Goal: Navigation & Orientation: Find specific page/section

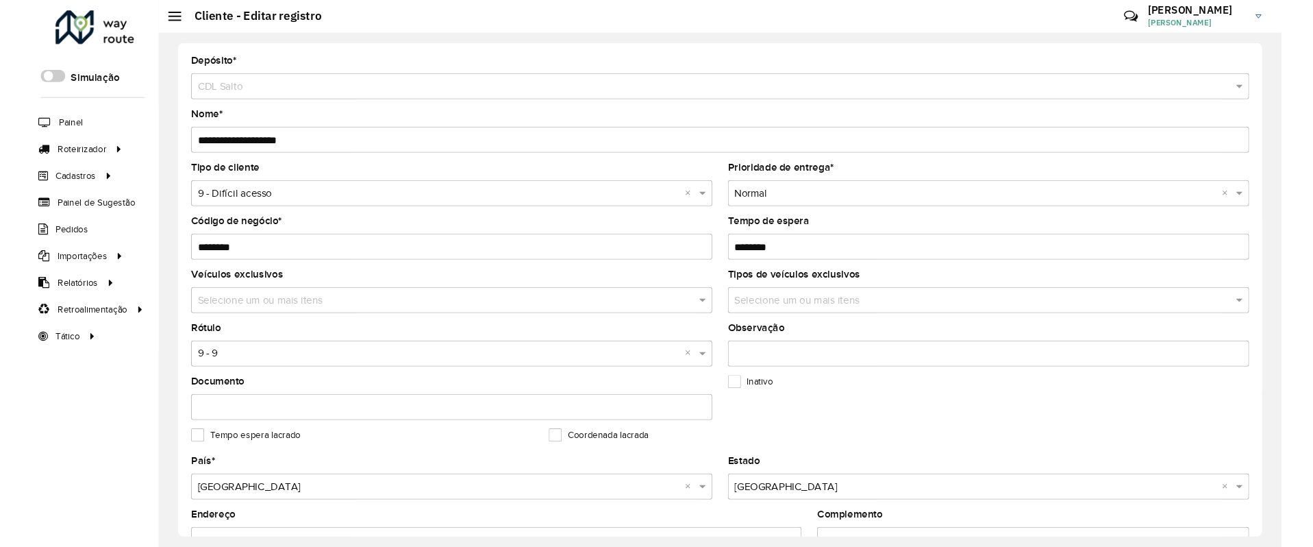
scroll to position [445, 0]
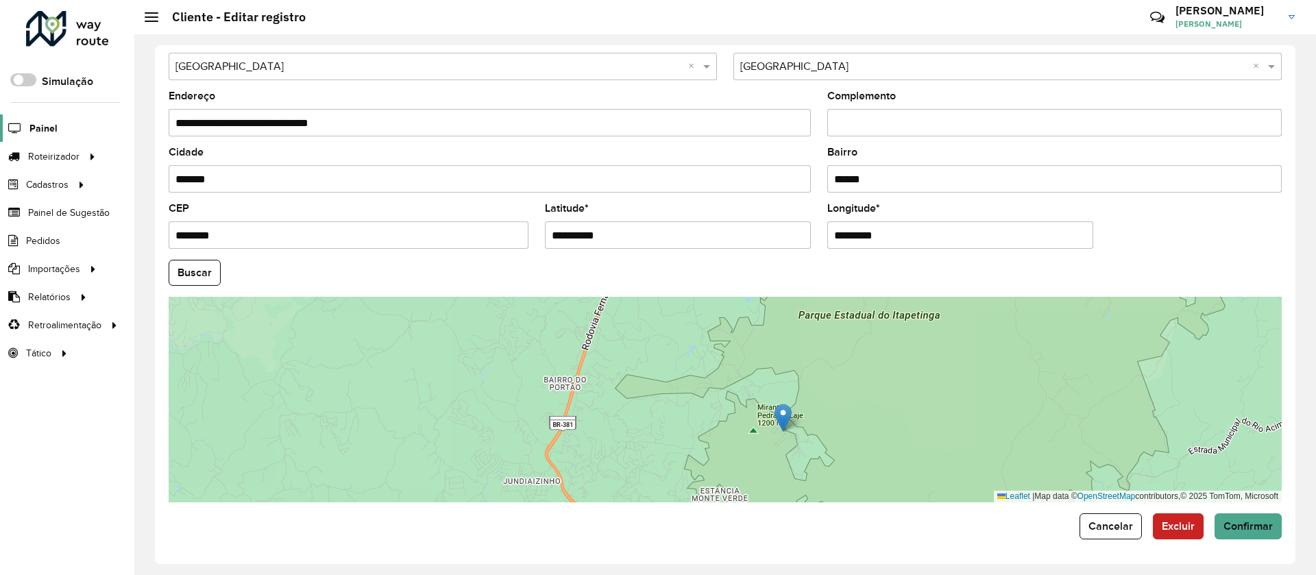
click at [37, 124] on span "Painel" at bounding box center [43, 128] width 28 height 14
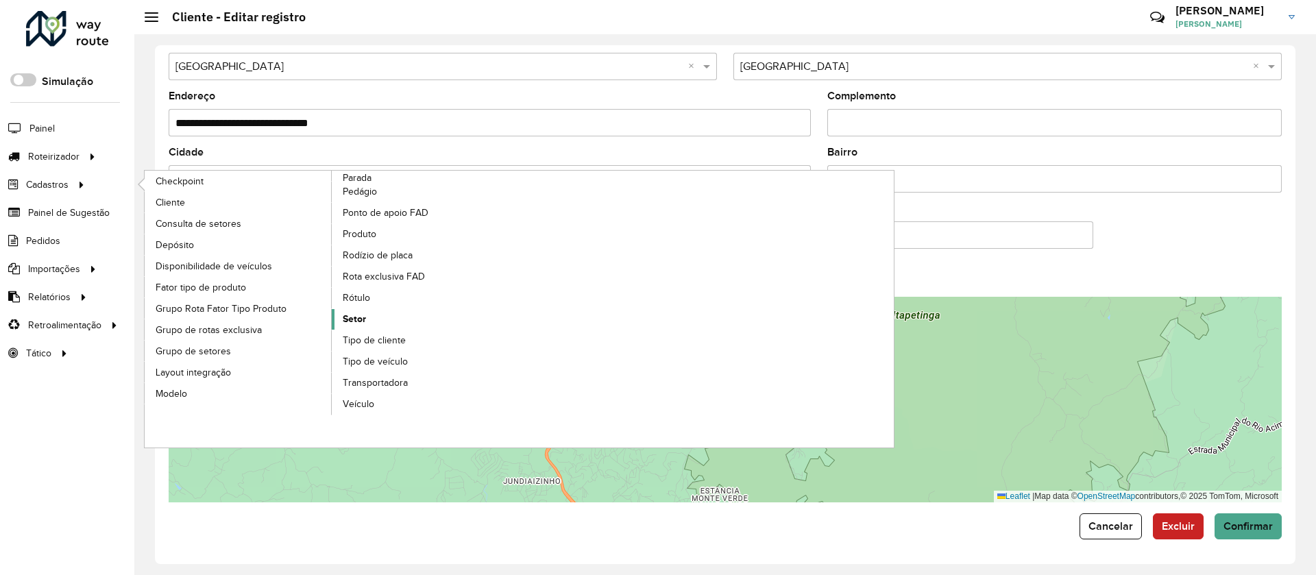
click at [360, 322] on span "Setor" at bounding box center [354, 319] width 23 height 14
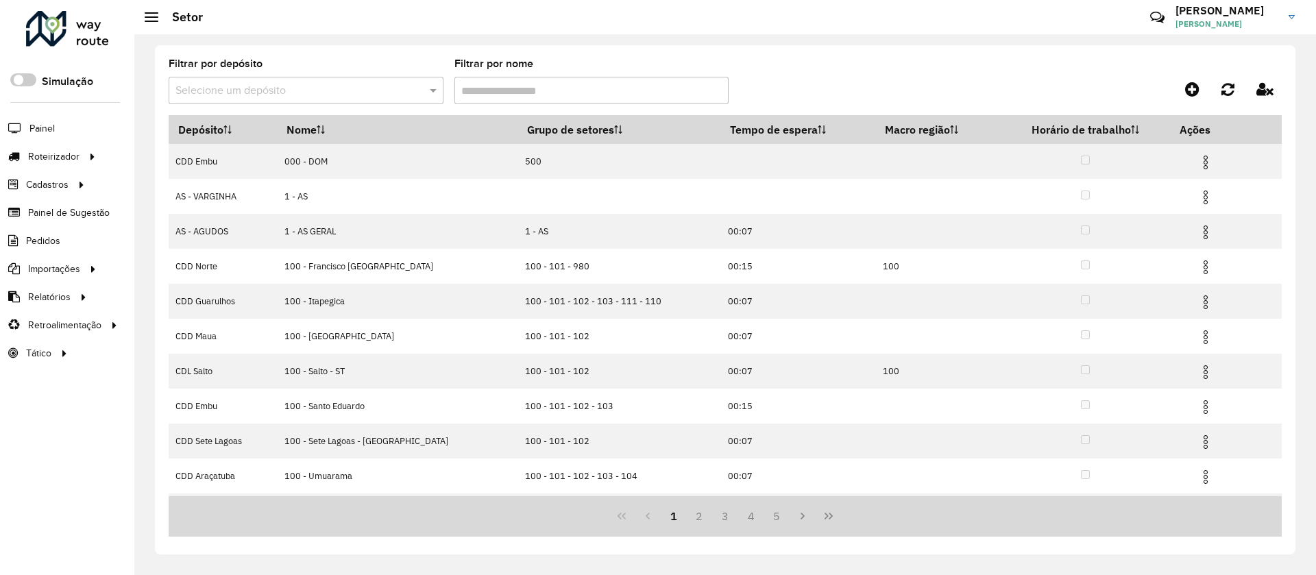
click at [374, 85] on input "text" at bounding box center [292, 91] width 234 height 16
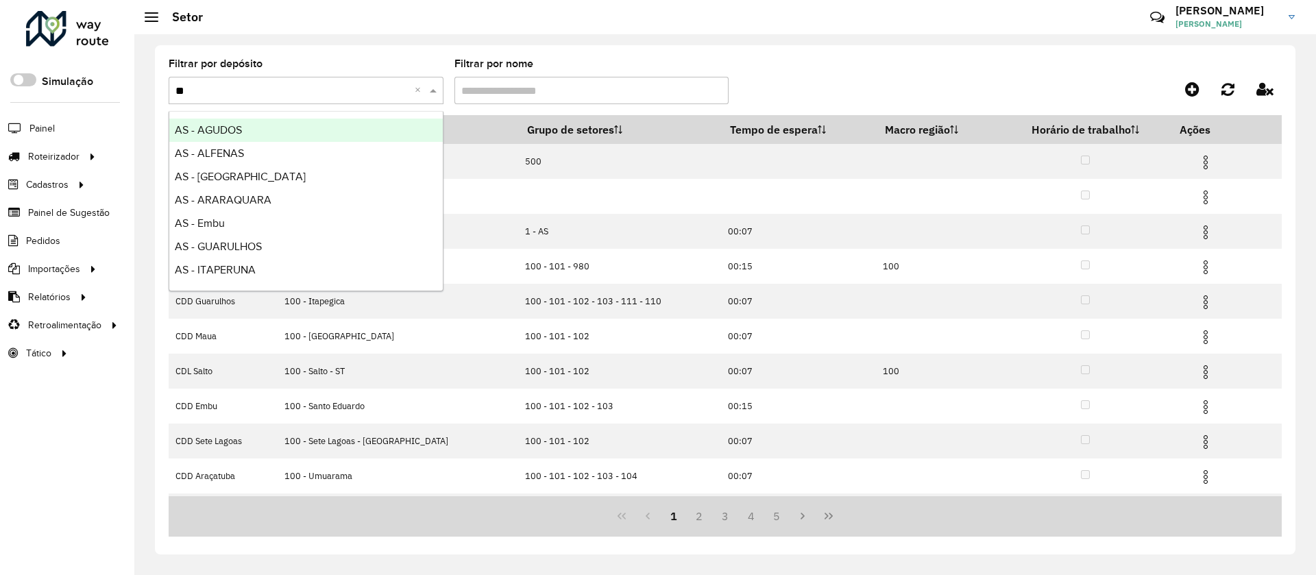
type input "***"
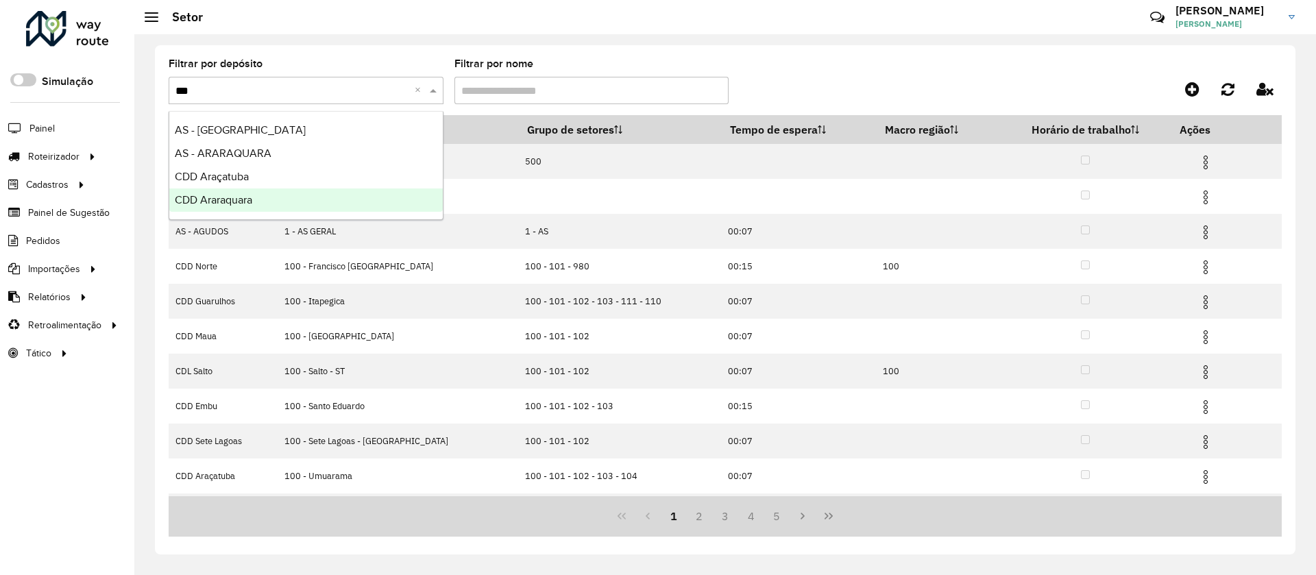
click at [280, 197] on div "CDD Araraquara" at bounding box center [305, 199] width 273 height 23
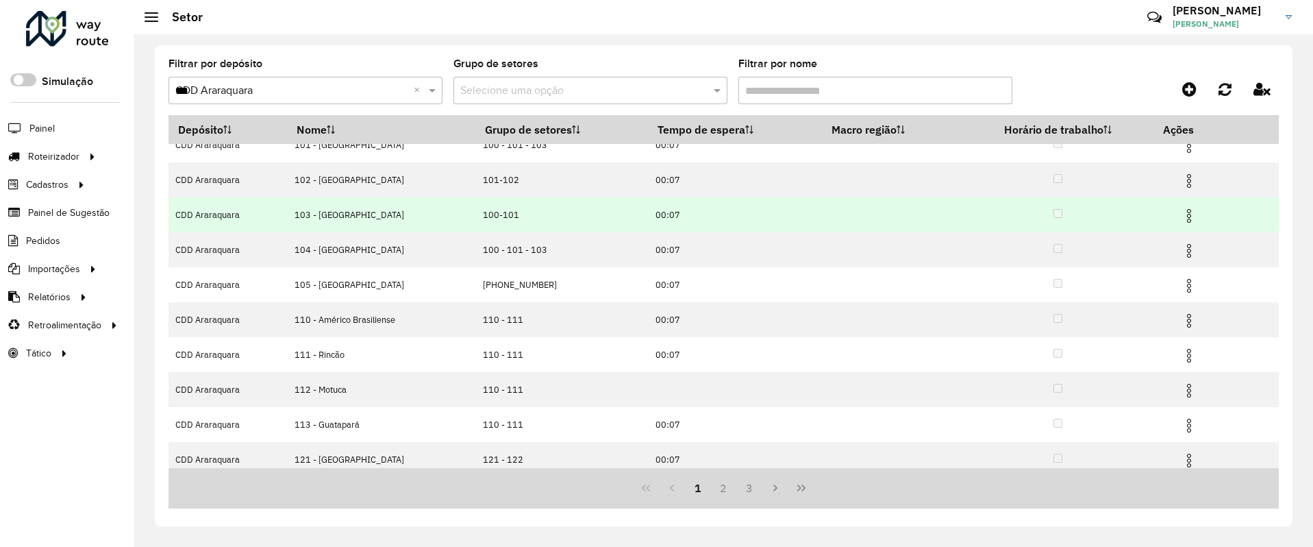
scroll to position [95, 0]
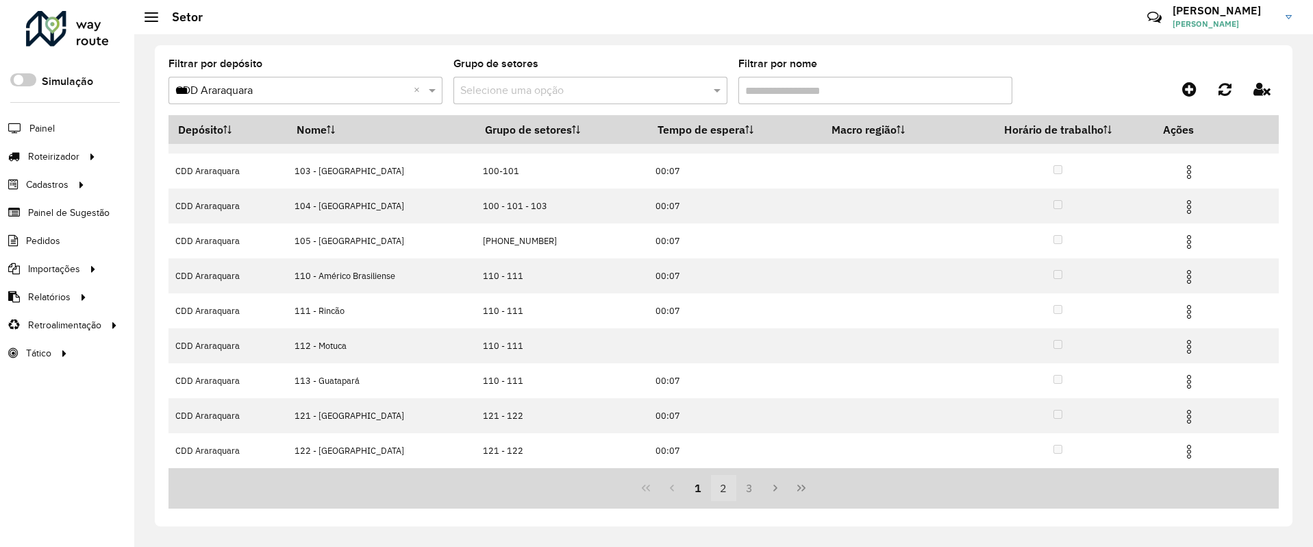
click at [721, 493] on button "2" at bounding box center [724, 488] width 26 height 26
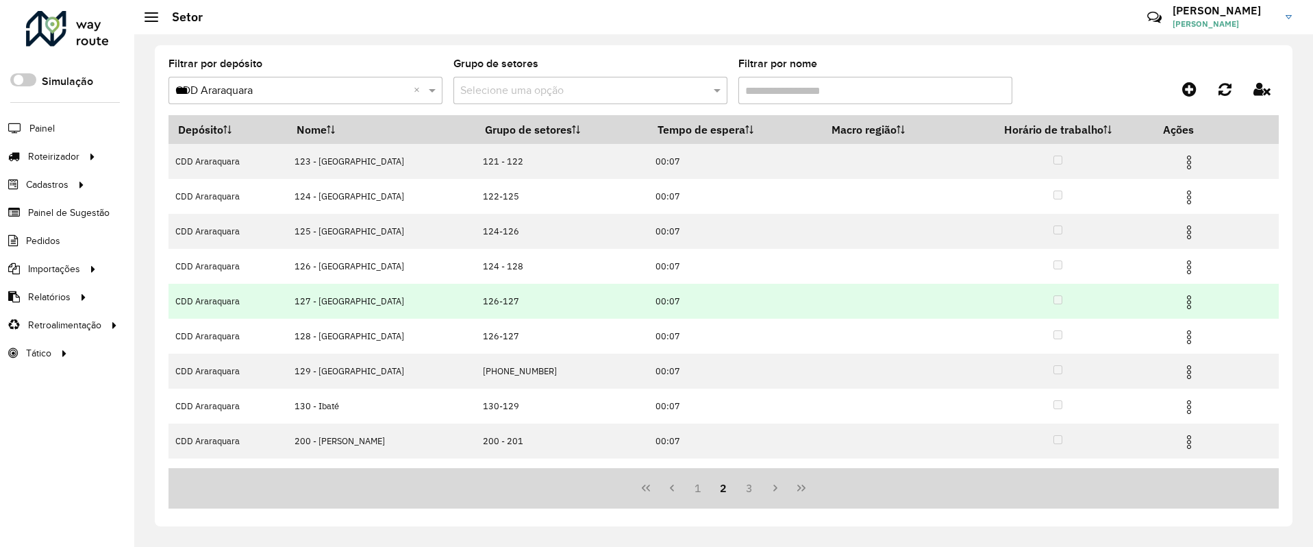
click at [1181, 297] on img at bounding box center [1189, 302] width 16 height 16
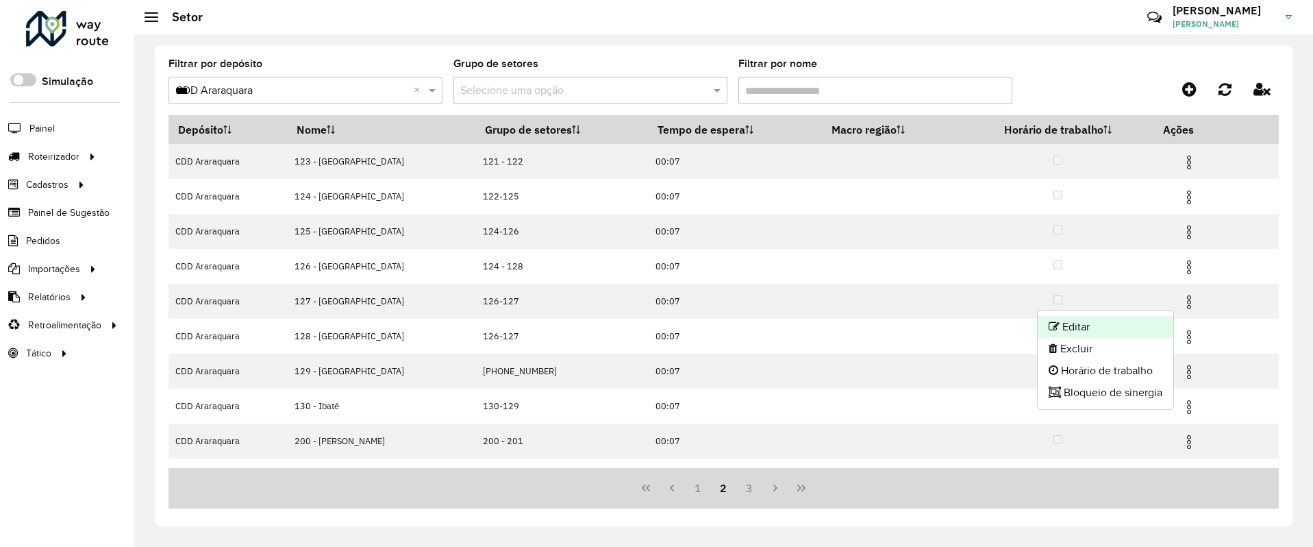
click at [1062, 325] on li "Editar" at bounding box center [1106, 327] width 136 height 22
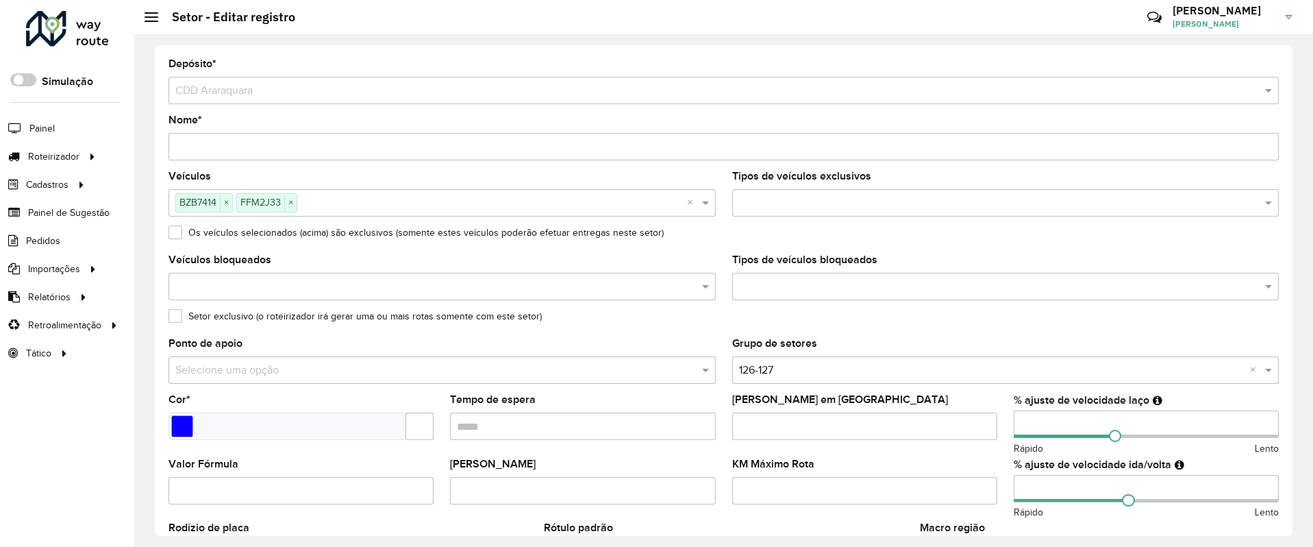
click at [1021, 423] on input "number" at bounding box center [1146, 423] width 265 height 27
click at [1022, 423] on input "number" at bounding box center [1146, 423] width 265 height 27
click at [1026, 488] on input "number" at bounding box center [1146, 488] width 265 height 27
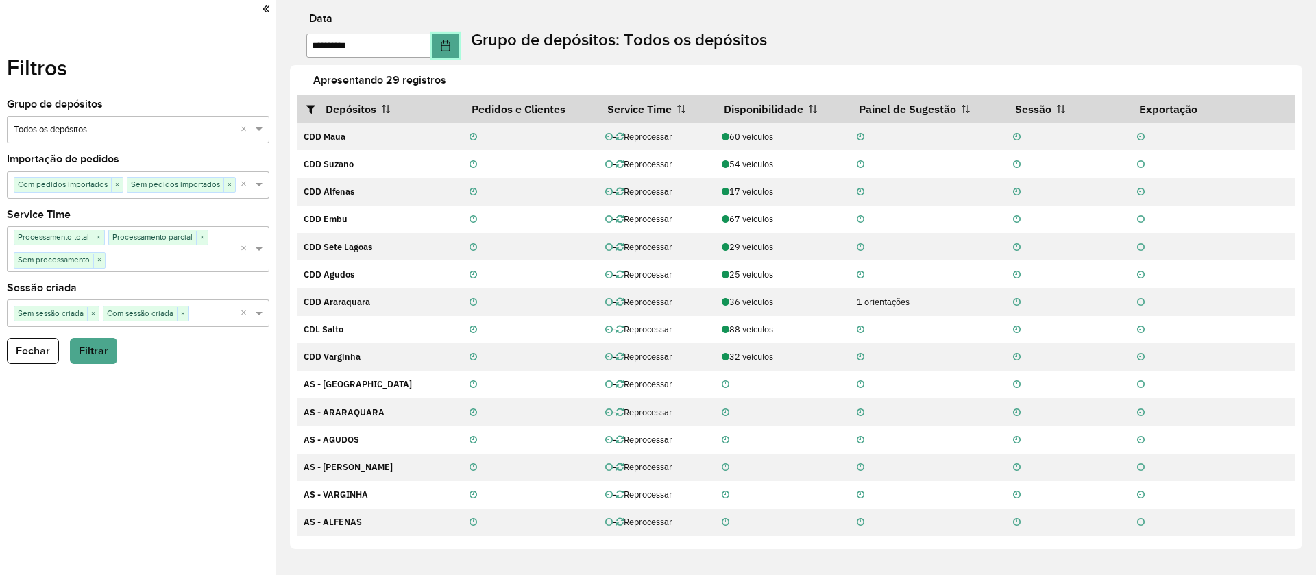
click at [458, 38] on button "Choose Date" at bounding box center [445, 46] width 26 height 24
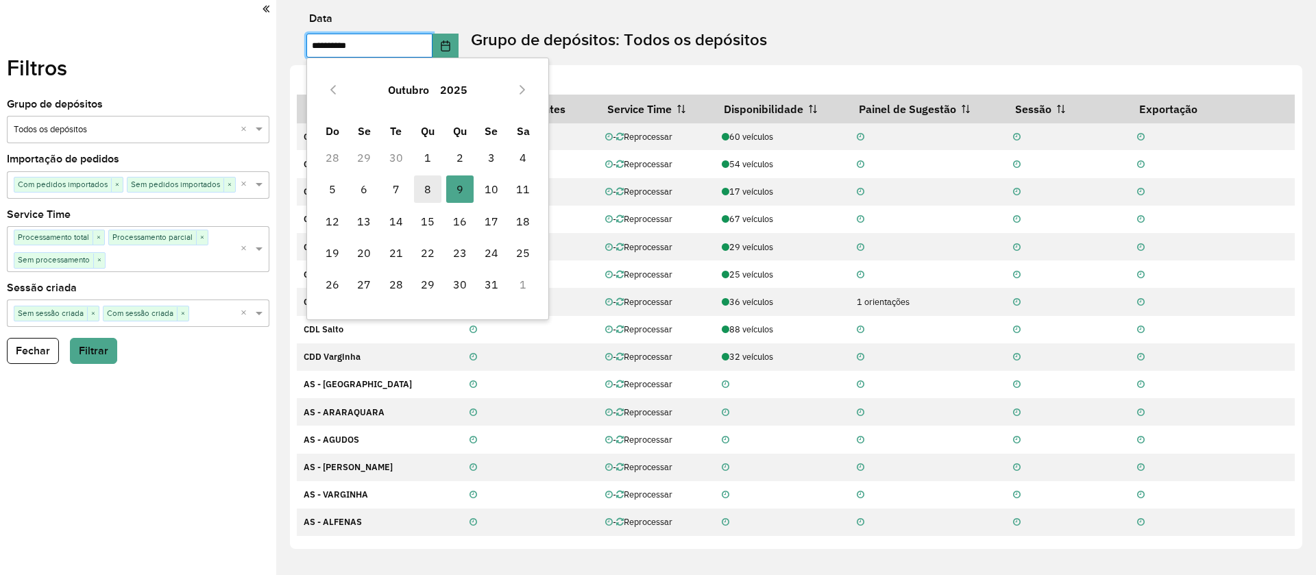
click at [432, 188] on span "8" at bounding box center [427, 188] width 27 height 27
type input "**********"
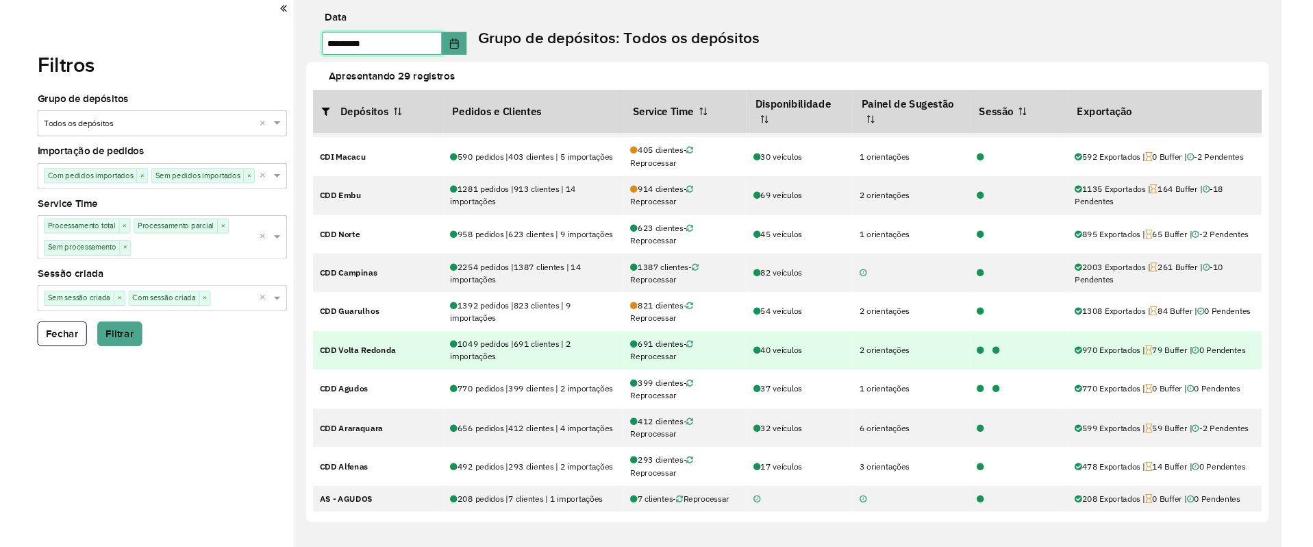
scroll to position [308, 0]
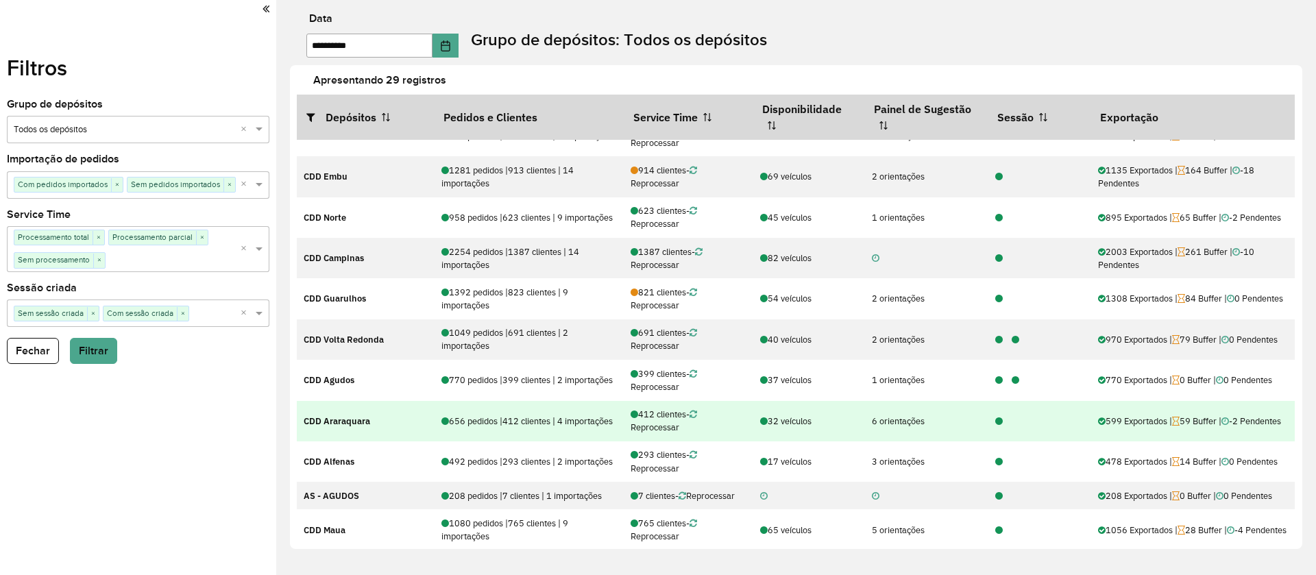
click at [995, 421] on icon at bounding box center [999, 421] width 8 height 9
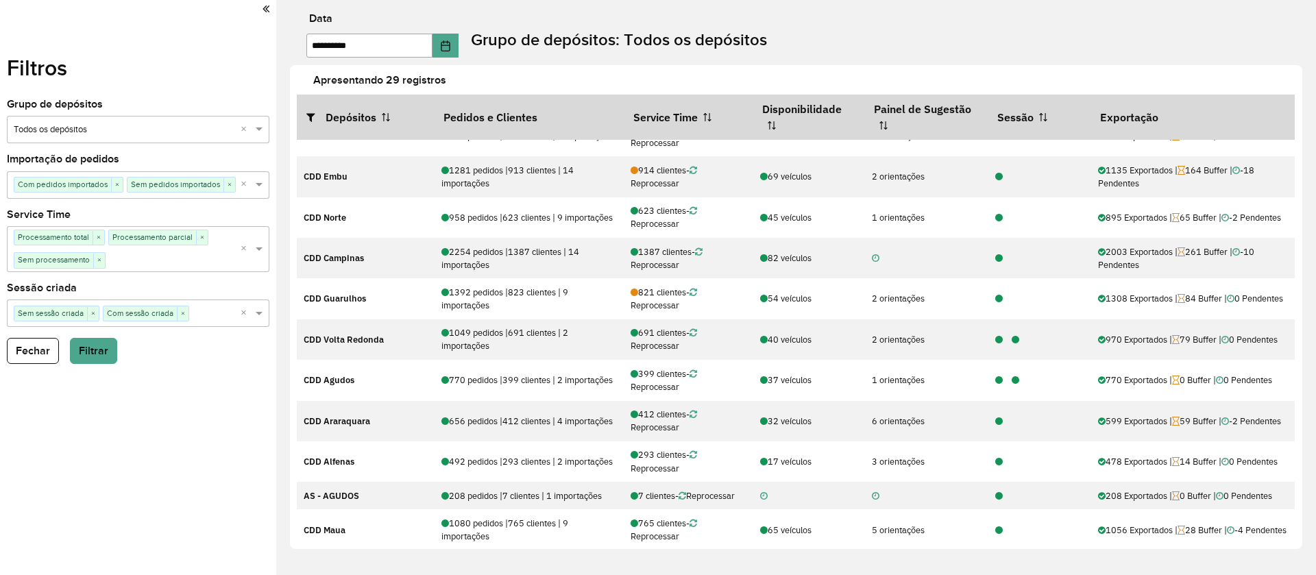
click at [585, 73] on label "Apresentando 29 registros" at bounding box center [812, 80] width 1015 height 16
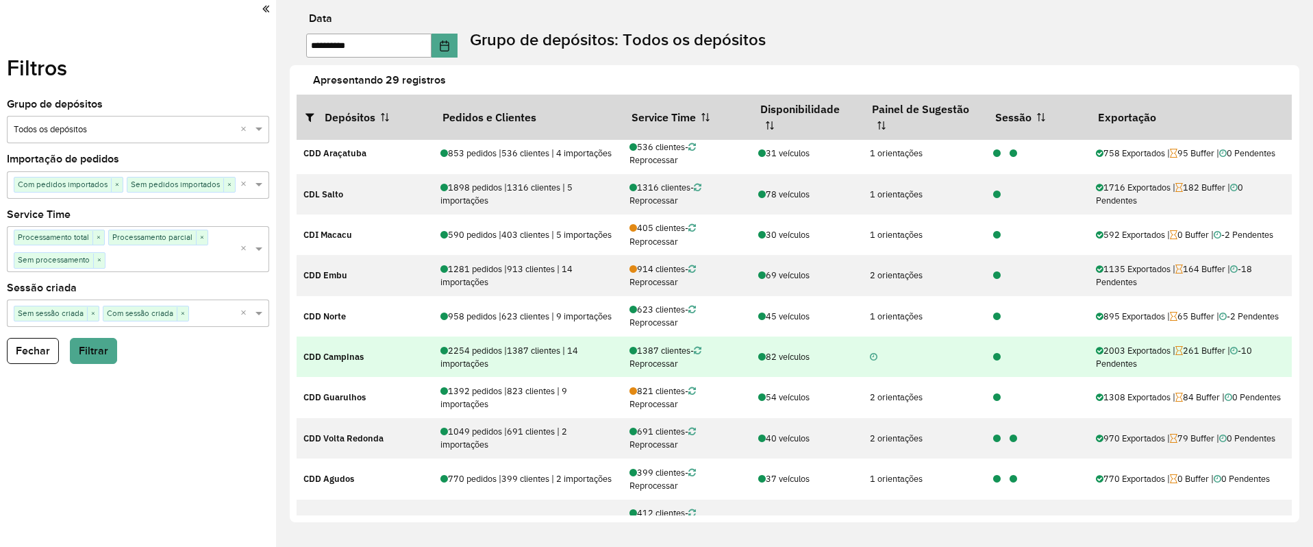
scroll to position [0, 0]
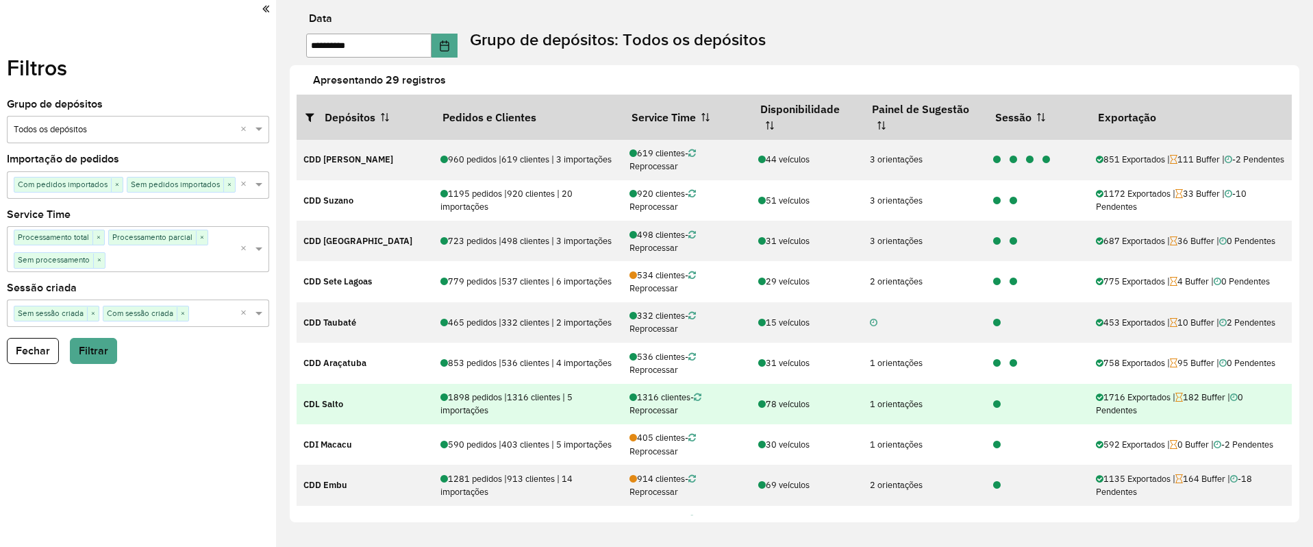
click at [992, 409] on div at bounding box center [993, 403] width 16 height 13
click at [993, 403] on icon at bounding box center [997, 404] width 8 height 9
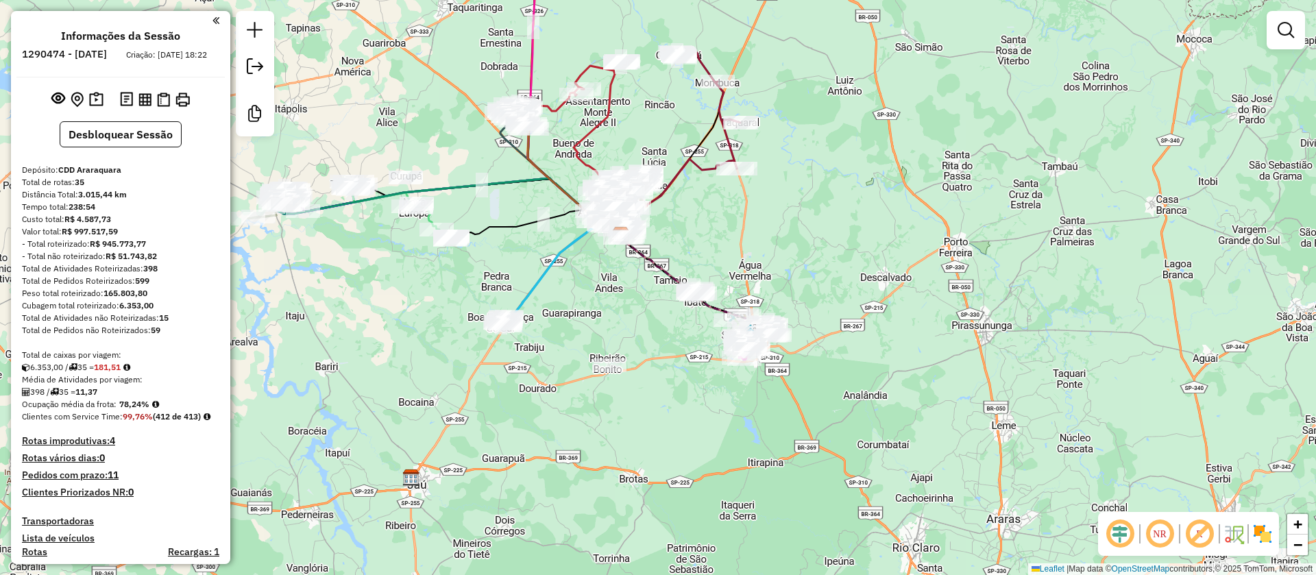
drag, startPoint x: 827, startPoint y: 269, endPoint x: 1107, endPoint y: 485, distance: 353.2
click at [795, 234] on div "Janela de atendimento Grade de atendimento Capacidade Transportadoras Veículos …" at bounding box center [658, 287] width 1316 height 575
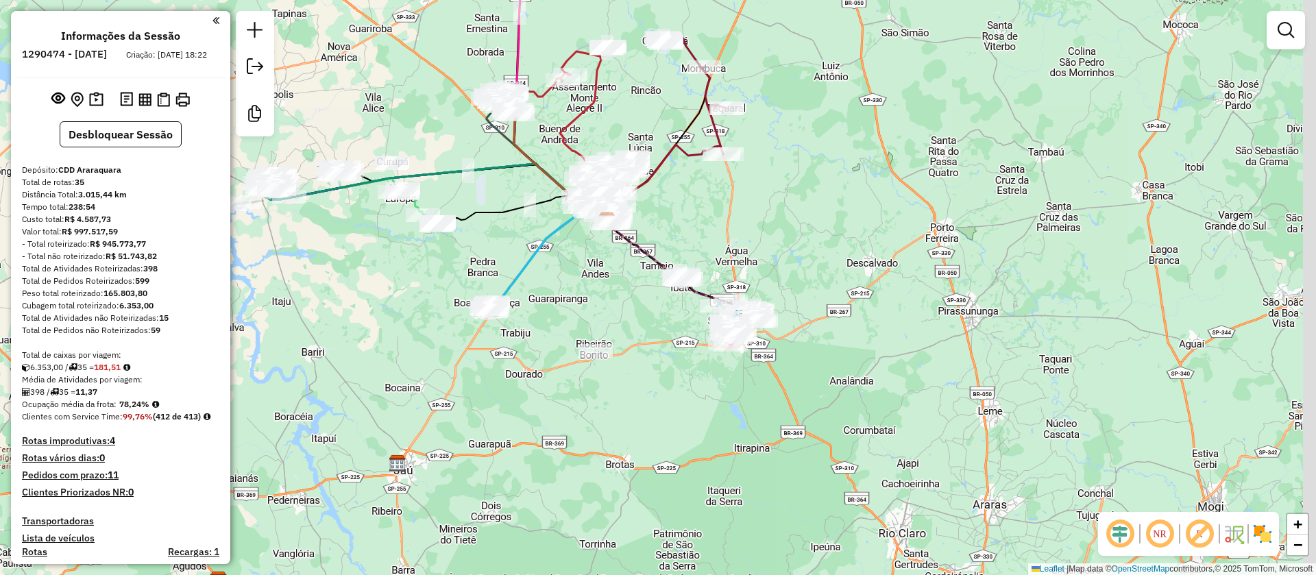
click at [1124, 539] on em at bounding box center [1119, 533] width 33 height 33
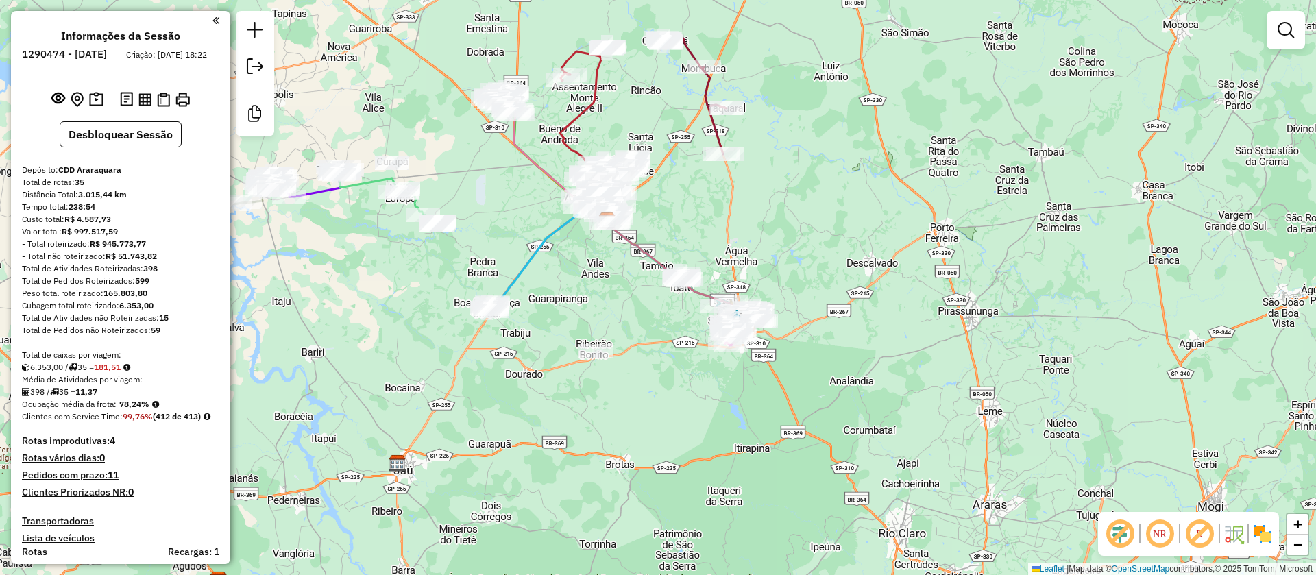
click at [1263, 536] on img at bounding box center [1262, 534] width 22 height 22
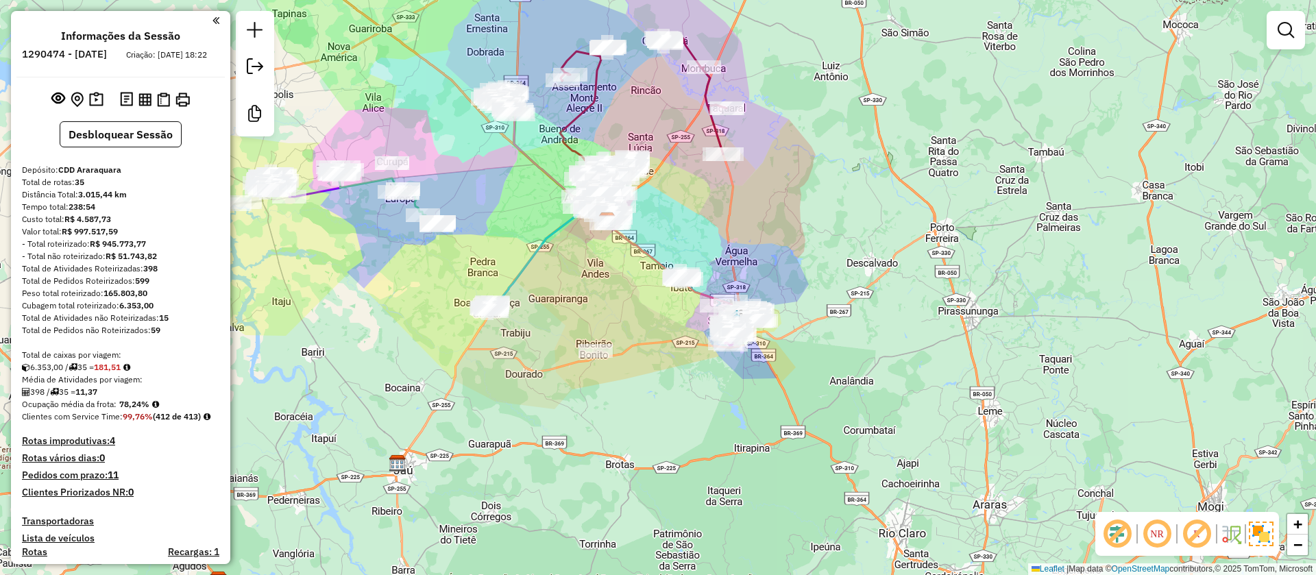
click at [1196, 537] on em at bounding box center [1196, 533] width 33 height 33
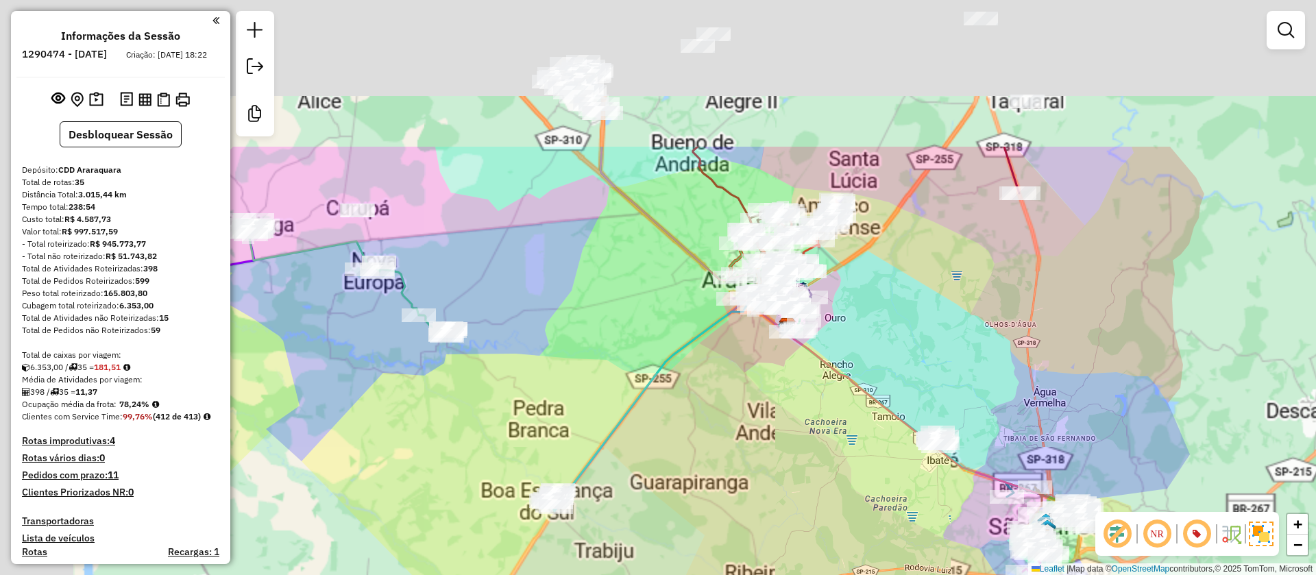
drag, startPoint x: 772, startPoint y: 455, endPoint x: 569, endPoint y: 170, distance: 349.8
click at [788, 476] on div "Janela de atendimento Grade de atendimento Capacidade Transportadoras Veículos …" at bounding box center [658, 287] width 1316 height 575
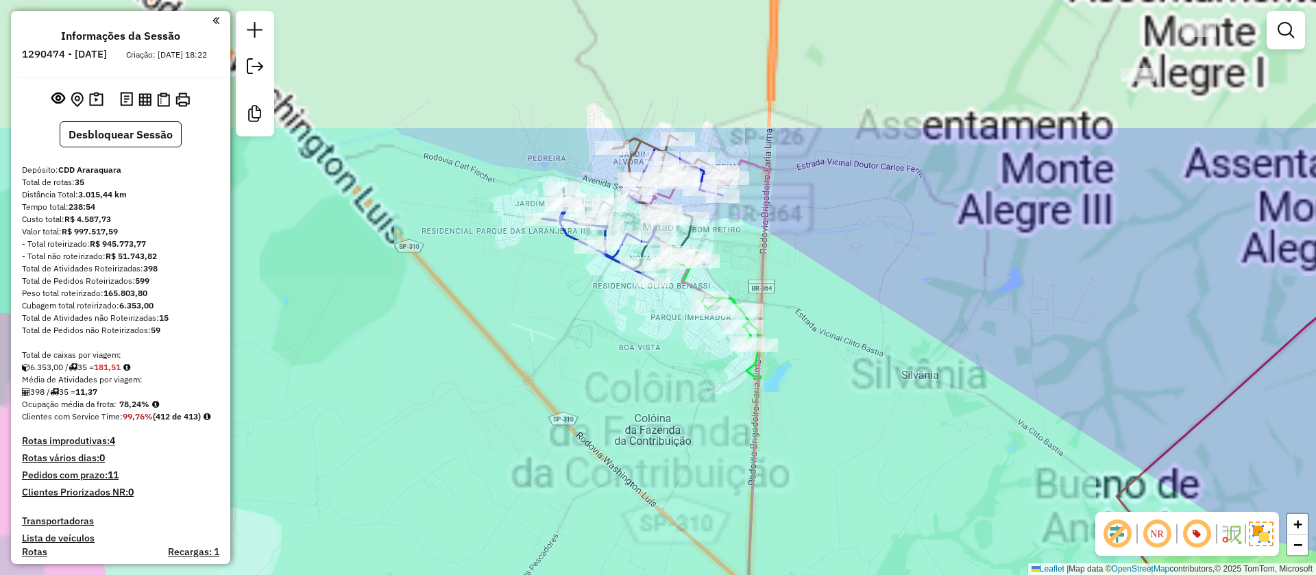
drag, startPoint x: 604, startPoint y: 349, endPoint x: 604, endPoint y: 357, distance: 7.5
click at [604, 357] on div "Janela de atendimento Grade de atendimento Capacidade Transportadoras Veículos …" at bounding box center [658, 287] width 1316 height 575
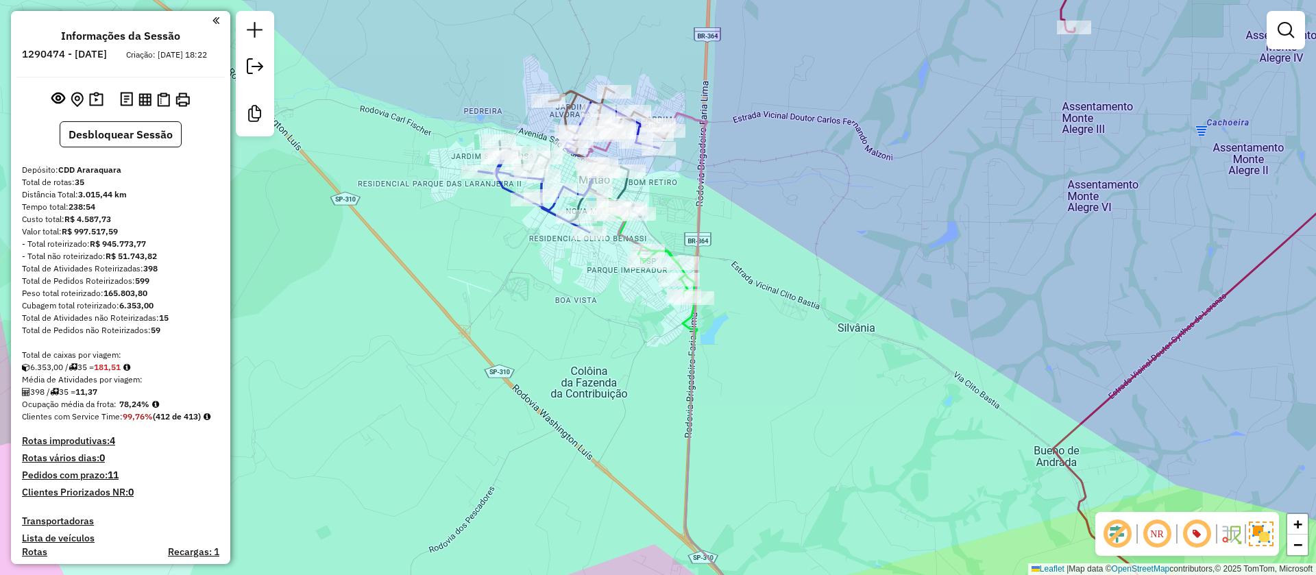
drag, startPoint x: 593, startPoint y: 383, endPoint x: 532, endPoint y: 335, distance: 77.0
click at [532, 335] on div "Janela de atendimento Grade de atendimento Capacidade Transportadoras Veículos …" at bounding box center [658, 287] width 1316 height 575
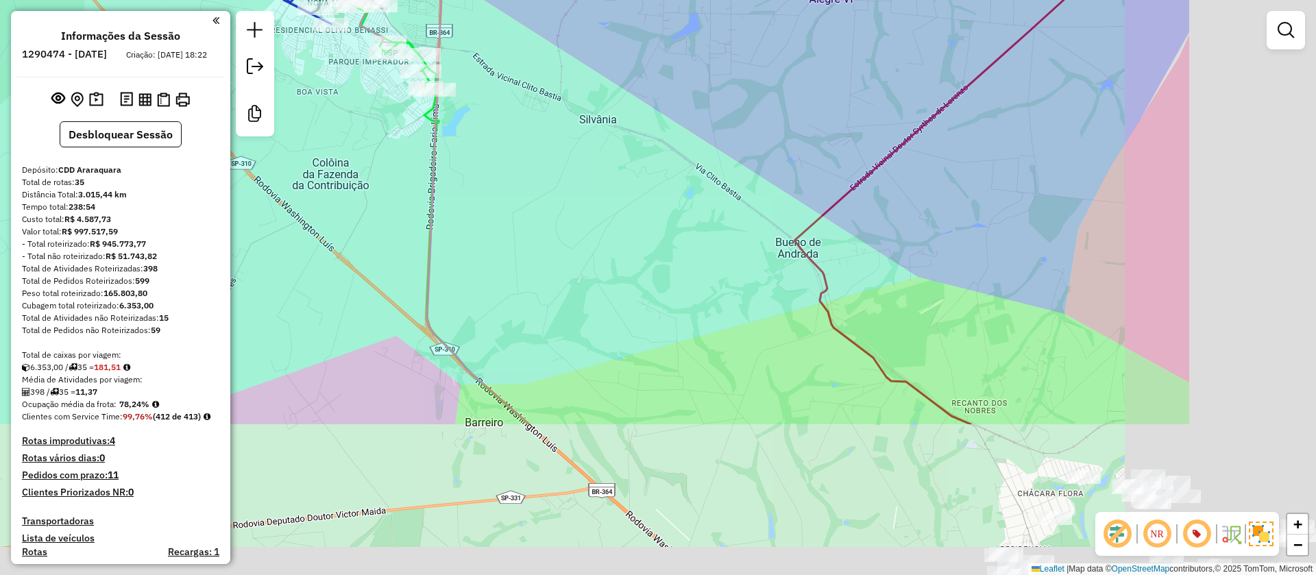
drag, startPoint x: 736, startPoint y: 397, endPoint x: 536, endPoint y: 110, distance: 350.1
click at [450, 152] on div "Janela de atendimento Grade de atendimento Capacidade Transportadoras Veículos …" at bounding box center [658, 287] width 1316 height 575
click at [408, 42] on div "Janela de atendimento Grade de atendimento Capacidade Transportadoras Veículos …" at bounding box center [658, 287] width 1316 height 575
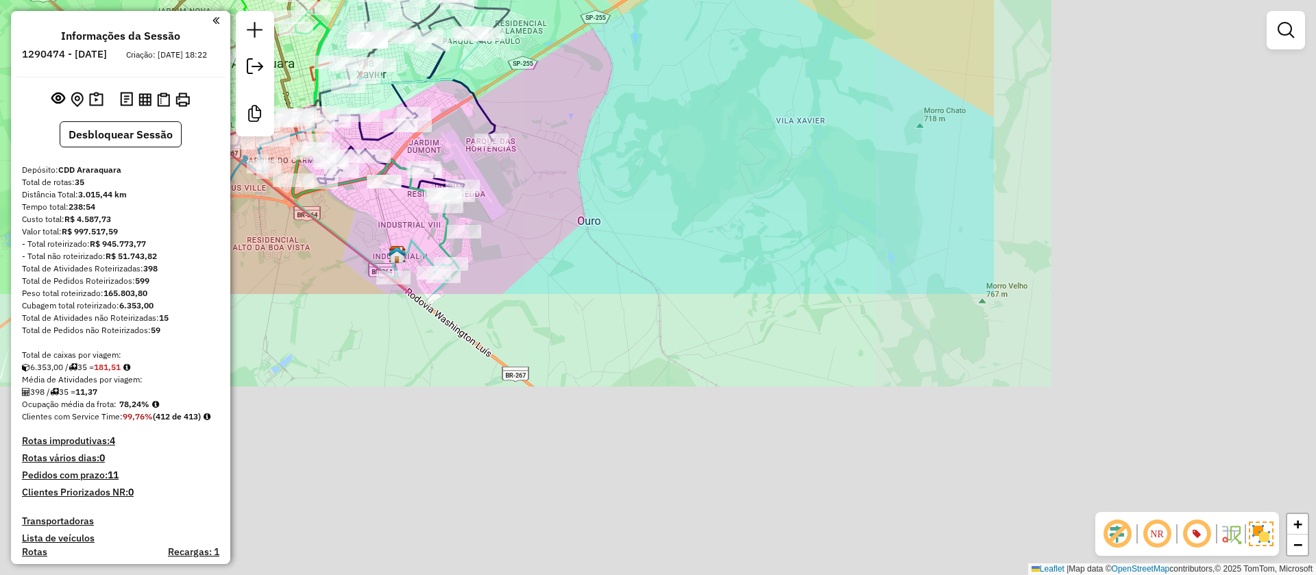
drag, startPoint x: 882, startPoint y: 320, endPoint x: 565, endPoint y: 199, distance: 340.0
click at [526, 83] on div "Janela de atendimento Grade de atendimento Capacidade Transportadoras Veículos …" at bounding box center [658, 287] width 1316 height 575
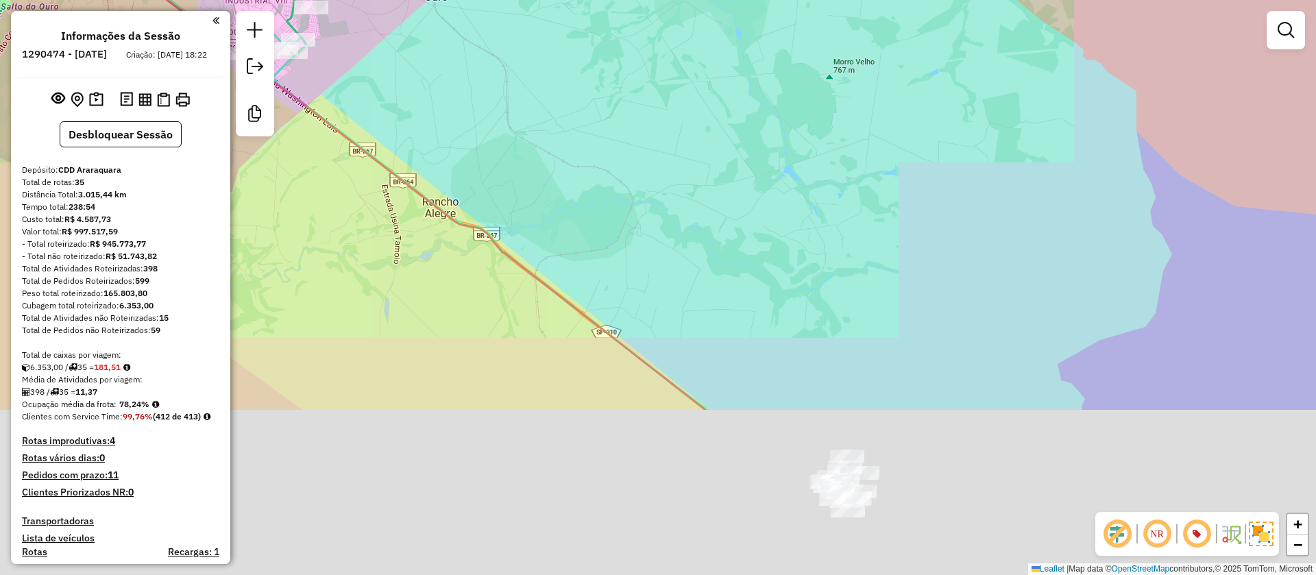
drag, startPoint x: 550, startPoint y: 203, endPoint x: 639, endPoint y: 135, distance: 112.4
click at [489, 60] on div "Rota 22 - Placa ERO4B58 12784751 - DOUGLAS LIMA LIMA Janela de atendimento Grad…" at bounding box center [658, 287] width 1316 height 575
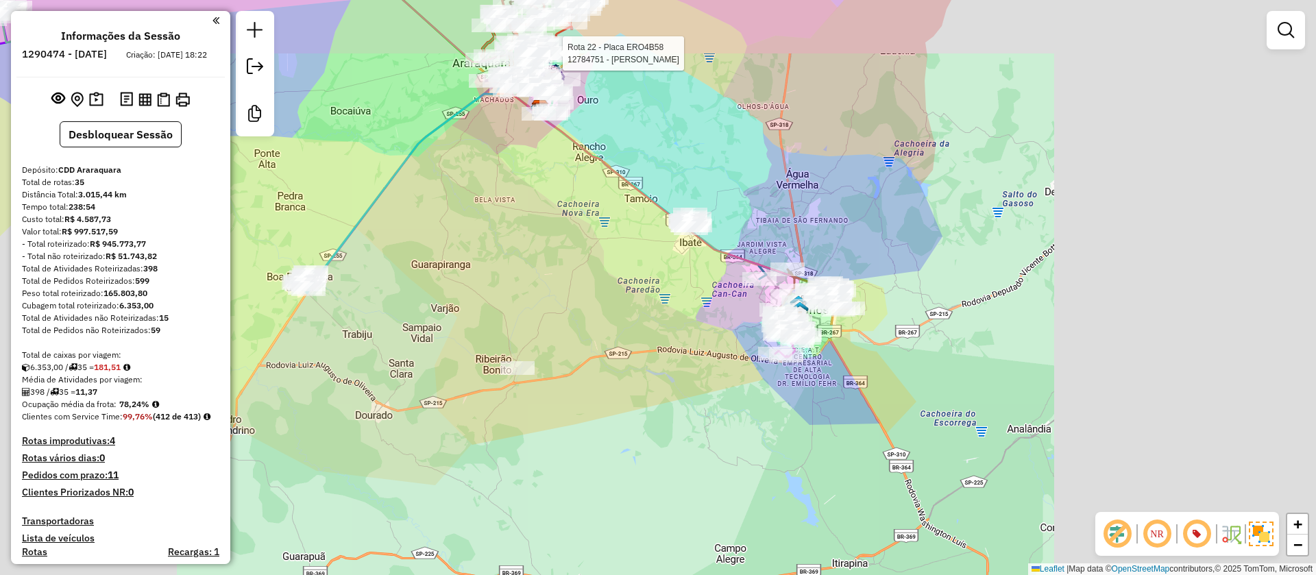
drag, startPoint x: 797, startPoint y: 225, endPoint x: 689, endPoint y: 160, distance: 126.3
click at [689, 160] on div "Rota 22 - Placa ERO4B58 12784751 - DOUGLAS LIMA LIMA Janela de atendimento Grad…" at bounding box center [658, 287] width 1316 height 575
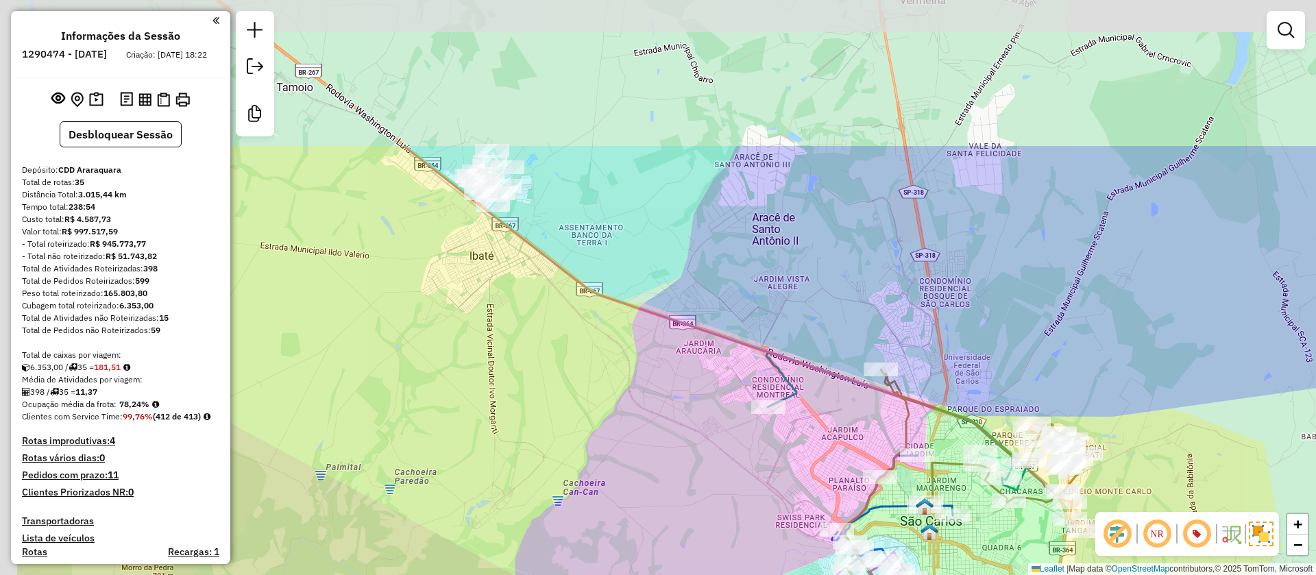
click at [850, 397] on div "Janela de atendimento Grade de atendimento Capacidade Transportadoras Veículos …" at bounding box center [658, 287] width 1316 height 575
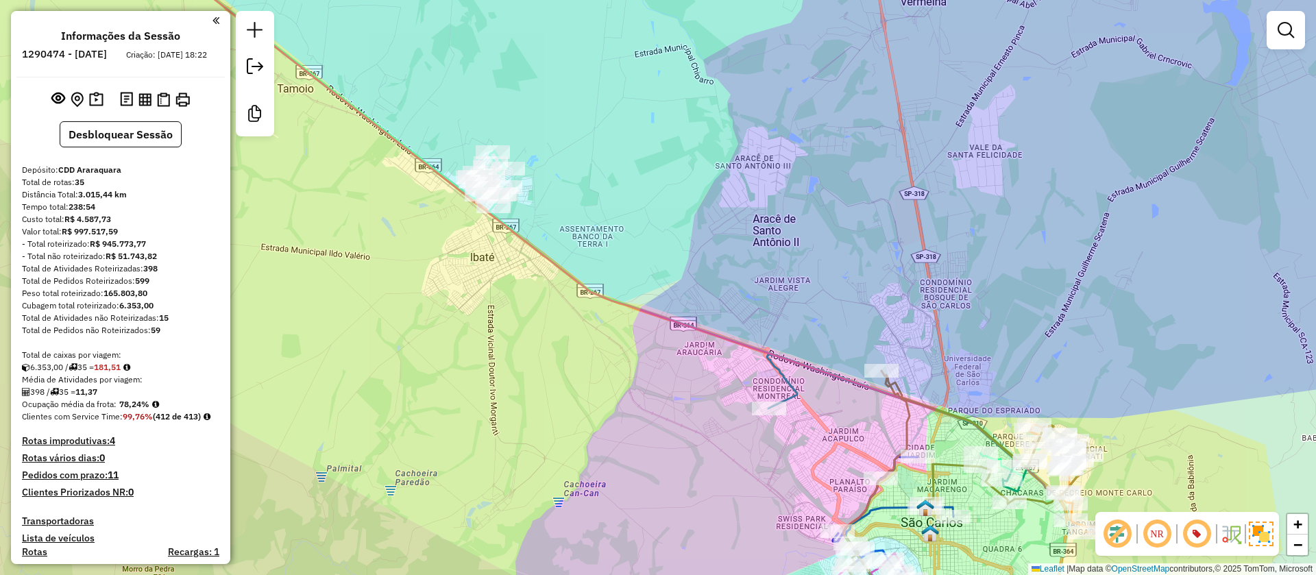
click at [449, 169] on div "Rota 8 - Placa FFM2J33 12791029 - MERCEARIA MENDES IBA Janela de atendimento Gr…" at bounding box center [658, 287] width 1316 height 575
select select "**********"
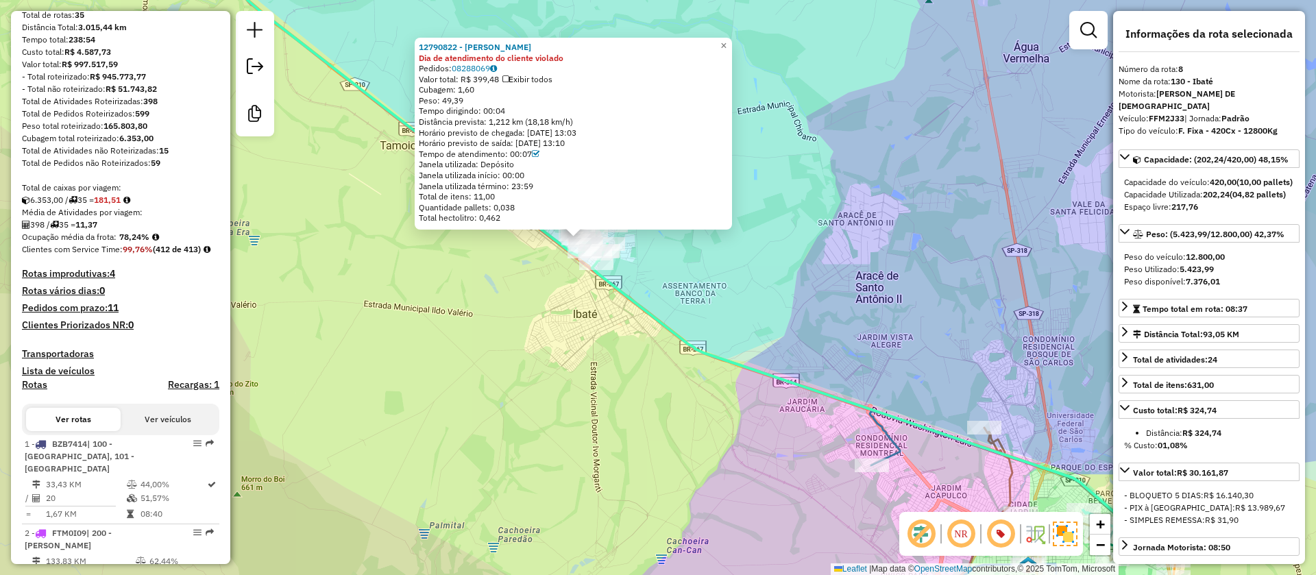
drag, startPoint x: 691, startPoint y: 258, endPoint x: 813, endPoint y: 334, distance: 144.3
click at [687, 254] on div "12790822 - ENEIDA MARIA Dia de atendimento do cliente violado Pedidos: 08288069…" at bounding box center [658, 287] width 1316 height 575
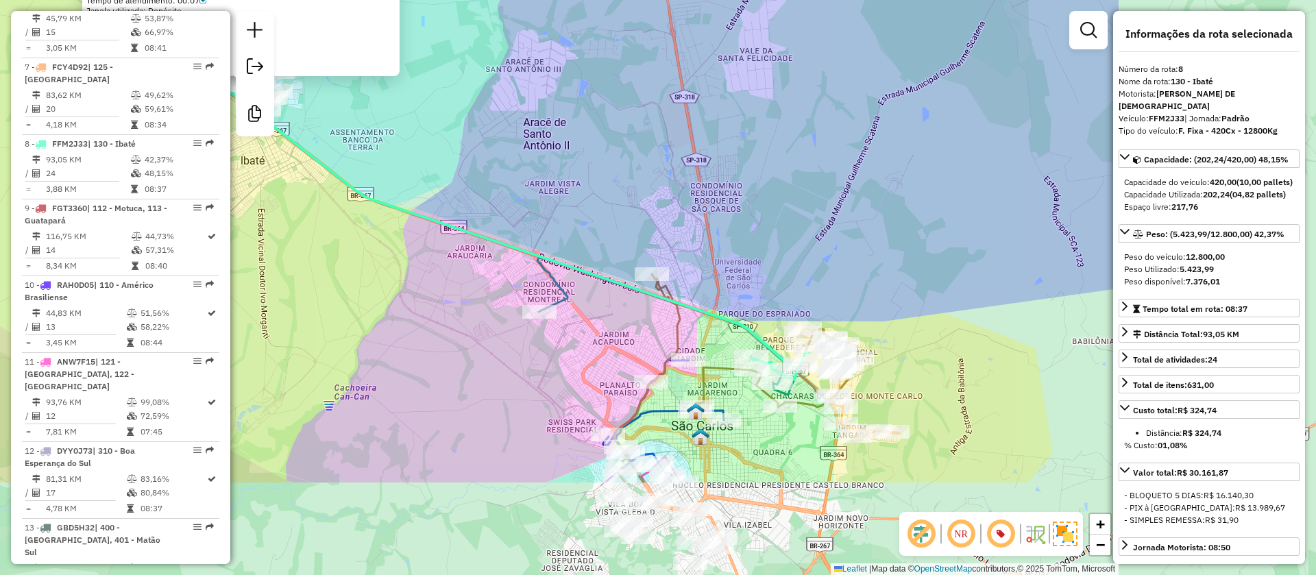
drag, startPoint x: 813, startPoint y: 334, endPoint x: 486, endPoint y: 184, distance: 359.3
click at [486, 184] on div "12790822 - ENEIDA MARIA Dia de atendimento do cliente violado Pedidos: 08288069…" at bounding box center [658, 287] width 1316 height 575
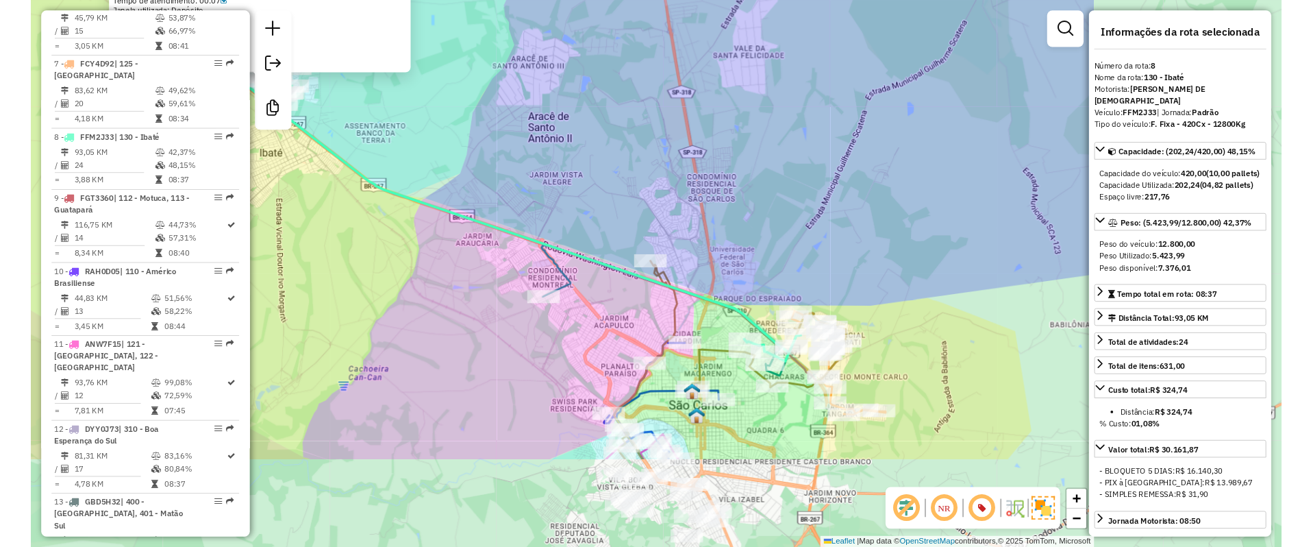
scroll to position [1116, 0]
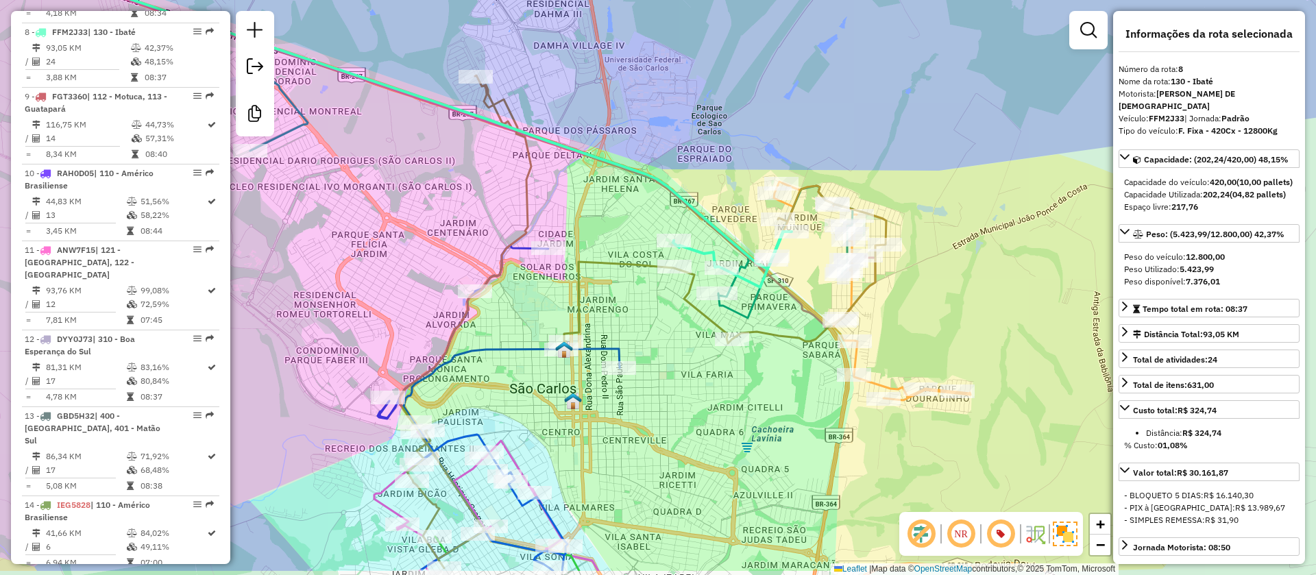
drag, startPoint x: 874, startPoint y: 393, endPoint x: 906, endPoint y: 341, distance: 61.2
click at [906, 341] on div "12790822 - ENEIDA MARIA Dia de atendimento do cliente violado Pedidos: 08288069…" at bounding box center [658, 287] width 1316 height 575
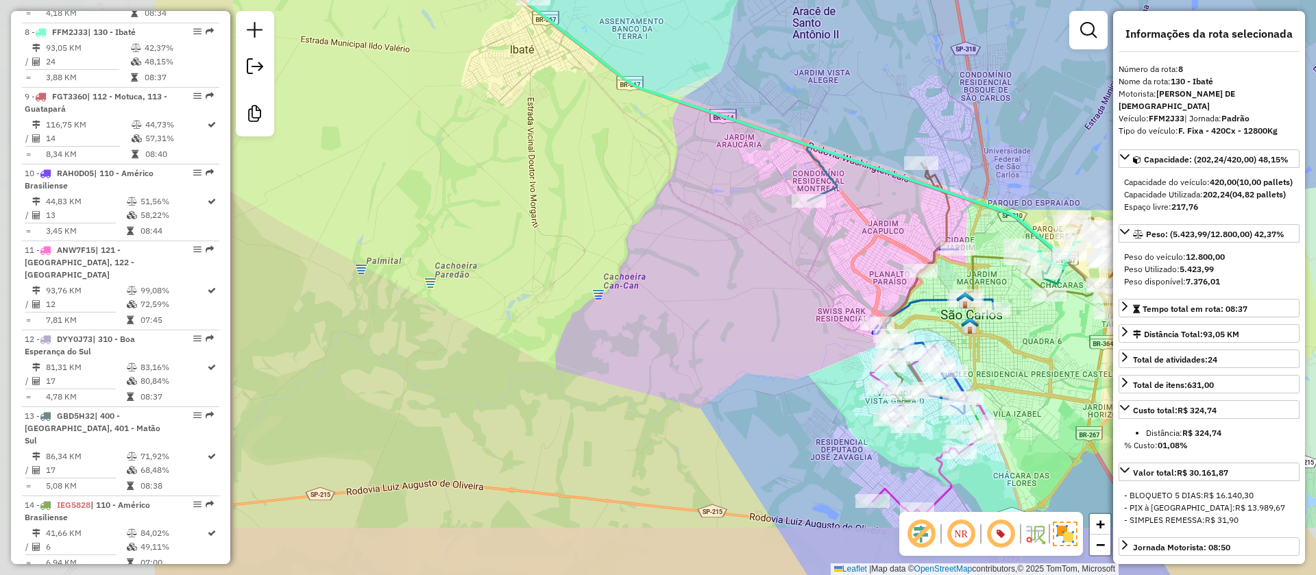
drag, startPoint x: 435, startPoint y: 402, endPoint x: 721, endPoint y: 352, distance: 290.7
click at [721, 352] on div "12790822 - ENEIDA MARIA Dia de atendimento do cliente violado Pedidos: 08288069…" at bounding box center [658, 287] width 1316 height 575
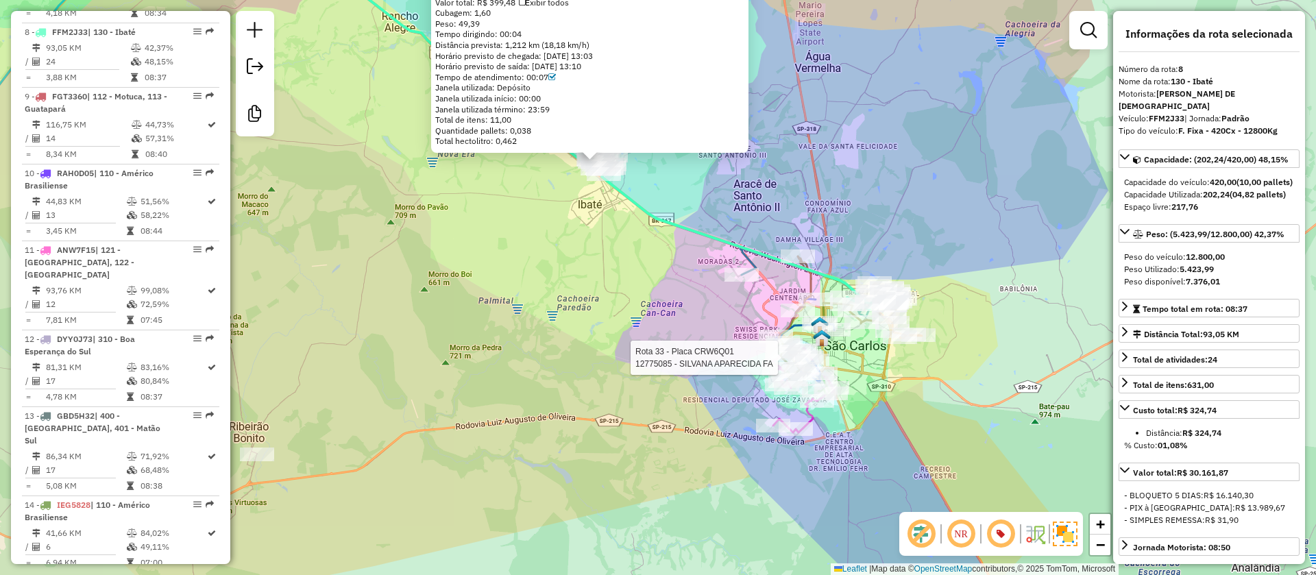
click at [475, 288] on div "Rota 33 - Placa CRW6Q01 12775085 - SILVANA APARECIDA FA 12790822 - ENEIDA MARIA…" at bounding box center [658, 287] width 1316 height 575
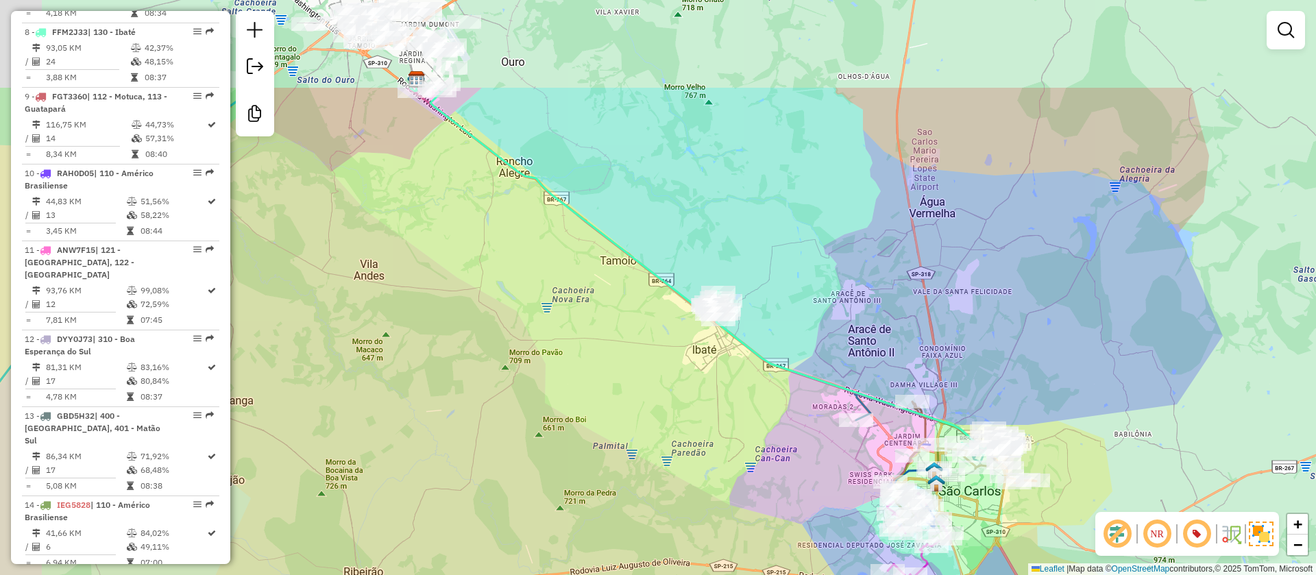
drag, startPoint x: 447, startPoint y: 240, endPoint x: 565, endPoint y: 393, distance: 193.0
click at [565, 388] on div "Janela de atendimento Grade de atendimento Capacidade Transportadoras Veículos …" at bounding box center [658, 287] width 1316 height 575
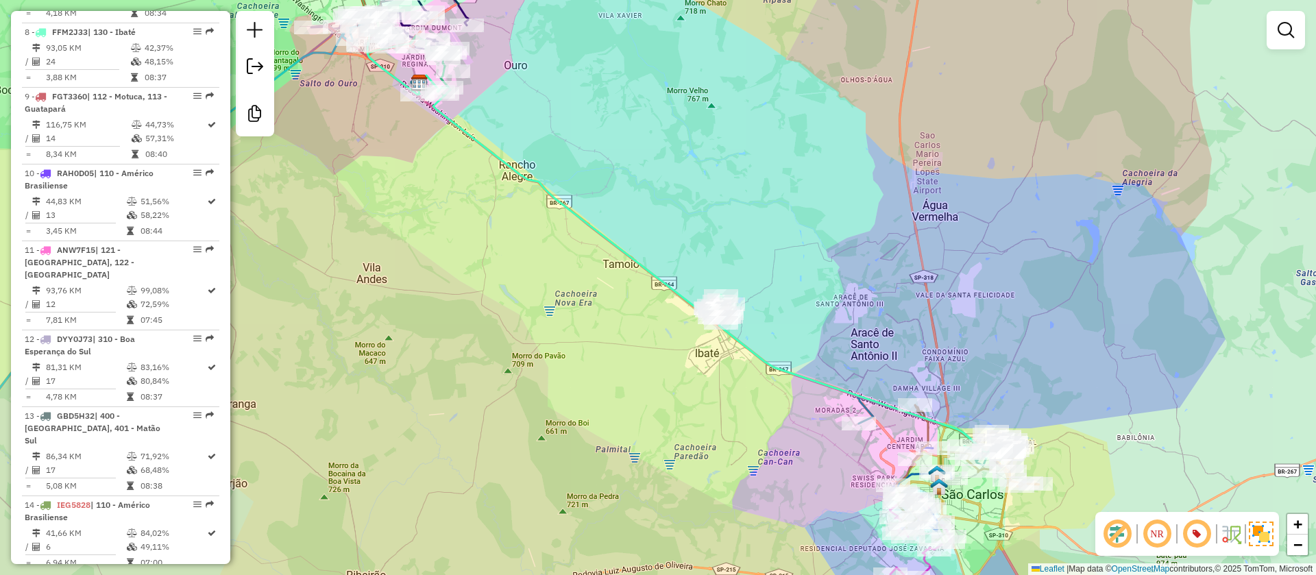
click at [573, 365] on div "Janela de atendimento Grade de atendimento Capacidade Transportadoras Veículos …" at bounding box center [658, 287] width 1316 height 575
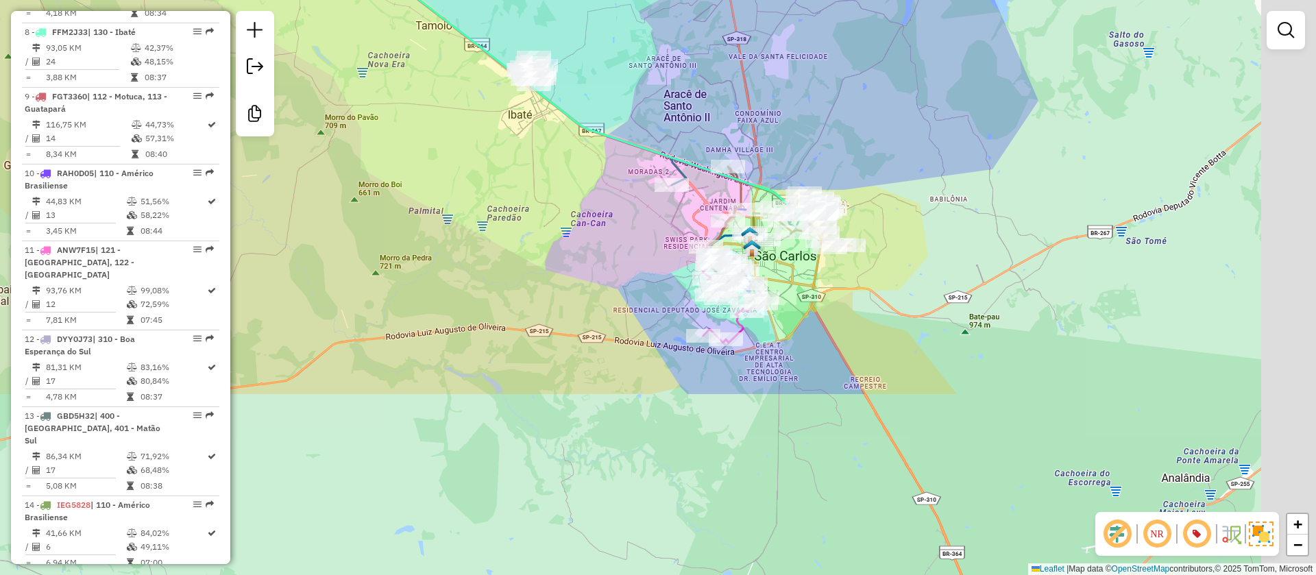
drag, startPoint x: 417, startPoint y: 163, endPoint x: 419, endPoint y: 220, distance: 56.9
click at [382, 121] on div "Janela de atendimento Grade de atendimento Capacidade Transportadoras Veículos …" at bounding box center [658, 287] width 1316 height 575
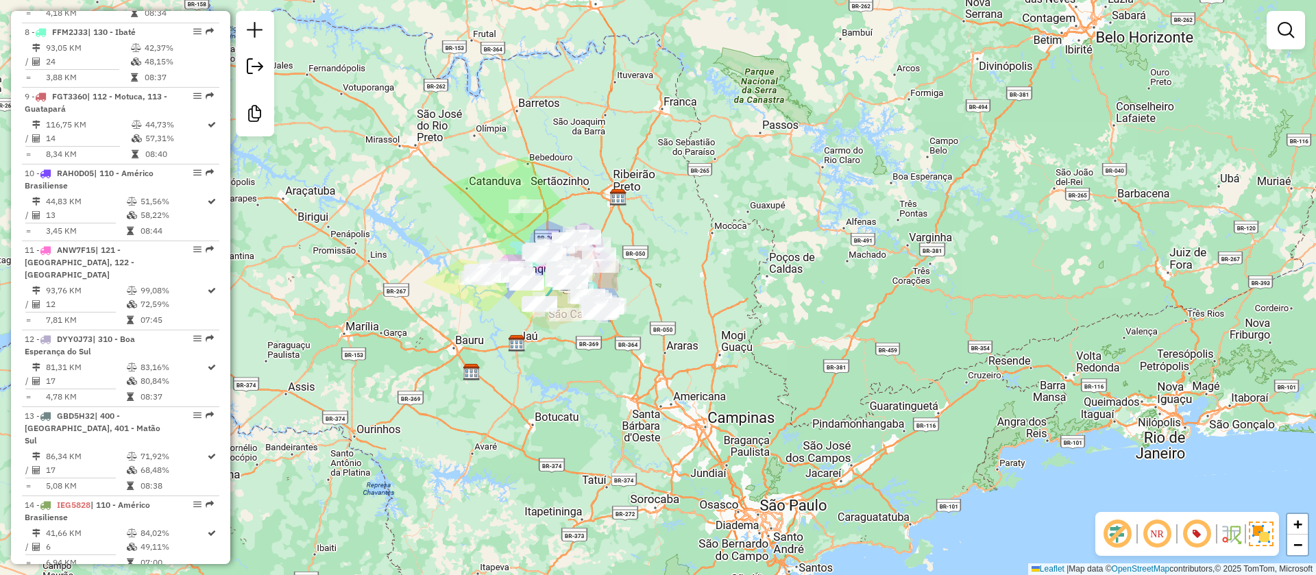
drag, startPoint x: 591, startPoint y: 361, endPoint x: 652, endPoint y: 412, distance: 80.3
click at [652, 412] on div "Janela de atendimento Grade de atendimento Capacidade Transportadoras Veículos …" at bounding box center [658, 287] width 1316 height 575
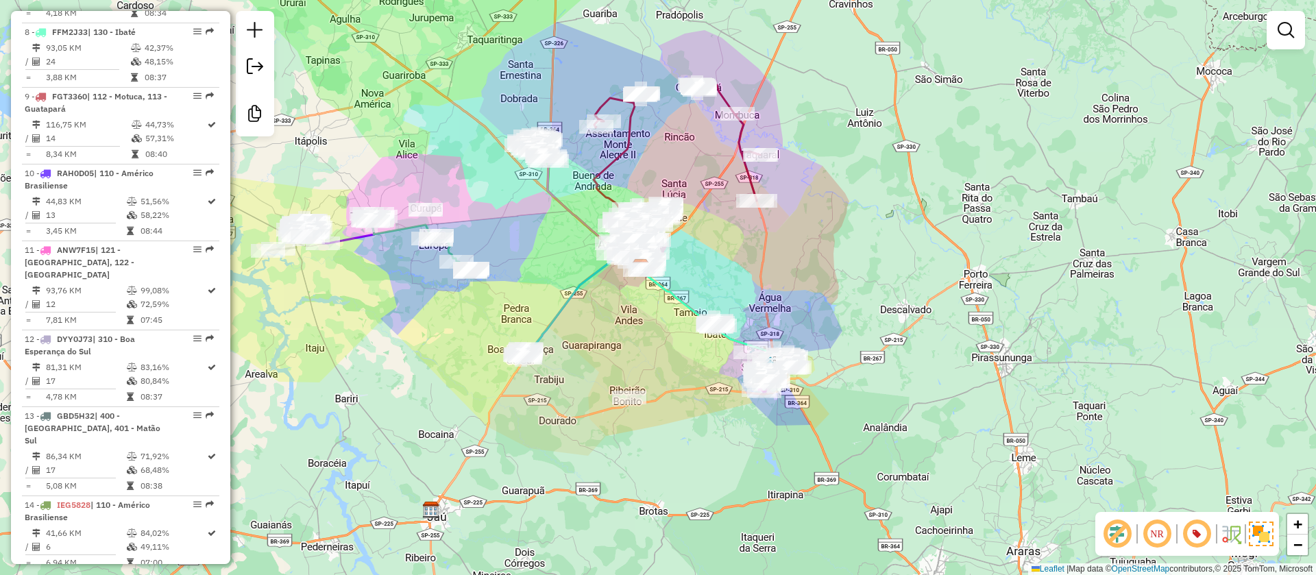
drag, startPoint x: 582, startPoint y: 301, endPoint x: 619, endPoint y: 328, distance: 44.7
click at [619, 328] on div "Janela de atendimento Grade de atendimento Capacidade Transportadoras Veículos …" at bounding box center [658, 287] width 1316 height 575
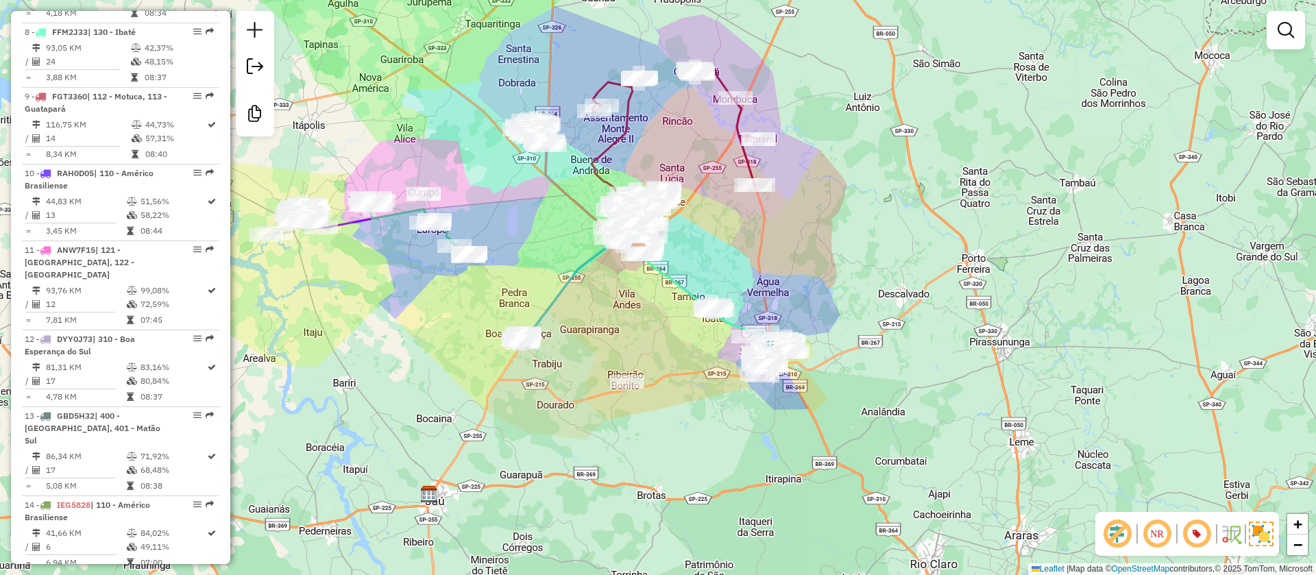
drag, startPoint x: 823, startPoint y: 253, endPoint x: 821, endPoint y: 237, distance: 15.9
click at [821, 237] on div "Janela de atendimento Grade de atendimento Capacidade Transportadoras Veículos …" at bounding box center [658, 287] width 1316 height 575
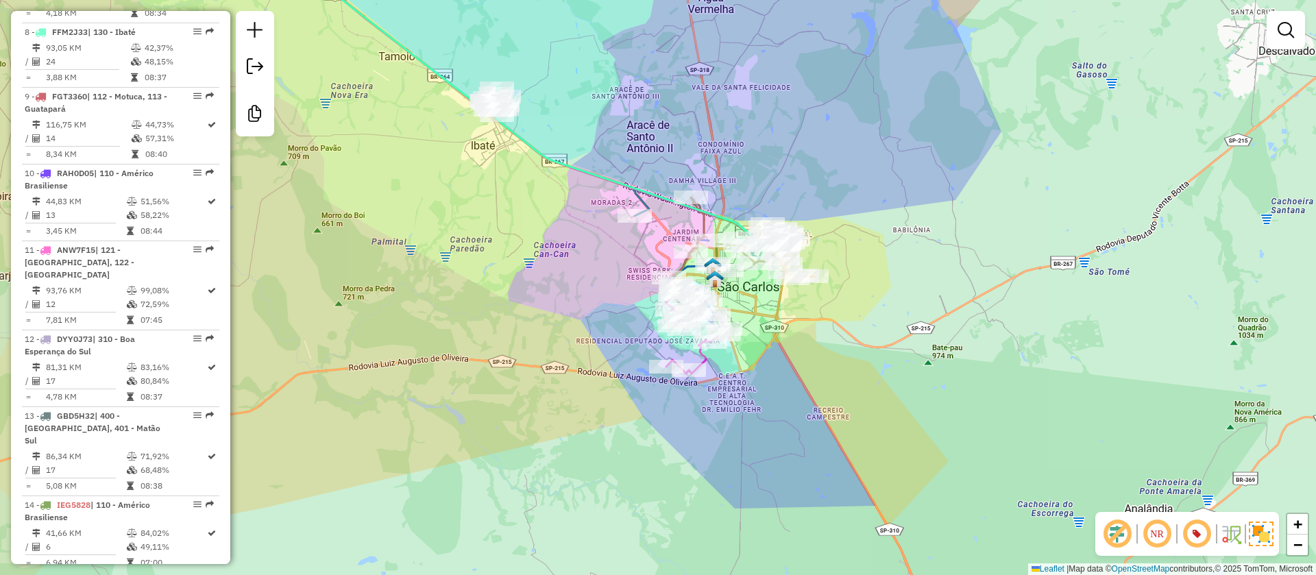
drag, startPoint x: 604, startPoint y: 317, endPoint x: 548, endPoint y: 311, distance: 55.8
click at [548, 311] on div "Janela de atendimento Grade de atendimento Capacidade Transportadoras Veículos …" at bounding box center [658, 287] width 1316 height 575
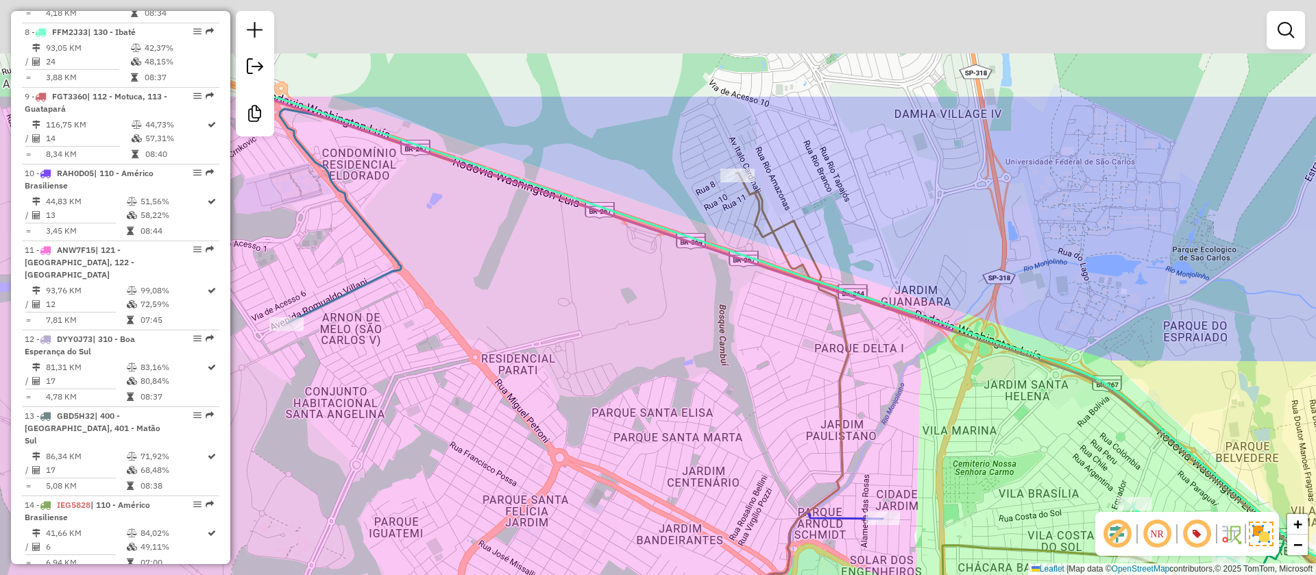
drag, startPoint x: 686, startPoint y: 183, endPoint x: 641, endPoint y: 337, distance: 160.5
click at [641, 337] on div "Janela de atendimento Grade de atendimento Capacidade Transportadoras Veículos …" at bounding box center [658, 287] width 1316 height 575
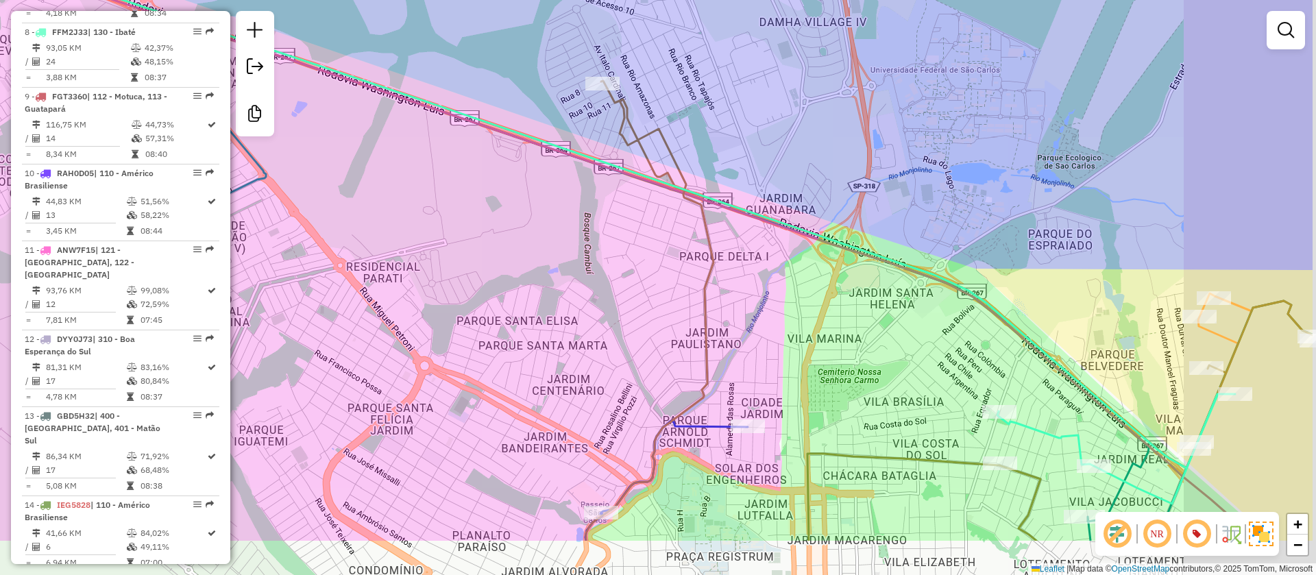
drag, startPoint x: 741, startPoint y: 327, endPoint x: 606, endPoint y: 230, distance: 165.8
click at [608, 234] on div "Janela de atendimento Grade de atendimento Capacidade Transportadoras Veículos …" at bounding box center [658, 287] width 1316 height 575
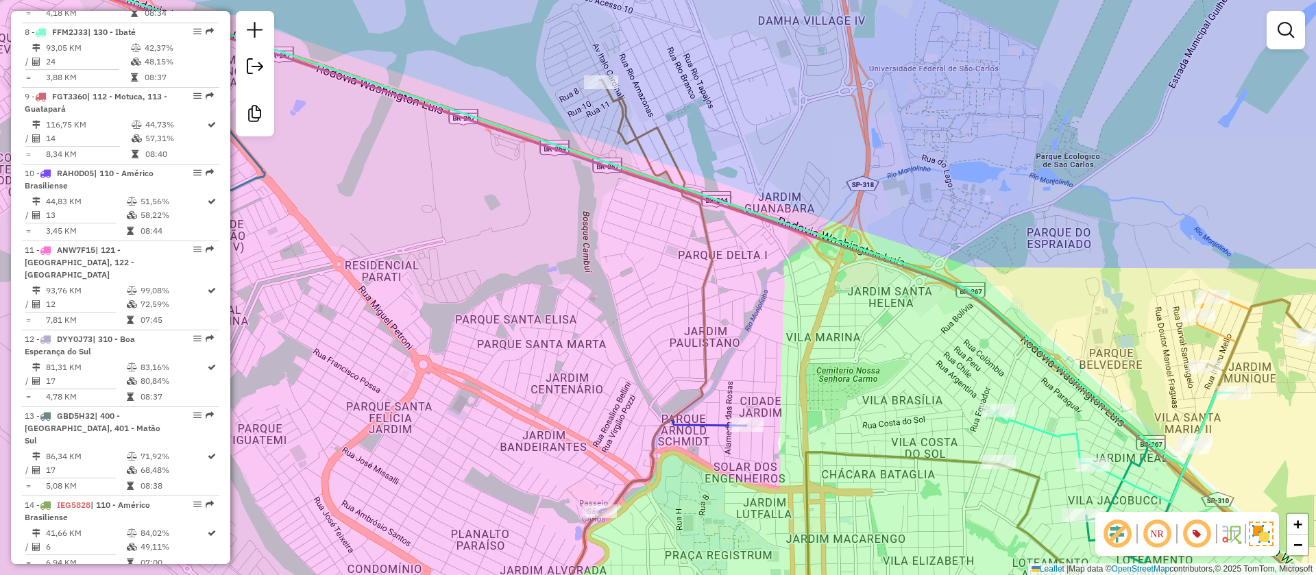
click at [556, 276] on div "Janela de atendimento Grade de atendimento Capacidade Transportadoras Veículos …" at bounding box center [658, 287] width 1316 height 575
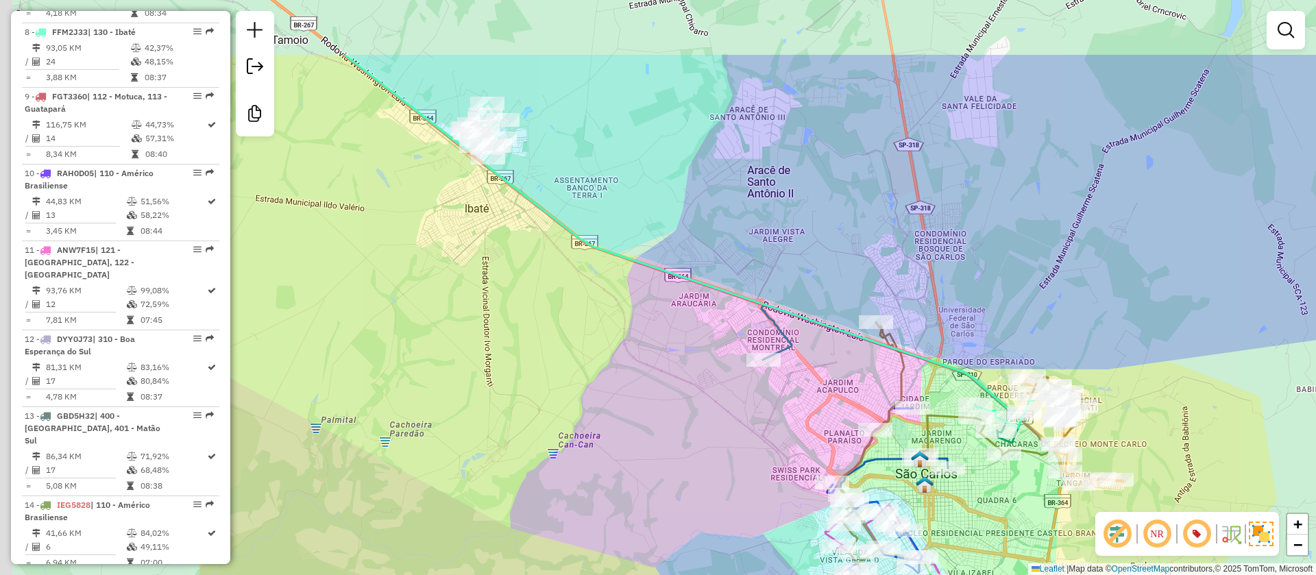
drag, startPoint x: 595, startPoint y: 206, endPoint x: 924, endPoint y: 319, distance: 347.8
click at [924, 319] on div "Janela de atendimento Grade de atendimento Capacidade Transportadoras Veículos …" at bounding box center [658, 287] width 1316 height 575
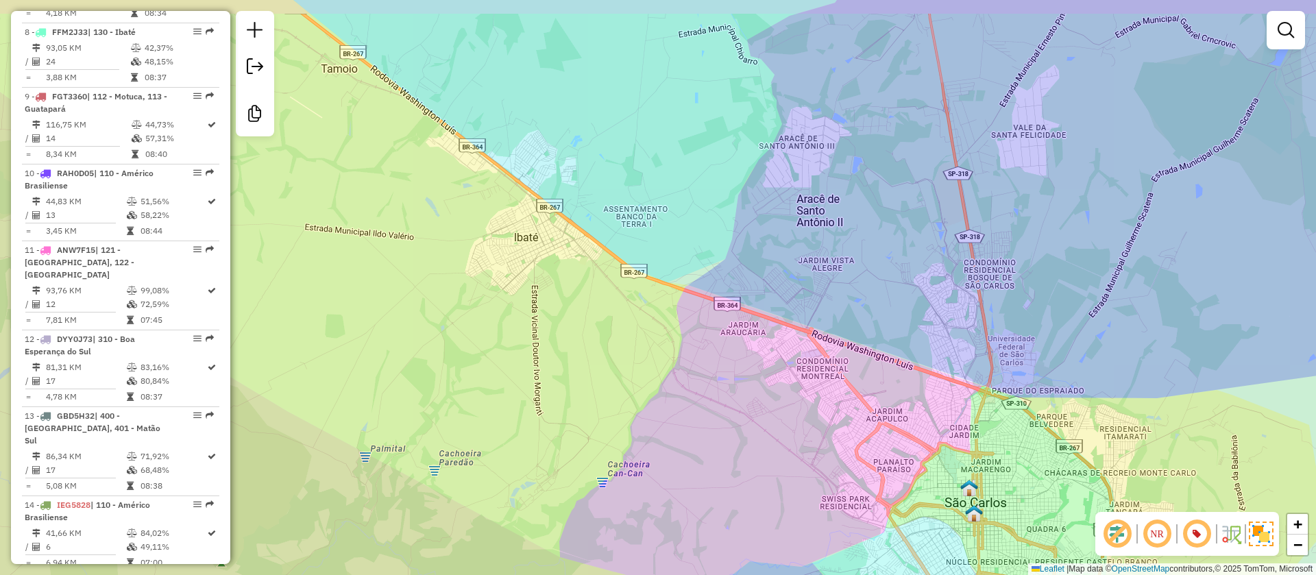
drag, startPoint x: 517, startPoint y: 299, endPoint x: 567, endPoint y: 328, distance: 57.1
click at [567, 328] on div "Janela de atendimento Grade de atendimento Capacidade Transportadoras Veículos …" at bounding box center [658, 287] width 1316 height 575
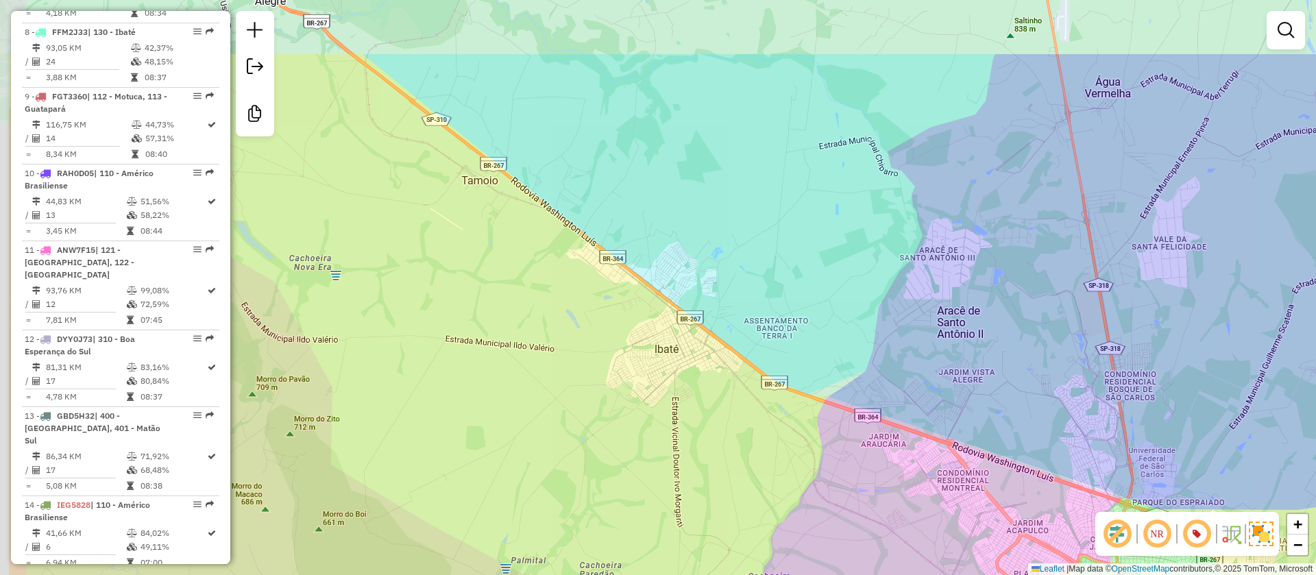
drag, startPoint x: 547, startPoint y: 290, endPoint x: 687, endPoint y: 402, distance: 179.4
click at [687, 402] on div "Janela de atendimento Grade de atendimento Capacidade Transportadoras Veículos …" at bounding box center [658, 287] width 1316 height 575
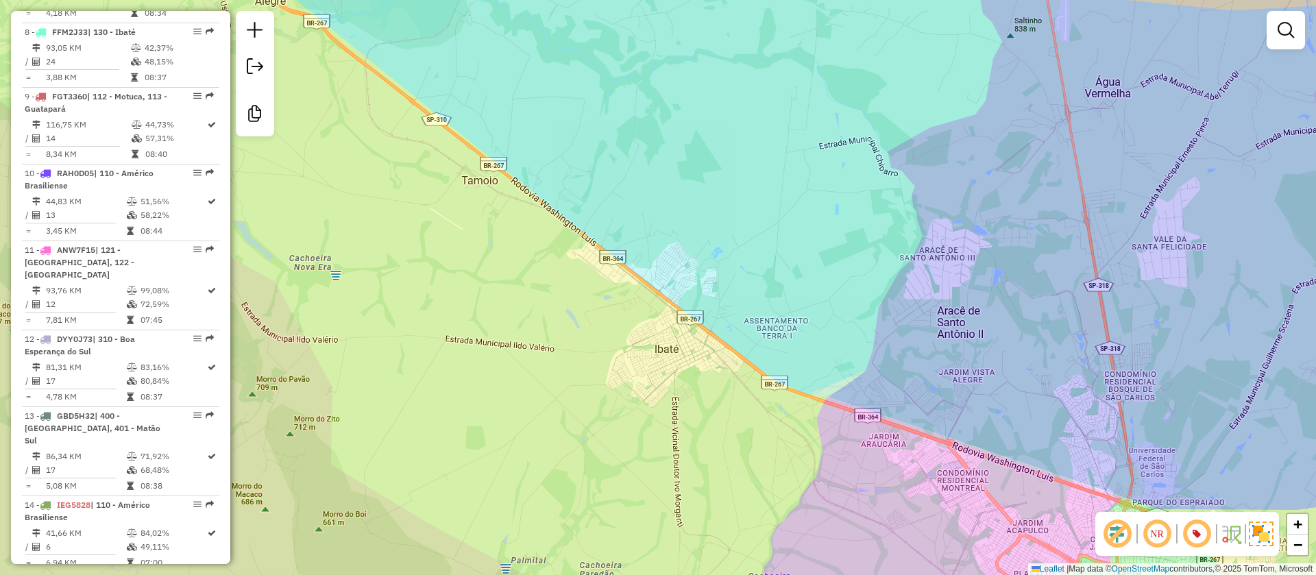
drag, startPoint x: 610, startPoint y: 254, endPoint x: 631, endPoint y: 268, distance: 25.7
click at [628, 264] on div "Janela de atendimento Grade de atendimento Capacidade Transportadoras Veículos …" at bounding box center [658, 287] width 1316 height 575
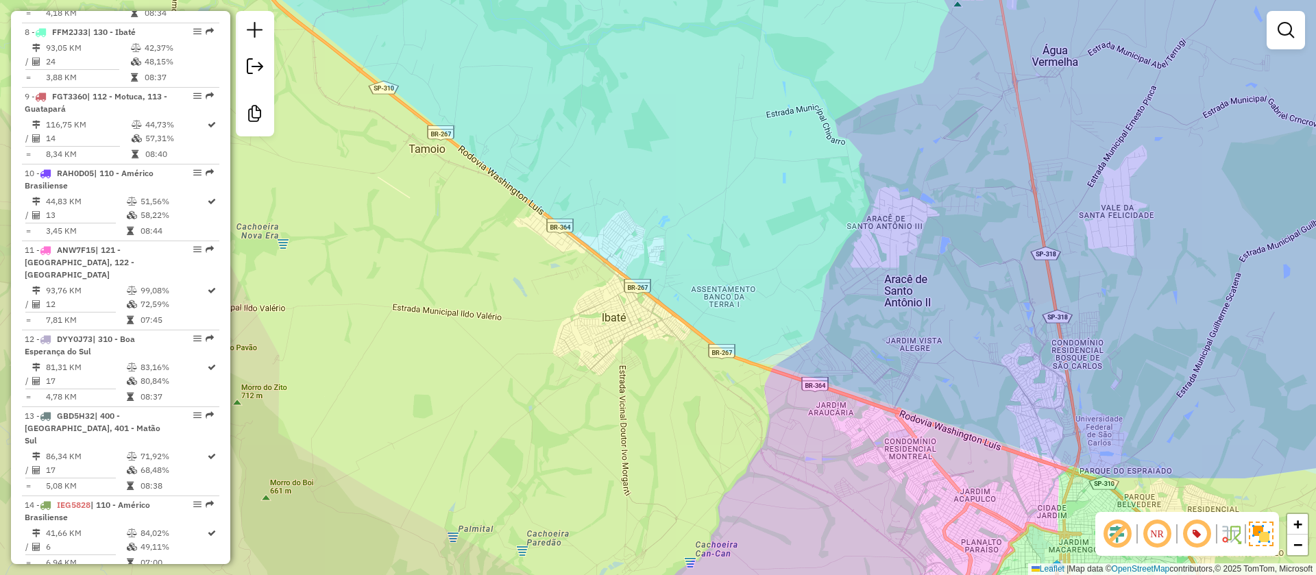
drag, startPoint x: 608, startPoint y: 274, endPoint x: 517, endPoint y: 225, distance: 103.6
click at [519, 225] on div "Janela de atendimento Grade de atendimento Capacidade Transportadoras Veículos …" at bounding box center [658, 287] width 1316 height 575
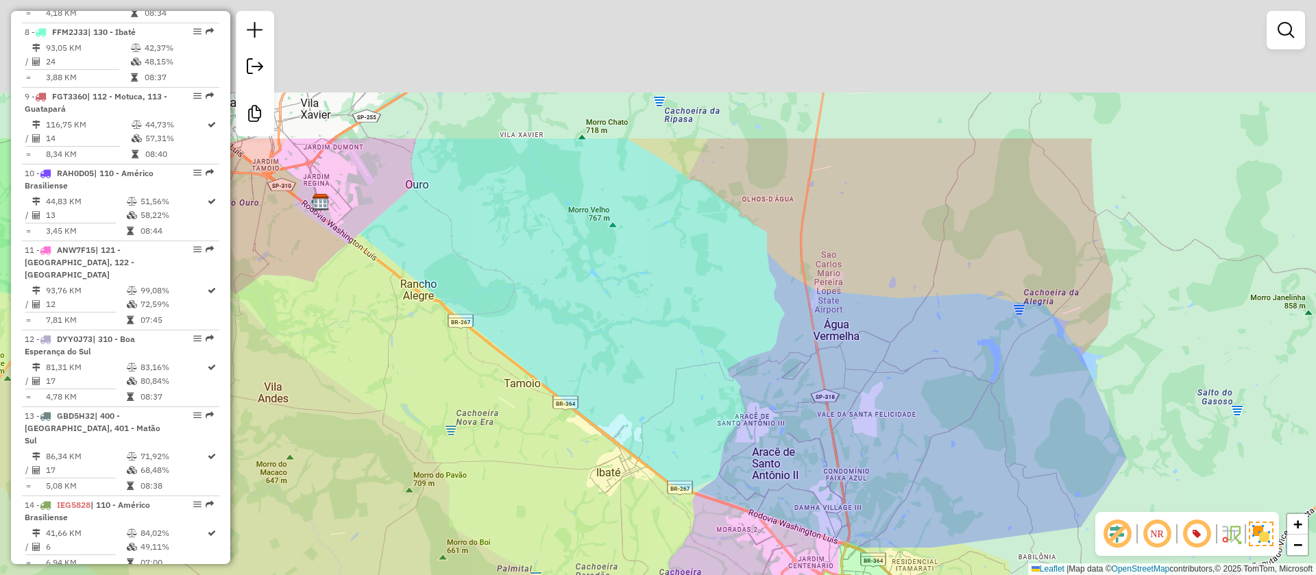
drag, startPoint x: 494, startPoint y: 220, endPoint x: 552, endPoint y: 416, distance: 204.4
click at [552, 416] on div "Janela de atendimento Grade de atendimento Capacidade Transportadoras Veículos …" at bounding box center [658, 287] width 1316 height 575
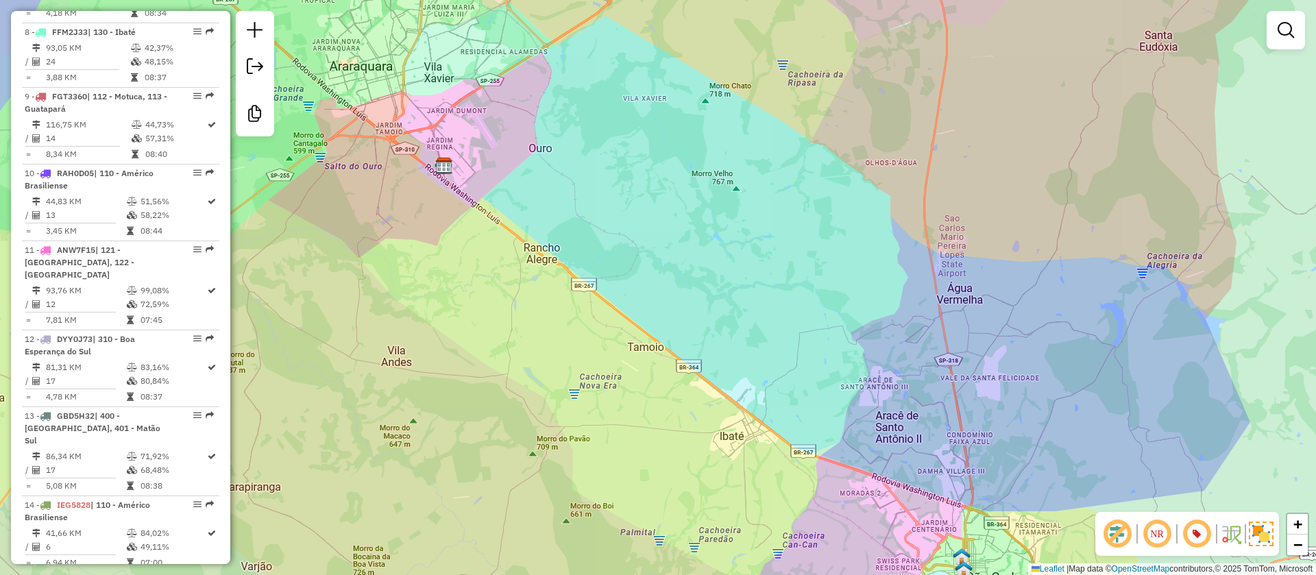
drag, startPoint x: 552, startPoint y: 416, endPoint x: 676, endPoint y: 380, distance: 128.6
click at [676, 380] on div "Janela de atendimento Grade de atendimento Capacidade Transportadoras Veículos …" at bounding box center [658, 287] width 1316 height 575
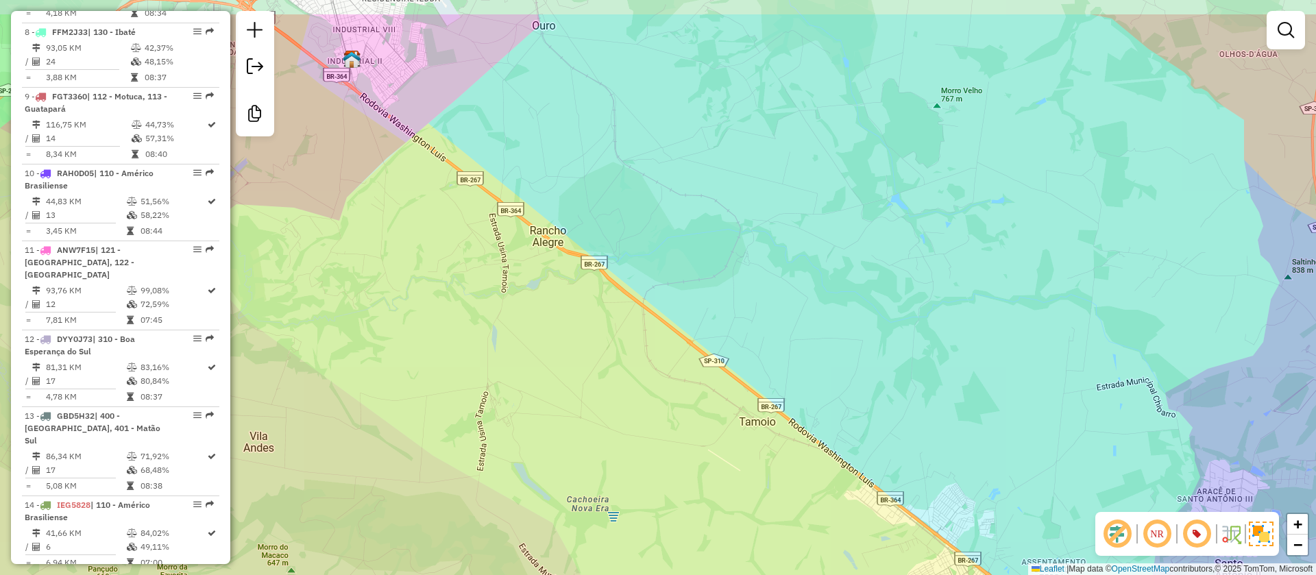
drag, startPoint x: 504, startPoint y: 284, endPoint x: 587, endPoint y: 356, distance: 110.3
click at [587, 356] on div "Janela de atendimento Grade de atendimento Capacidade Transportadoras Veículos …" at bounding box center [658, 287] width 1316 height 575
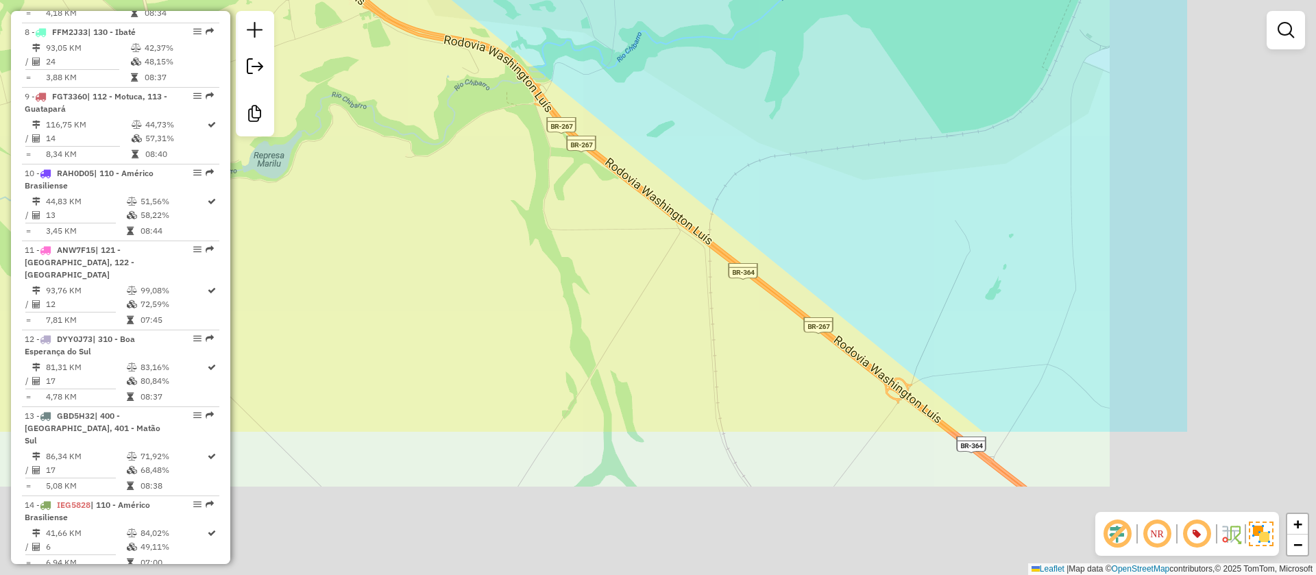
drag, startPoint x: 658, startPoint y: 373, endPoint x: 369, endPoint y: 143, distance: 368.6
click at [372, 146] on div "Janela de atendimento Grade de atendimento Capacidade Transportadoras Veículos …" at bounding box center [658, 287] width 1316 height 575
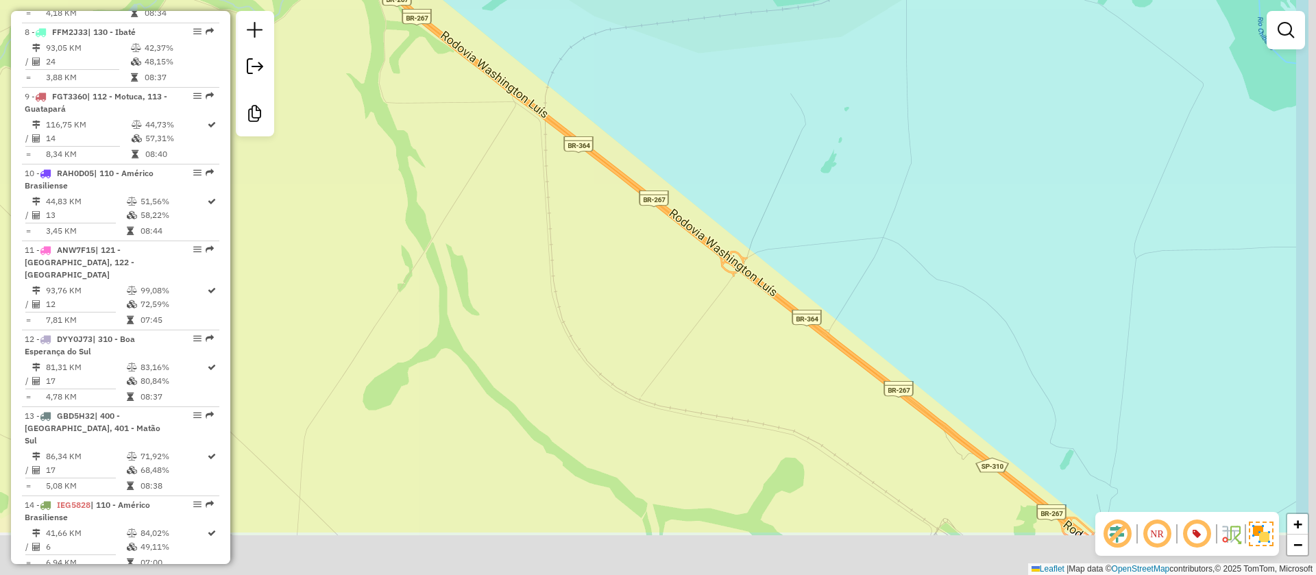
drag, startPoint x: 520, startPoint y: 316, endPoint x: 393, endPoint y: 217, distance: 161.6
click at [393, 217] on div "Janela de atendimento Grade de atendimento Capacidade Transportadoras Veículos …" at bounding box center [658, 287] width 1316 height 575
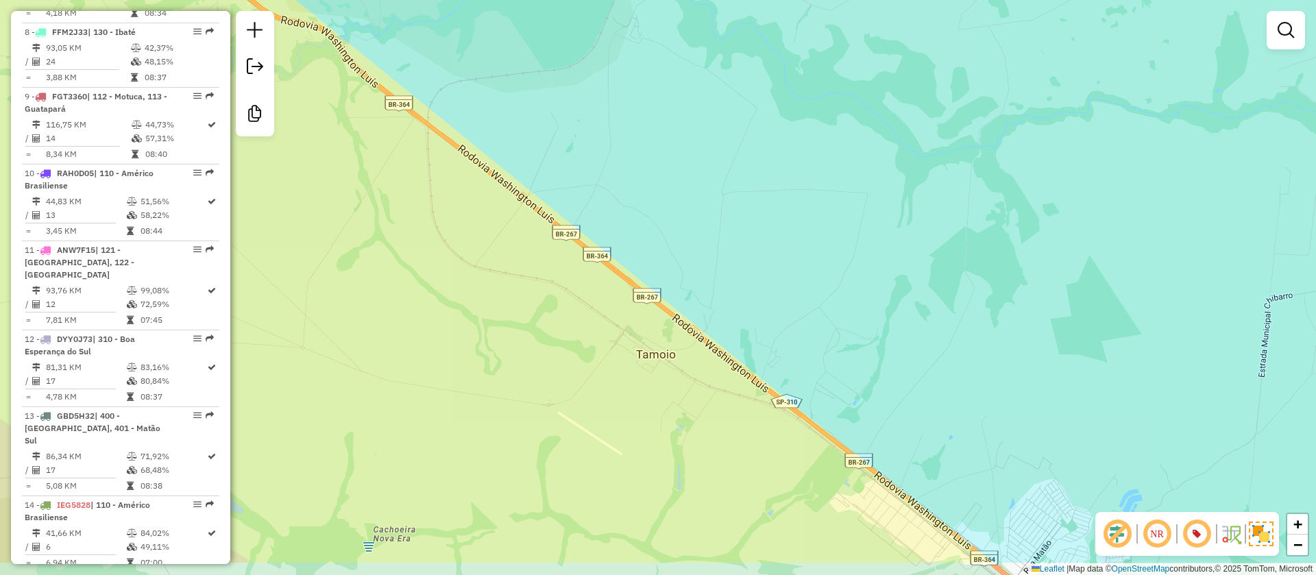
drag, startPoint x: 591, startPoint y: 294, endPoint x: 497, endPoint y: 224, distance: 117.6
click at [497, 224] on div "Janela de atendimento Grade de atendimento Capacidade Transportadoras Veículos …" at bounding box center [658, 287] width 1316 height 575
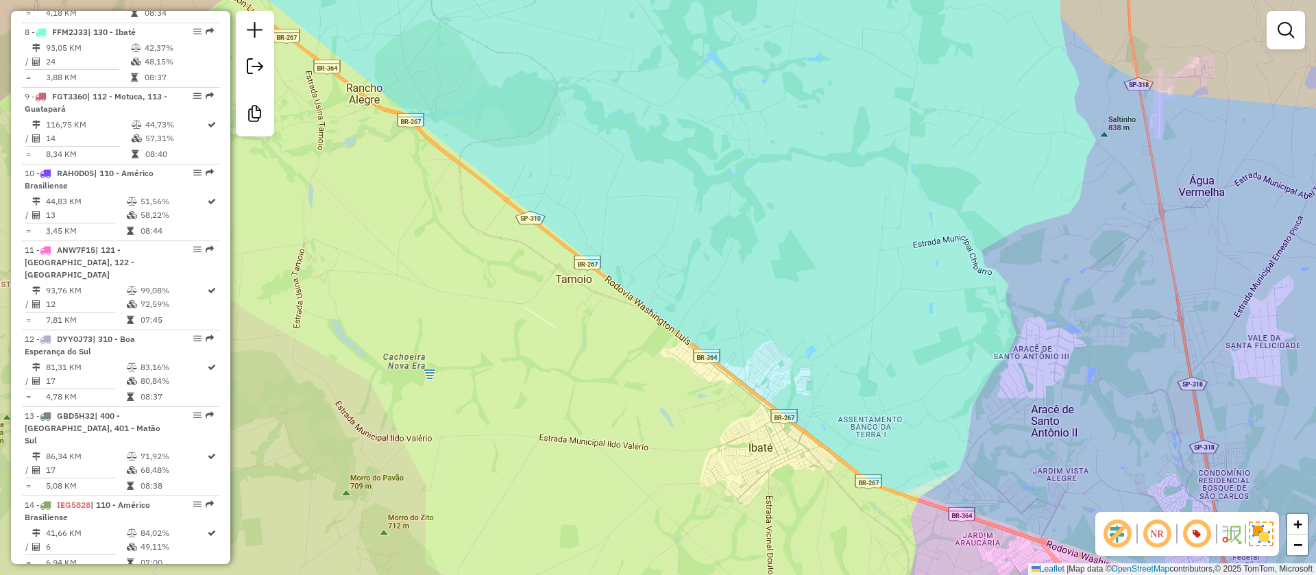
drag, startPoint x: 628, startPoint y: 269, endPoint x: 597, endPoint y: 244, distance: 39.5
click at [623, 260] on div "Janela de atendimento Grade de atendimento Capacidade Transportadoras Veículos …" at bounding box center [658, 287] width 1316 height 575
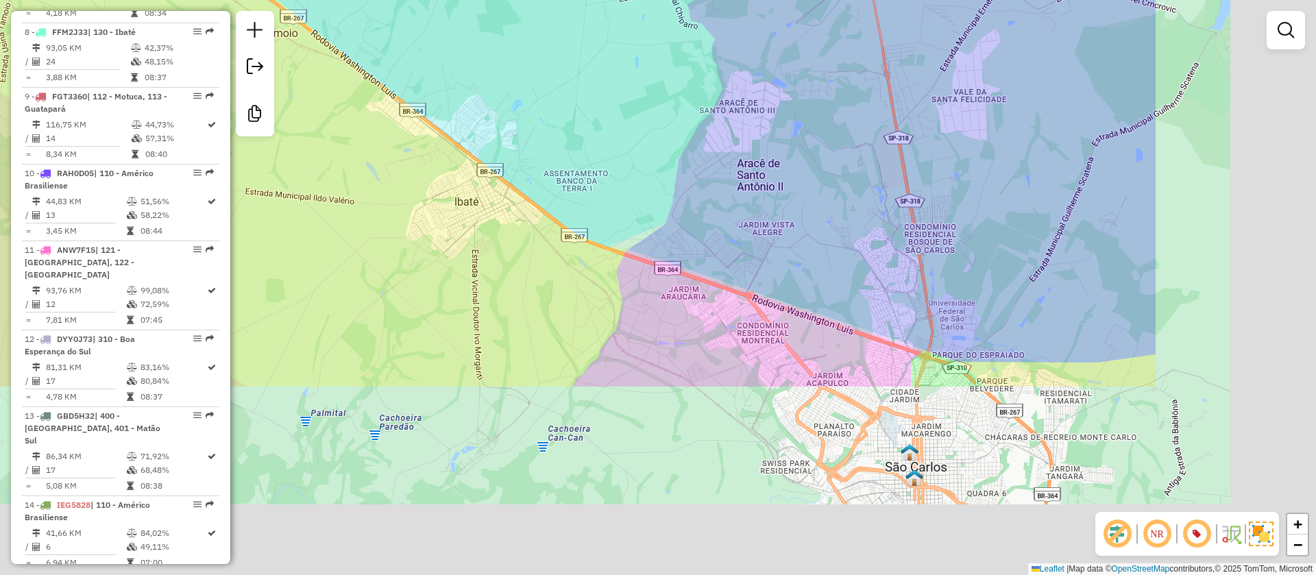
drag, startPoint x: 641, startPoint y: 432, endPoint x: 349, endPoint y: 184, distance: 383.1
click at [349, 185] on div "Janela de atendimento Grade de atendimento Capacidade Transportadoras Veículos …" at bounding box center [658, 287] width 1316 height 575
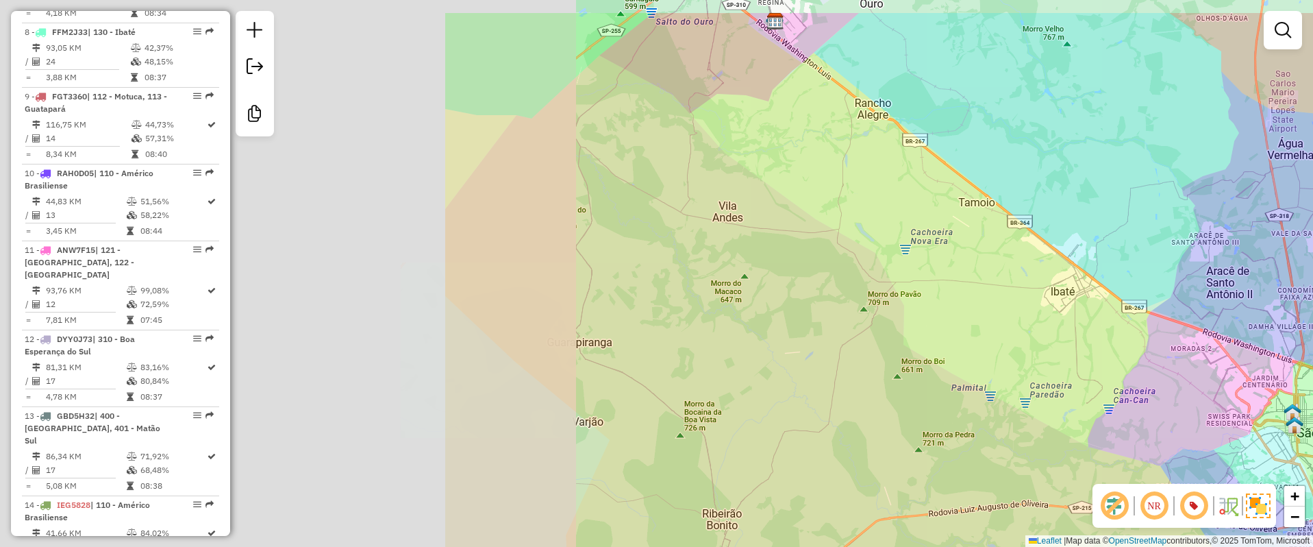
drag, startPoint x: 458, startPoint y: 275, endPoint x: 1144, endPoint y: 344, distance: 688.6
click at [1160, 345] on div "Janela de atendimento Grade de atendimento Capacidade Transportadoras Veículos …" at bounding box center [656, 273] width 1313 height 547
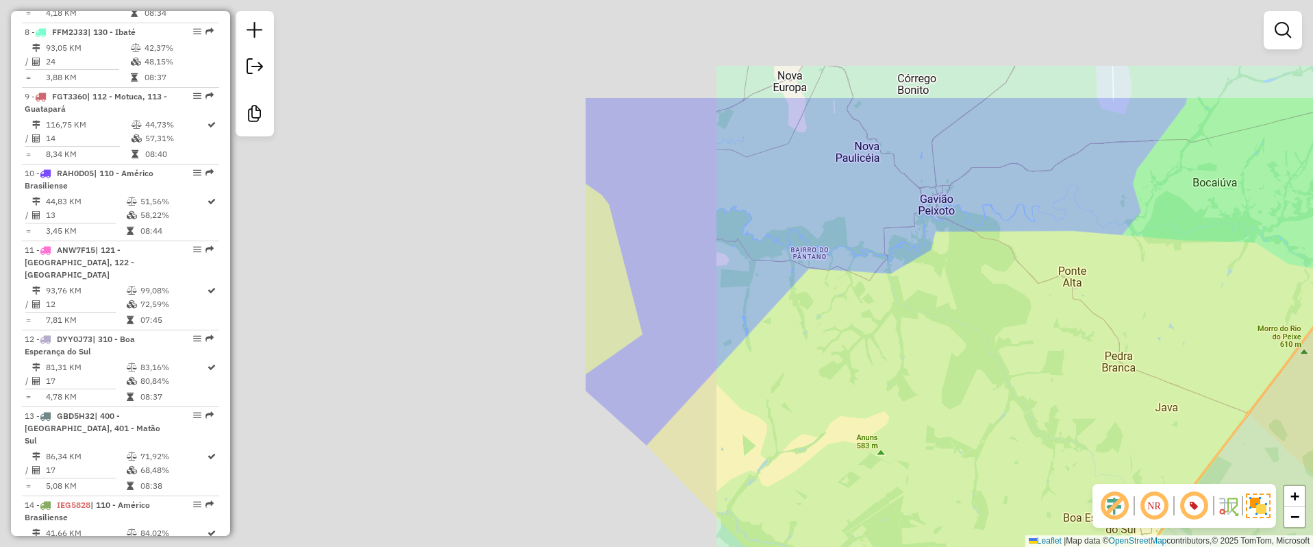
drag, startPoint x: 725, startPoint y: 414, endPoint x: 1017, endPoint y: 390, distance: 293.5
click at [1212, 456] on div "Janela de atendimento Grade de atendimento Capacidade Transportadoras Veículos …" at bounding box center [656, 273] width 1313 height 547
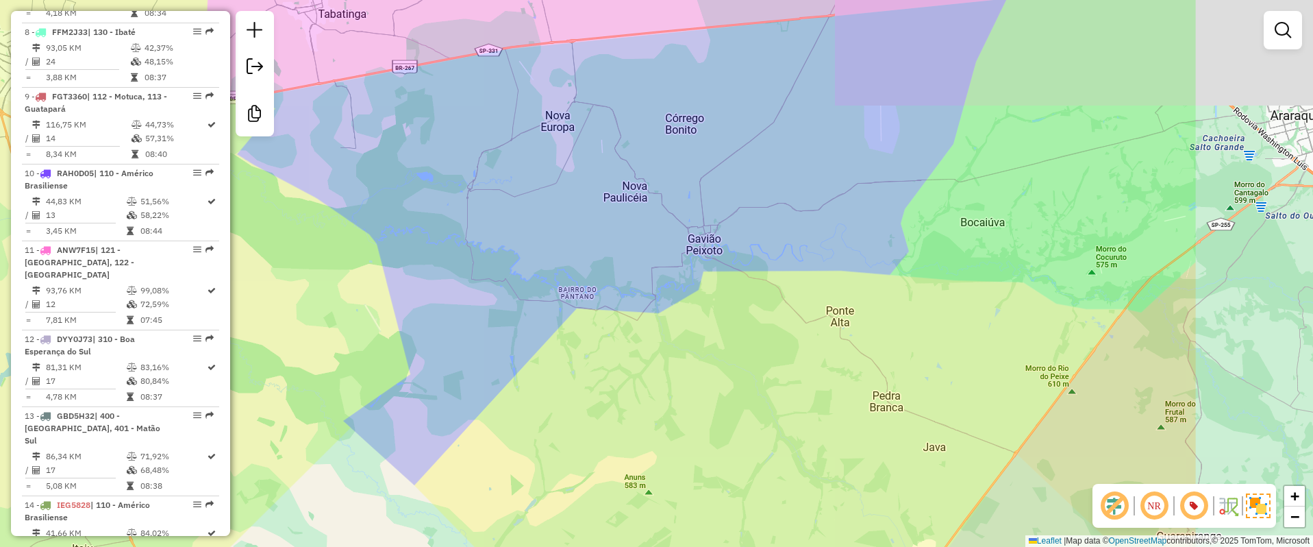
drag, startPoint x: 869, startPoint y: 276, endPoint x: 635, endPoint y: 313, distance: 236.6
click at [635, 313] on div "Janela de atendimento Grade de atendimento Capacidade Transportadoras Veículos …" at bounding box center [656, 273] width 1313 height 547
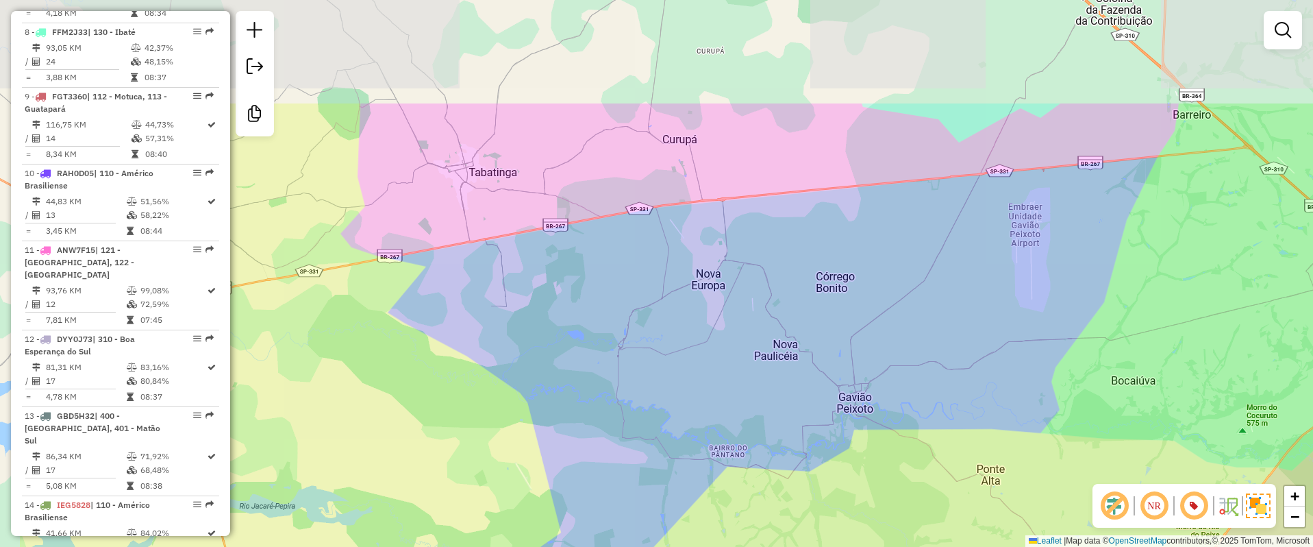
drag, startPoint x: 630, startPoint y: 204, endPoint x: 697, endPoint y: 298, distance: 115.4
click at [697, 298] on div "Janela de atendimento Grade de atendimento Capacidade Transportadoras Veículos …" at bounding box center [656, 273] width 1313 height 547
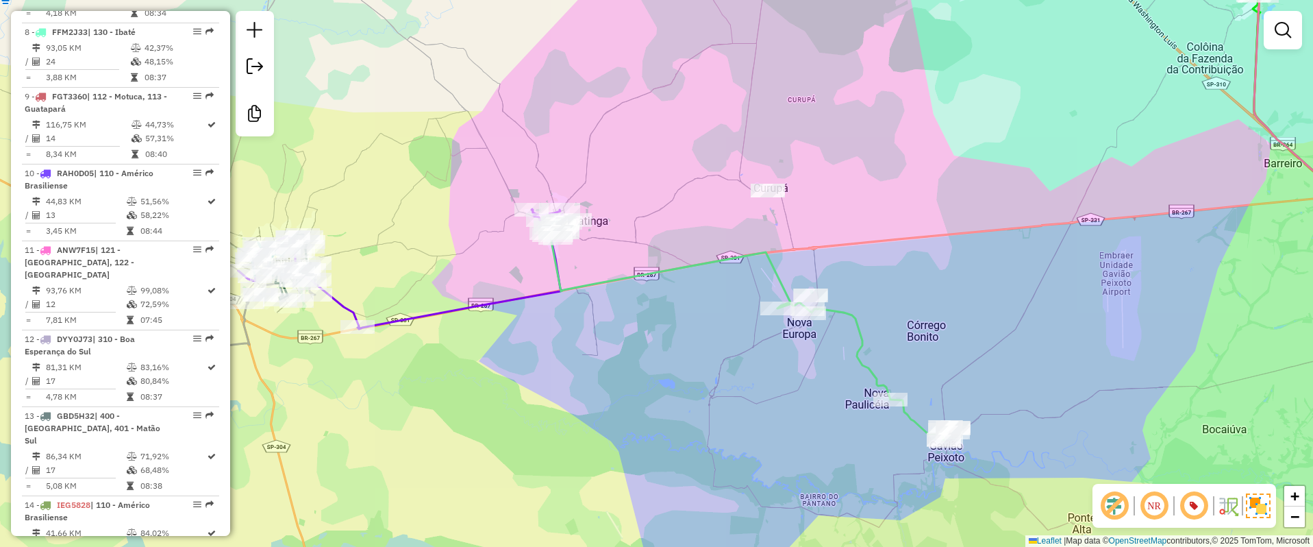
click at [562, 329] on icon at bounding box center [399, 272] width 323 height 113
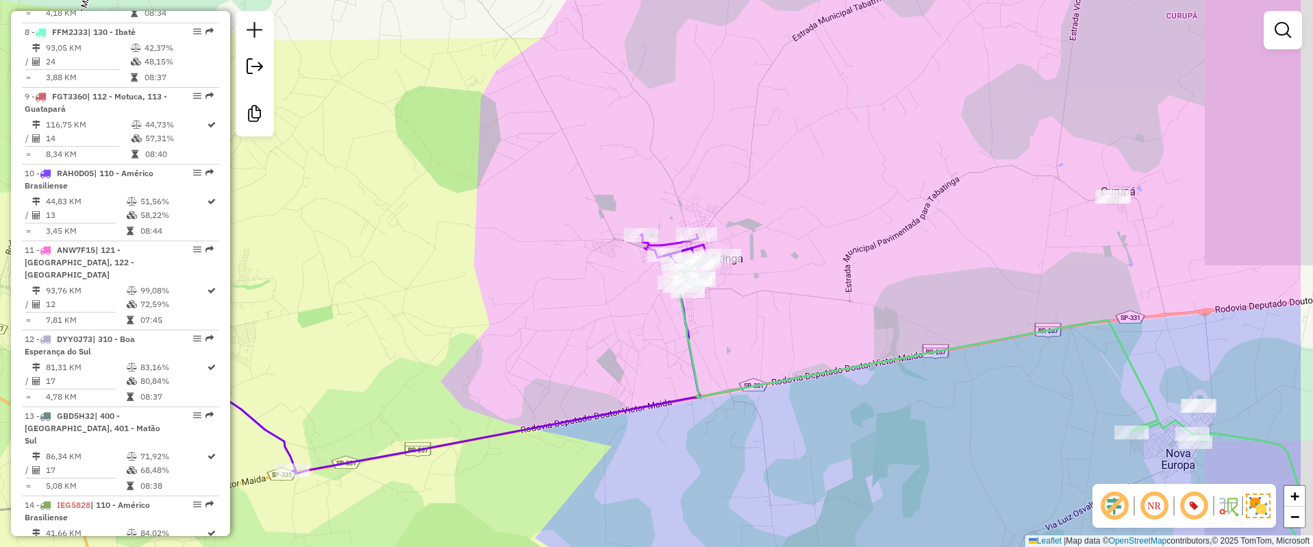
drag, startPoint x: 898, startPoint y: 270, endPoint x: 754, endPoint y: 290, distance: 144.6
click at [754, 290] on div "Janela de atendimento Grade de atendimento Capacidade Transportadoras Veículos …" at bounding box center [656, 273] width 1313 height 547
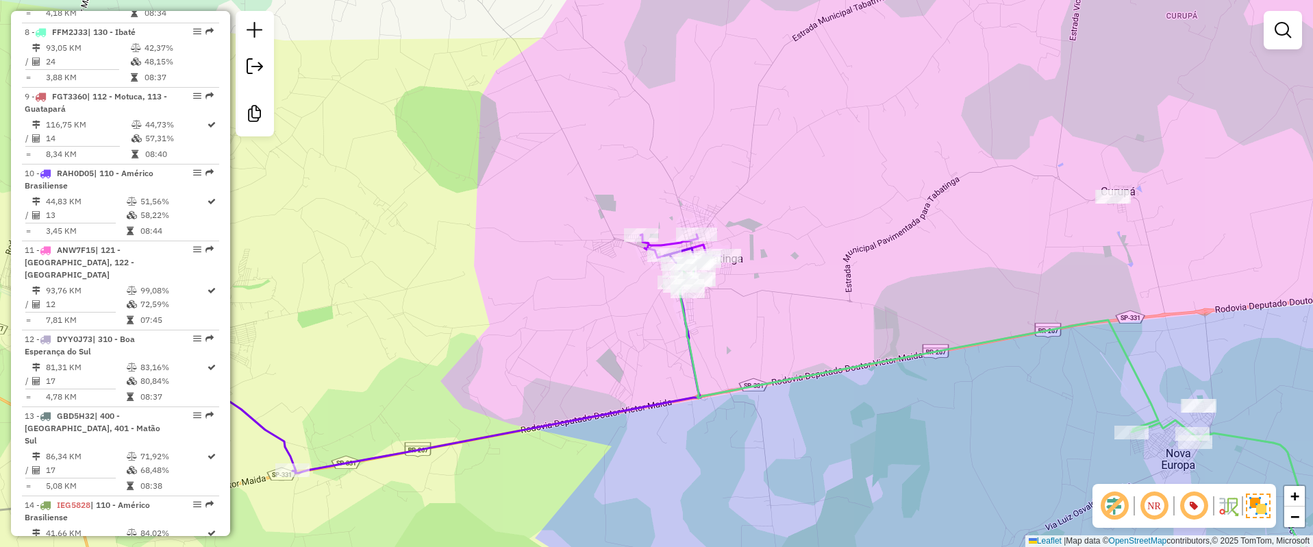
click at [664, 238] on icon at bounding box center [681, 260] width 80 height 53
select select "**********"
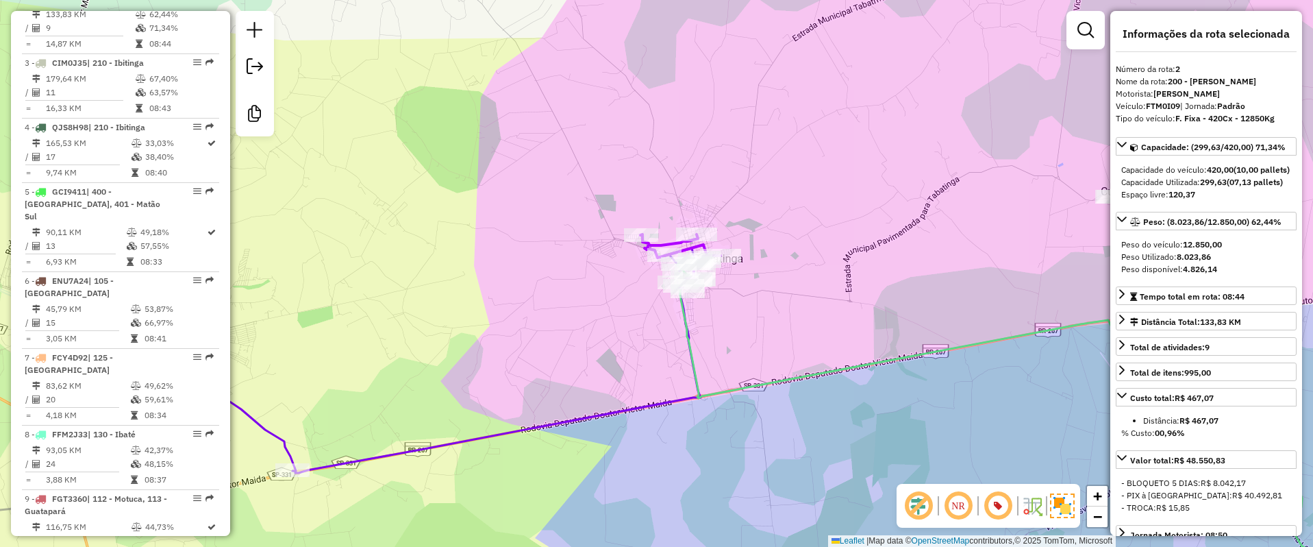
scroll to position [693, 0]
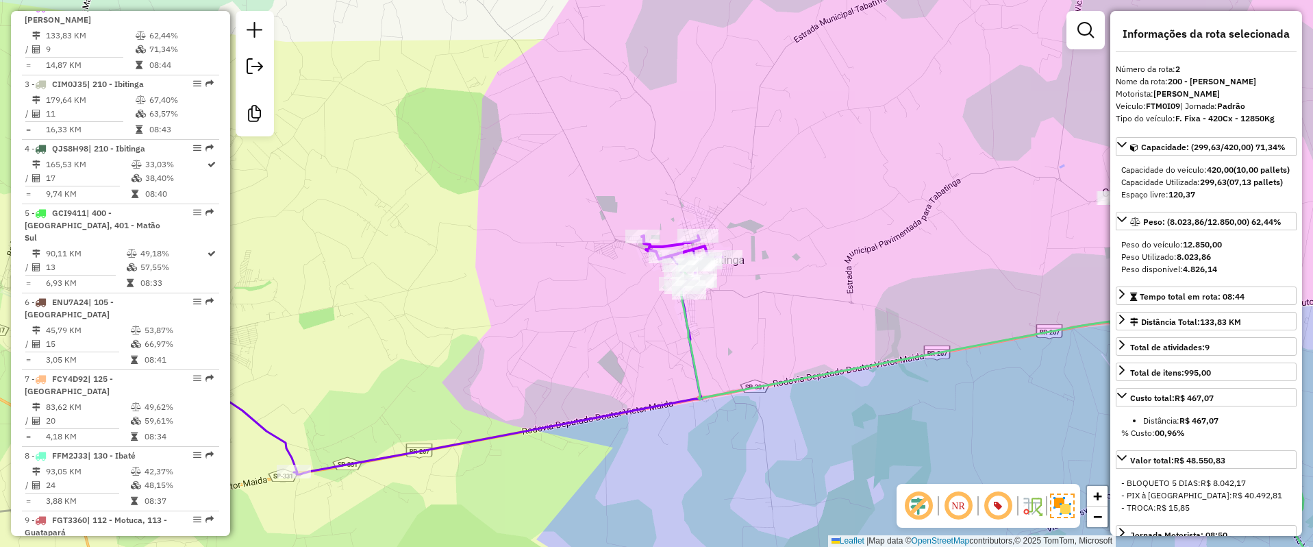
click at [738, 388] on icon at bounding box center [1018, 431] width 678 height 344
click at [738, 388] on icon at bounding box center [1017, 430] width 677 height 343
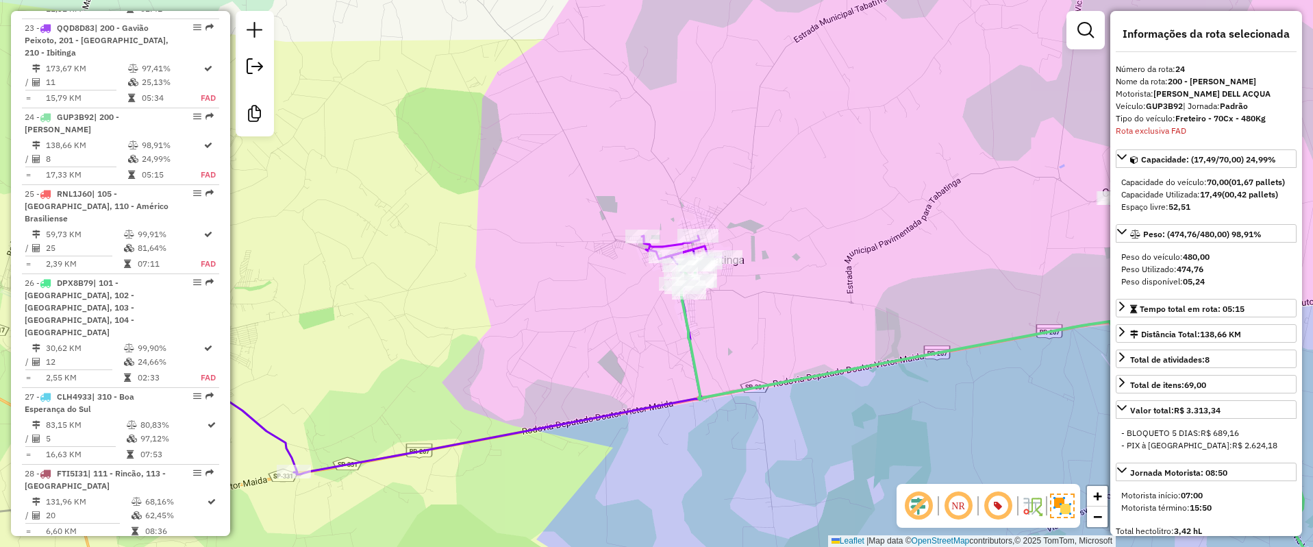
scroll to position [2356, 0]
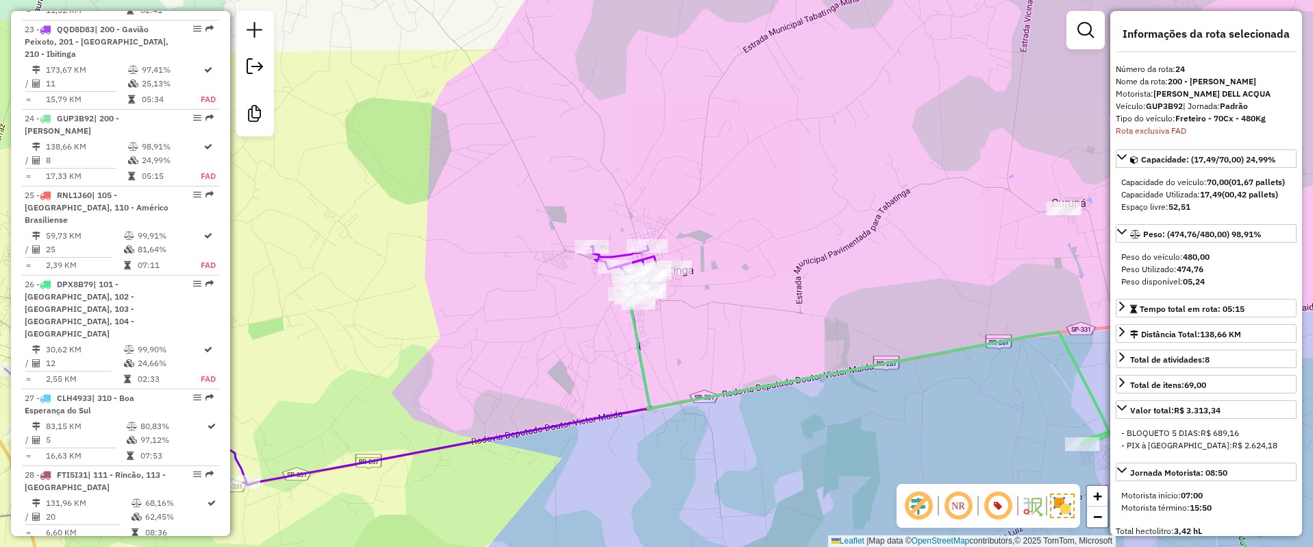
drag, startPoint x: 771, startPoint y: 370, endPoint x: 720, endPoint y: 380, distance: 51.7
click at [720, 380] on div "Janela de atendimento Grade de atendimento Capacidade Transportadoras Veículos …" at bounding box center [656, 273] width 1313 height 547
click at [616, 256] on icon at bounding box center [631, 272] width 80 height 53
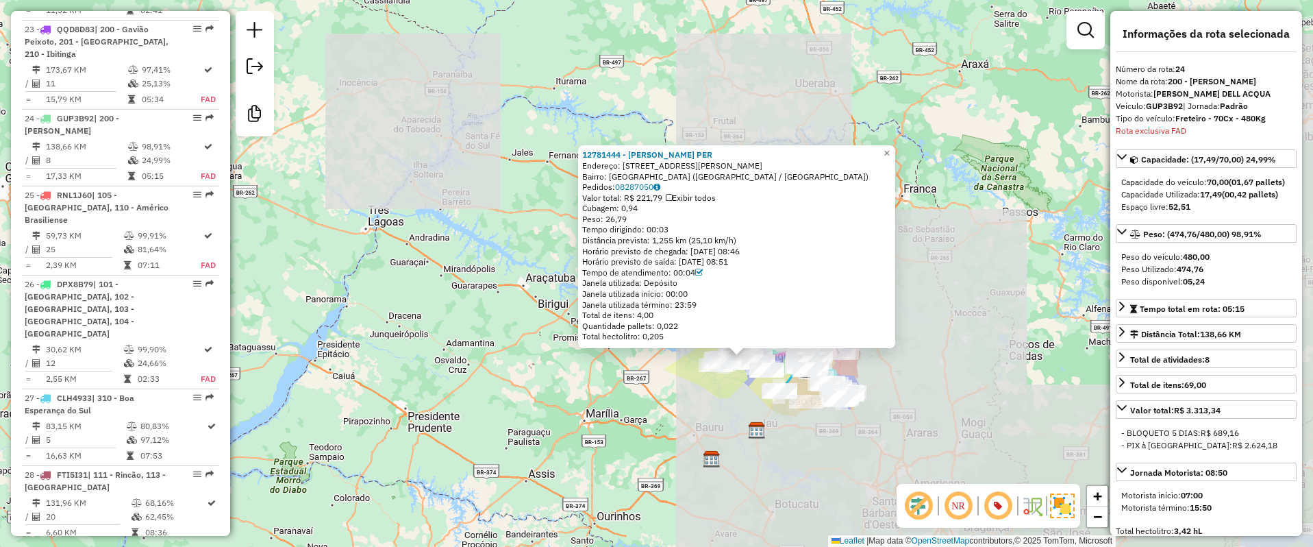
scroll to position [926, 0]
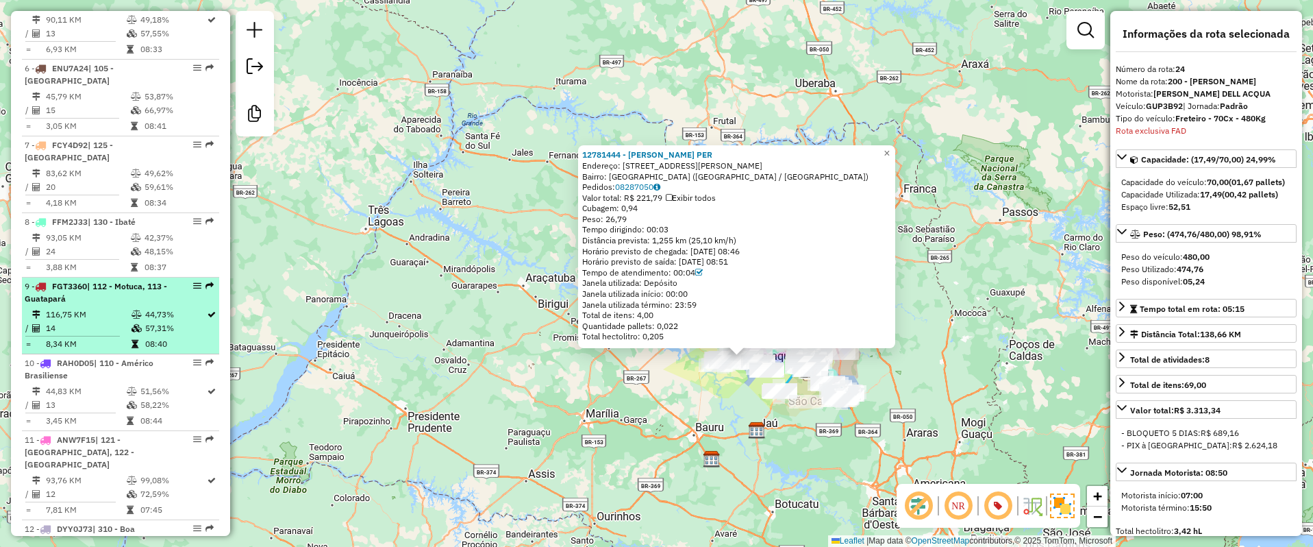
click at [108, 321] on td "14" at bounding box center [88, 328] width 86 height 14
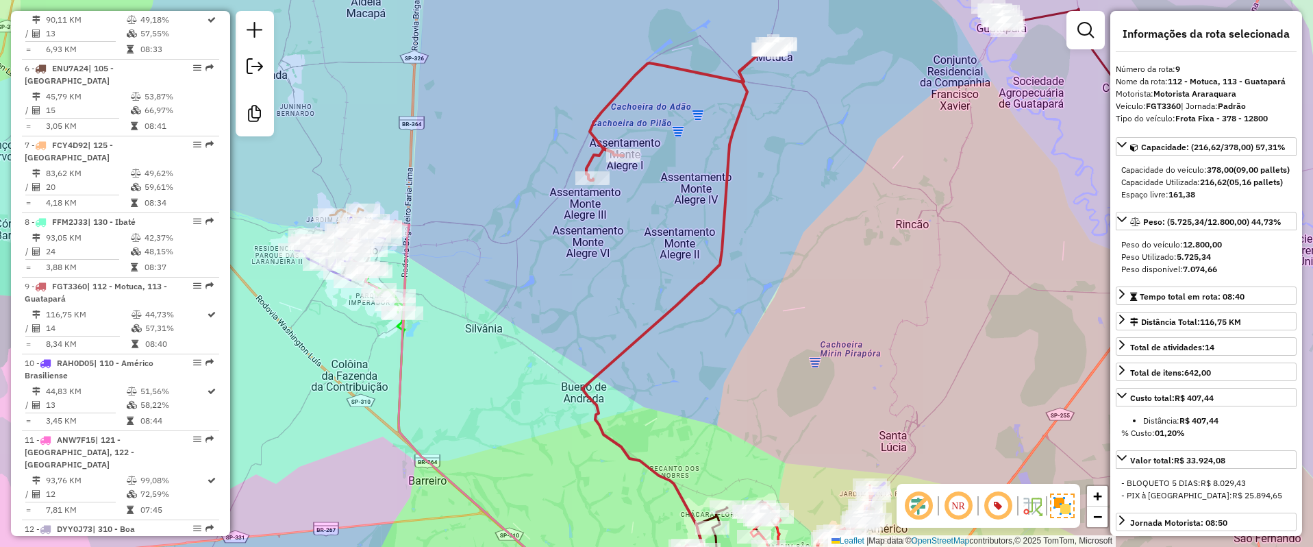
drag, startPoint x: 492, startPoint y: 349, endPoint x: 522, endPoint y: 375, distance: 39.8
click at [522, 375] on div "Janela de atendimento Grade de atendimento Capacidade Transportadoras Veículos …" at bounding box center [656, 273] width 1313 height 547
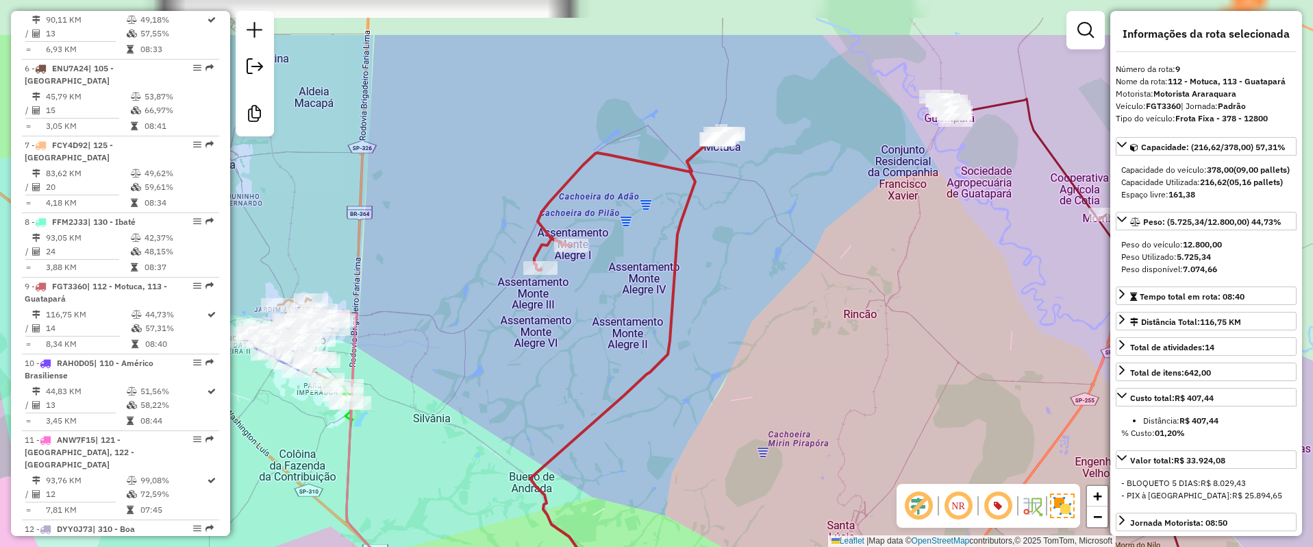
drag, startPoint x: 624, startPoint y: 282, endPoint x: 640, endPoint y: 269, distance: 21.0
click at [564, 379] on div "Janela de atendimento Grade de atendimento Capacidade Transportadoras Veículos …" at bounding box center [656, 273] width 1313 height 547
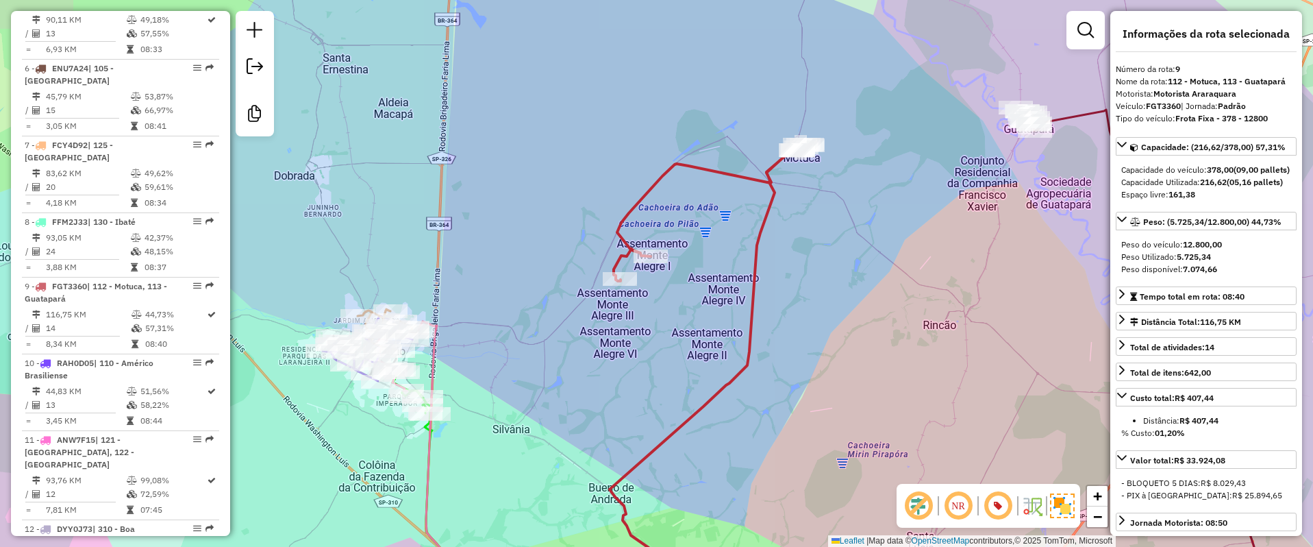
drag, startPoint x: 509, startPoint y: 375, endPoint x: 595, endPoint y: 379, distance: 86.4
click at [595, 379] on div "Janela de atendimento Grade de atendimento Capacidade Transportadoras Veículos …" at bounding box center [656, 273] width 1313 height 547
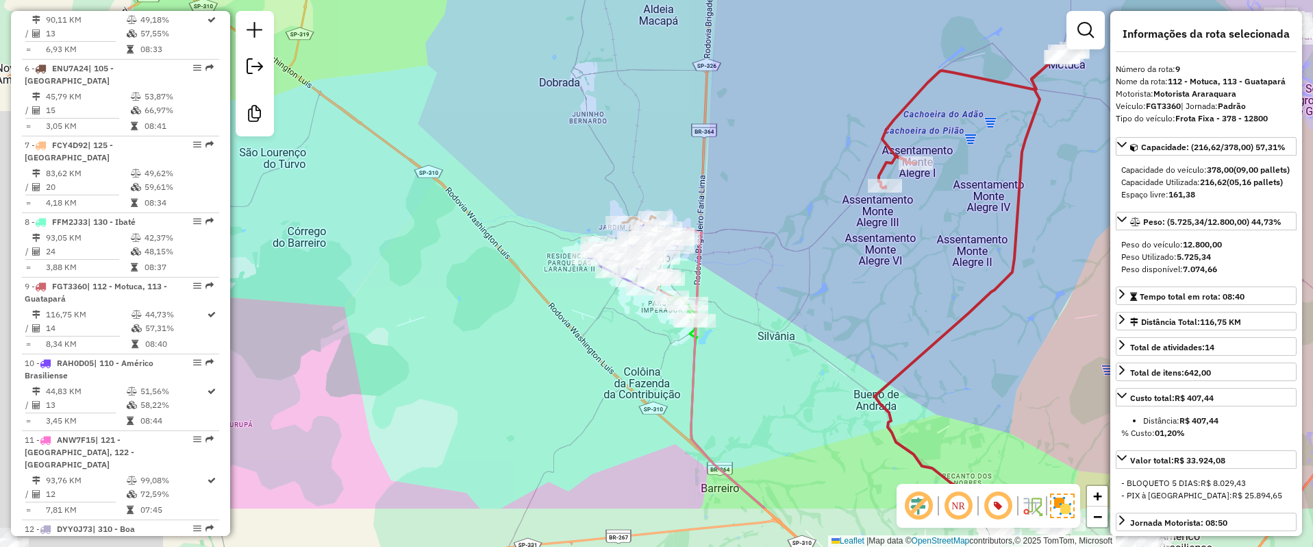
drag, startPoint x: 665, startPoint y: 349, endPoint x: 813, endPoint y: 301, distance: 156.2
click at [813, 301] on div "Janela de atendimento Grade de atendimento Capacidade Transportadoras Veículos …" at bounding box center [656, 273] width 1313 height 547
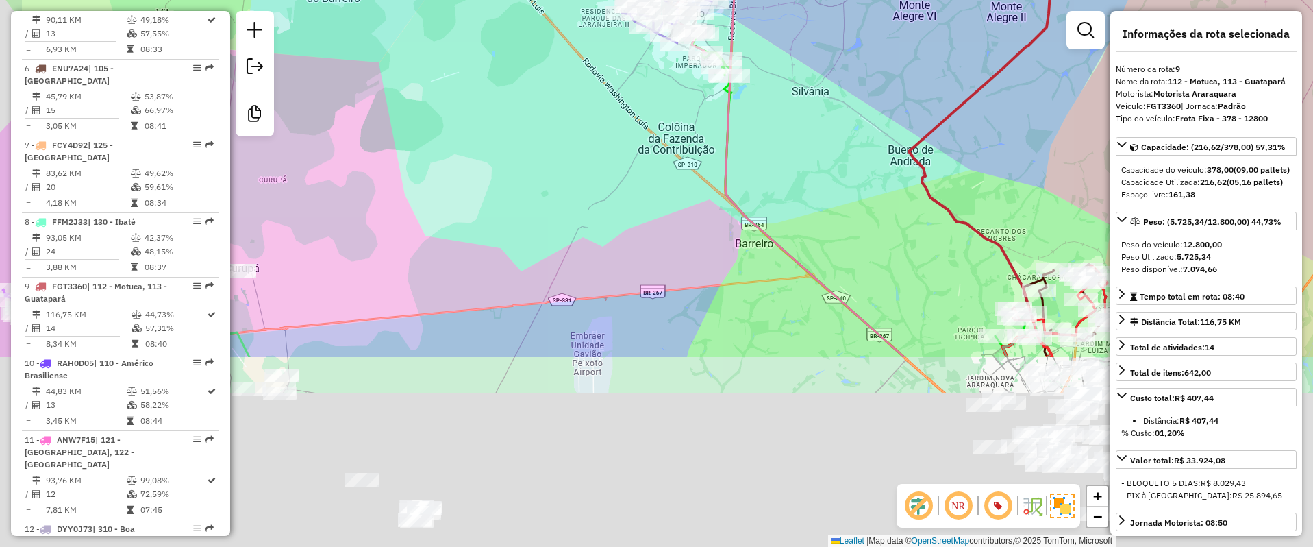
drag, startPoint x: 809, startPoint y: 415, endPoint x: 843, endPoint y: 171, distance: 247.0
click at [843, 171] on div "Janela de atendimento Grade de atendimento Capacidade Transportadoras Veículos …" at bounding box center [656, 273] width 1313 height 547
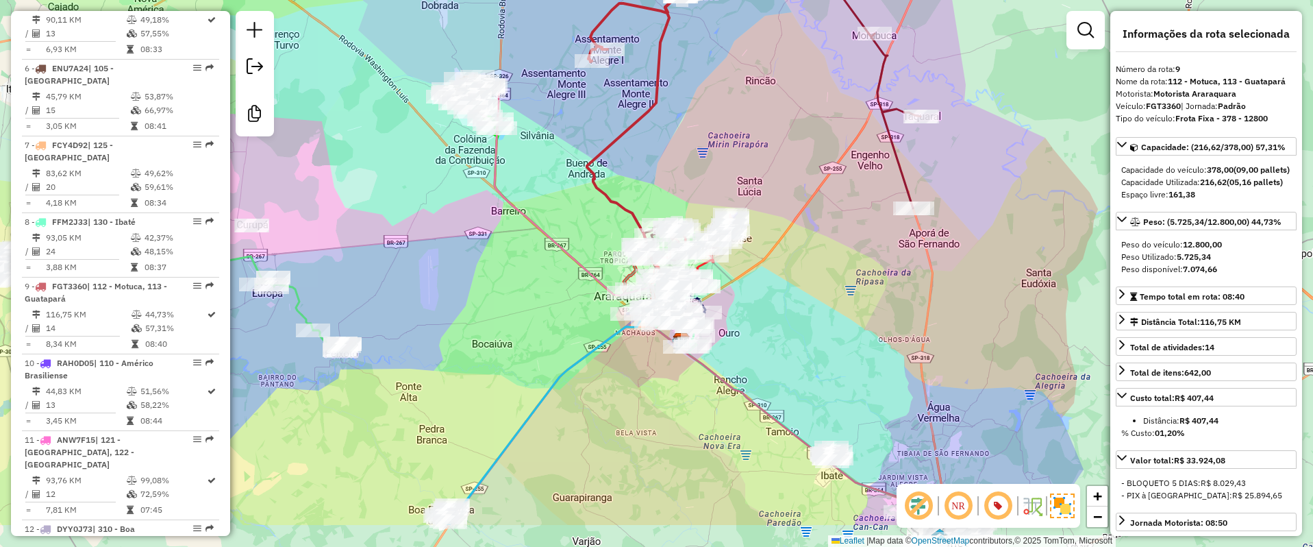
drag, startPoint x: 542, startPoint y: 293, endPoint x: 343, endPoint y: 215, distance: 213.3
click at [343, 215] on div "Janela de atendimento Grade de atendimento Capacidade Transportadoras Veículos …" at bounding box center [656, 273] width 1313 height 547
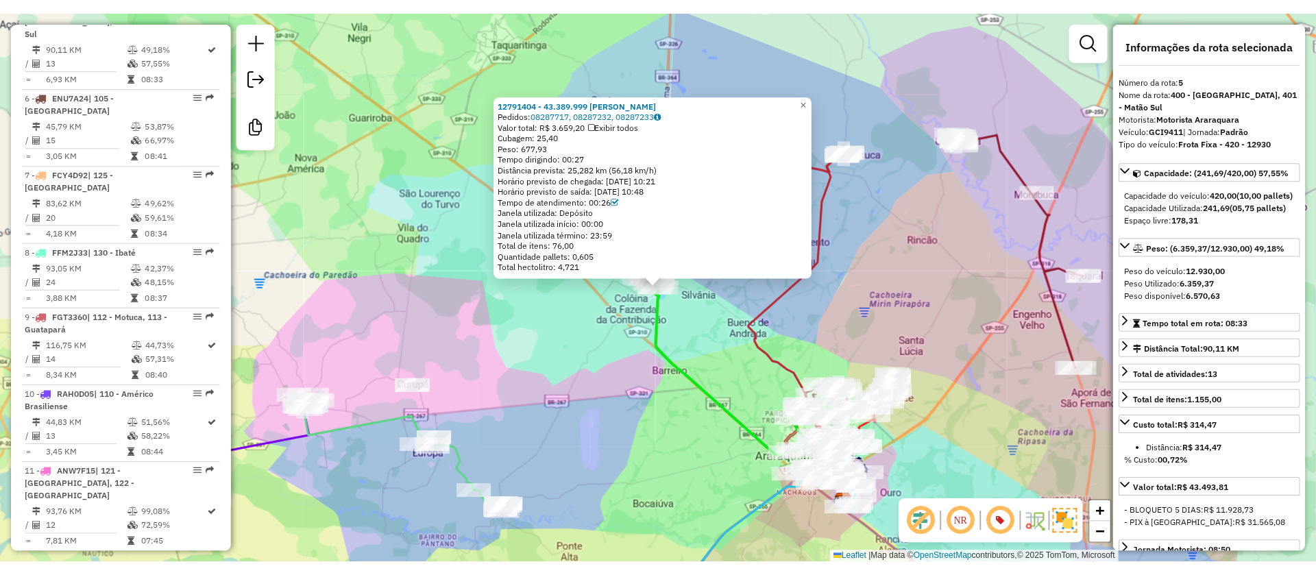
scroll to position [898, 0]
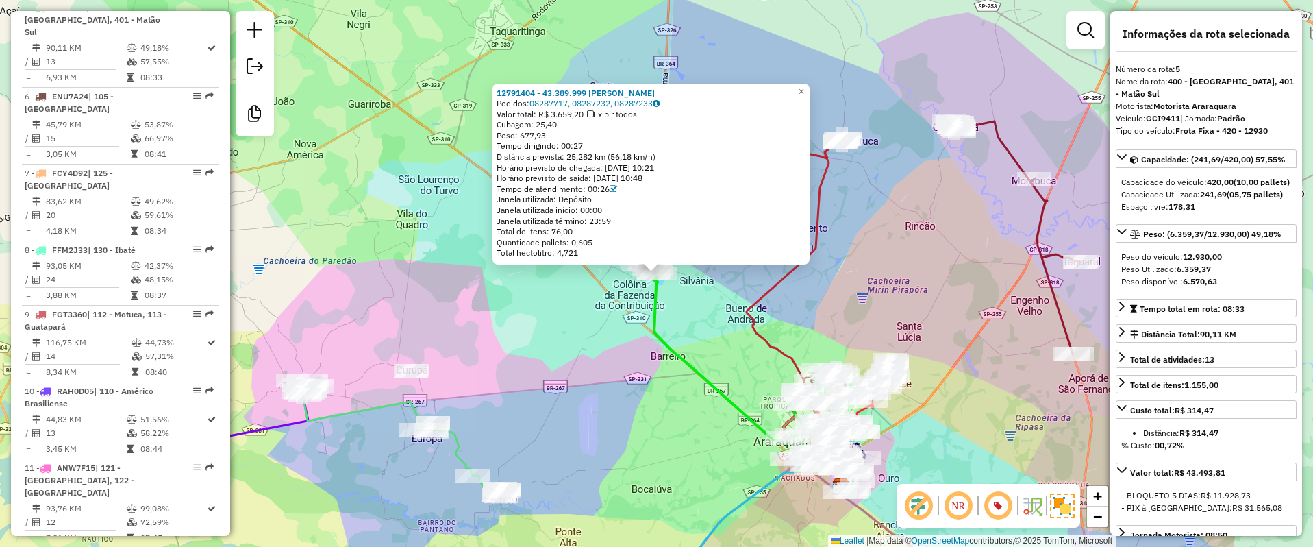
click at [447, 319] on div "12791404 - 43.389.999 ELEN CARO Pedidos: 08287717, 08287232, 08287233 Valor tot…" at bounding box center [656, 273] width 1313 height 547
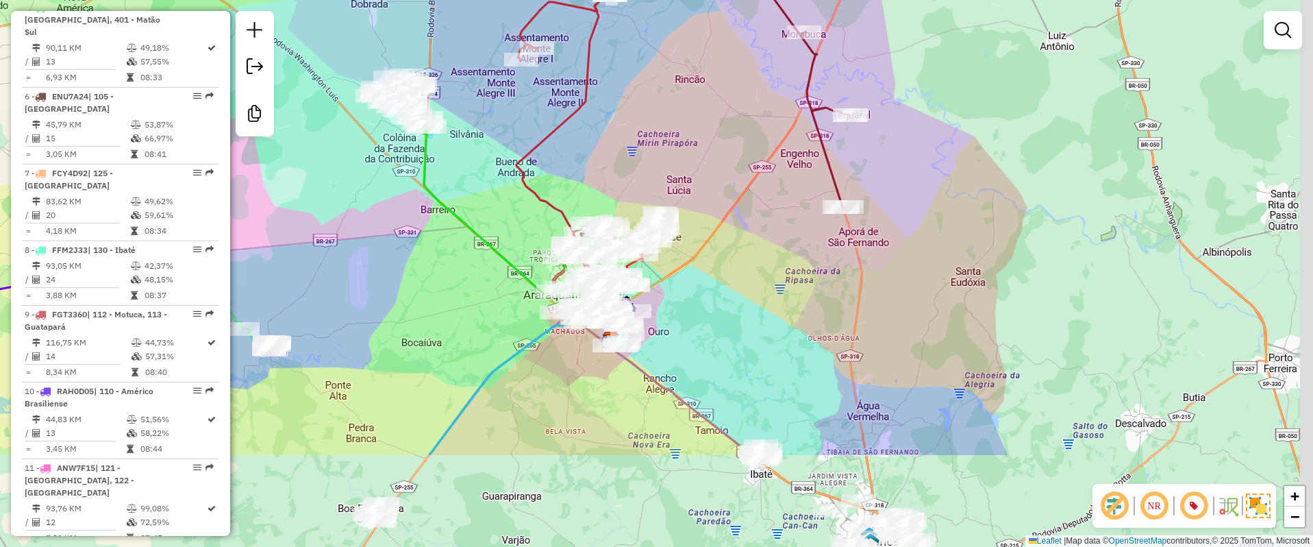
drag, startPoint x: 527, startPoint y: 367, endPoint x: 362, endPoint y: 252, distance: 200.3
click at [362, 252] on div "Janela de atendimento Grade de atendimento Capacidade Transportadoras Veículos …" at bounding box center [656, 273] width 1313 height 547
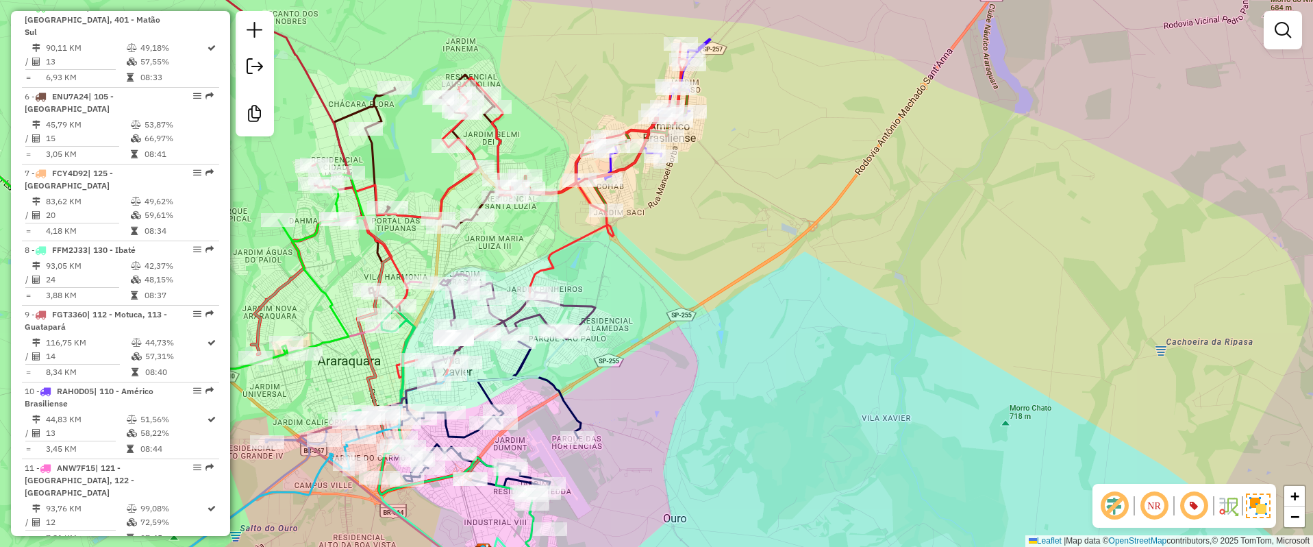
drag, startPoint x: 673, startPoint y: 249, endPoint x: 500, endPoint y: 64, distance: 253.6
click at [684, 264] on div "Janela de atendimento Grade de atendimento Capacidade Transportadoras Veículos …" at bounding box center [656, 273] width 1313 height 547
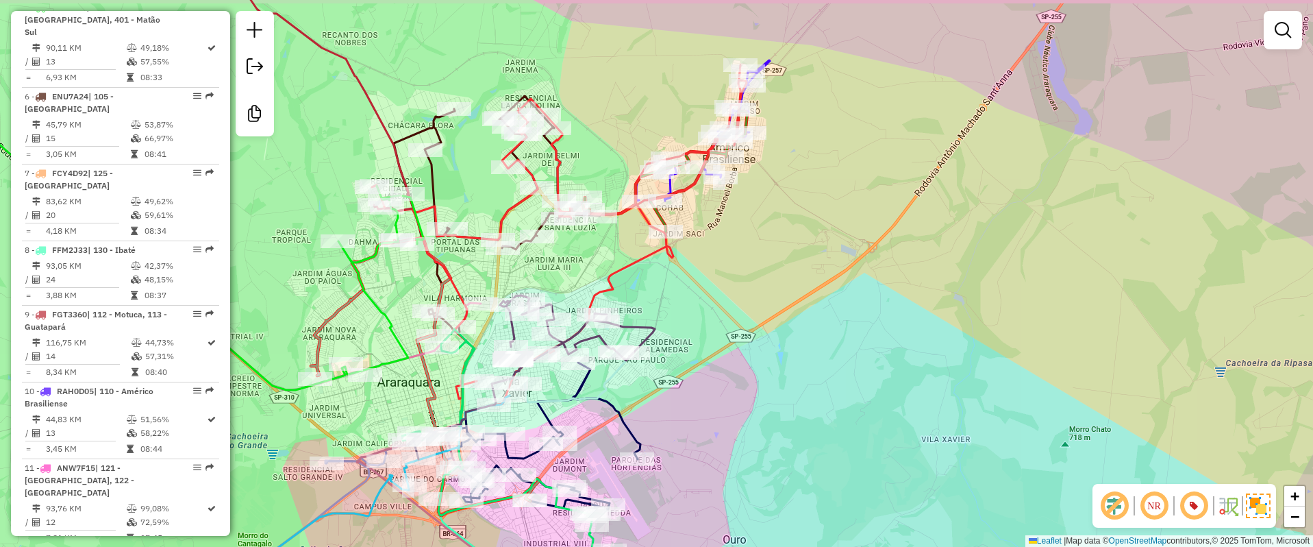
drag, startPoint x: 676, startPoint y: 296, endPoint x: 724, endPoint y: 315, distance: 51.7
click at [724, 315] on div "Janela de atendimento Grade de atendimento Capacidade Transportadoras Veículos …" at bounding box center [656, 273] width 1313 height 547
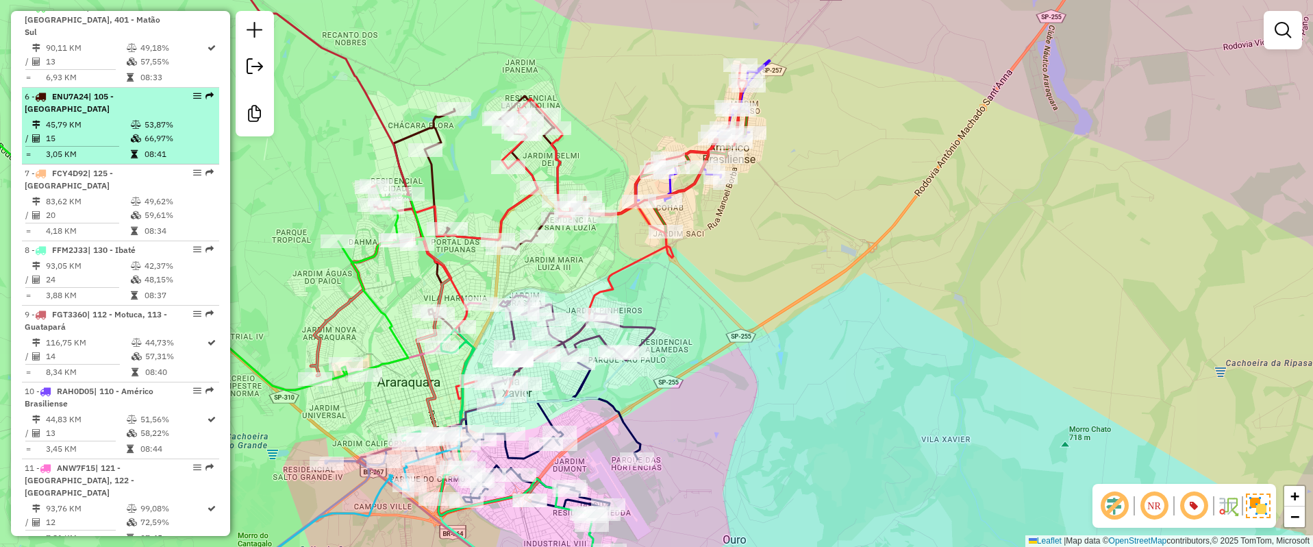
click at [153, 122] on td "53,87%" at bounding box center [178, 125] width 69 height 14
select select "**********"
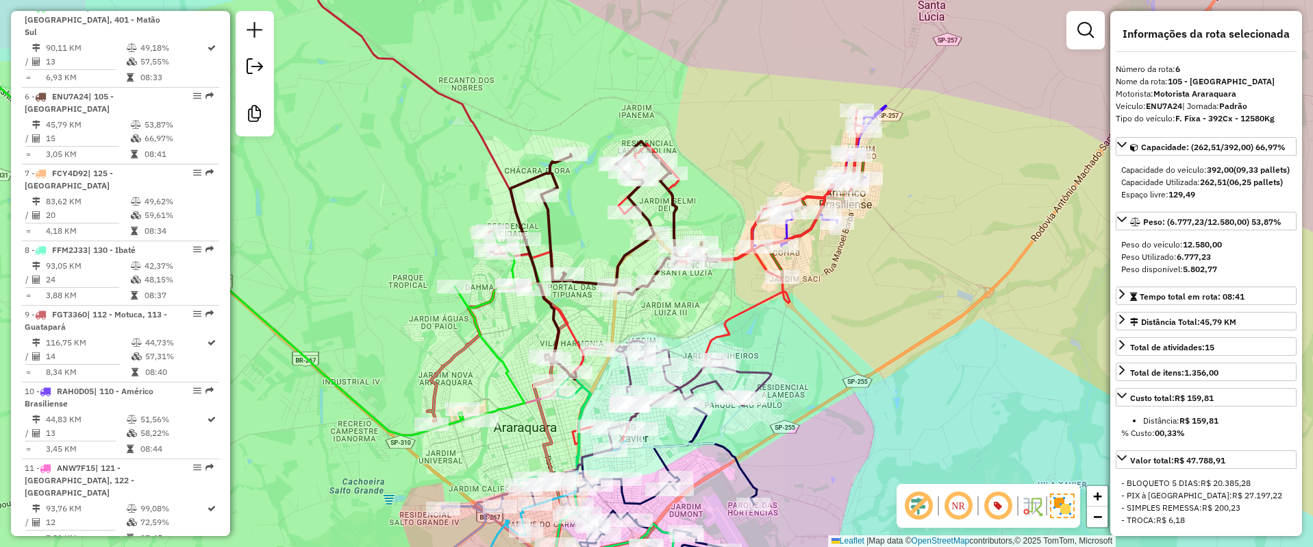
drag, startPoint x: 579, startPoint y: 166, endPoint x: 597, endPoint y: 233, distance: 69.5
click at [597, 233] on div "Janela de atendimento Grade de atendimento Capacidade Transportadoras Veículos …" at bounding box center [656, 273] width 1313 height 547
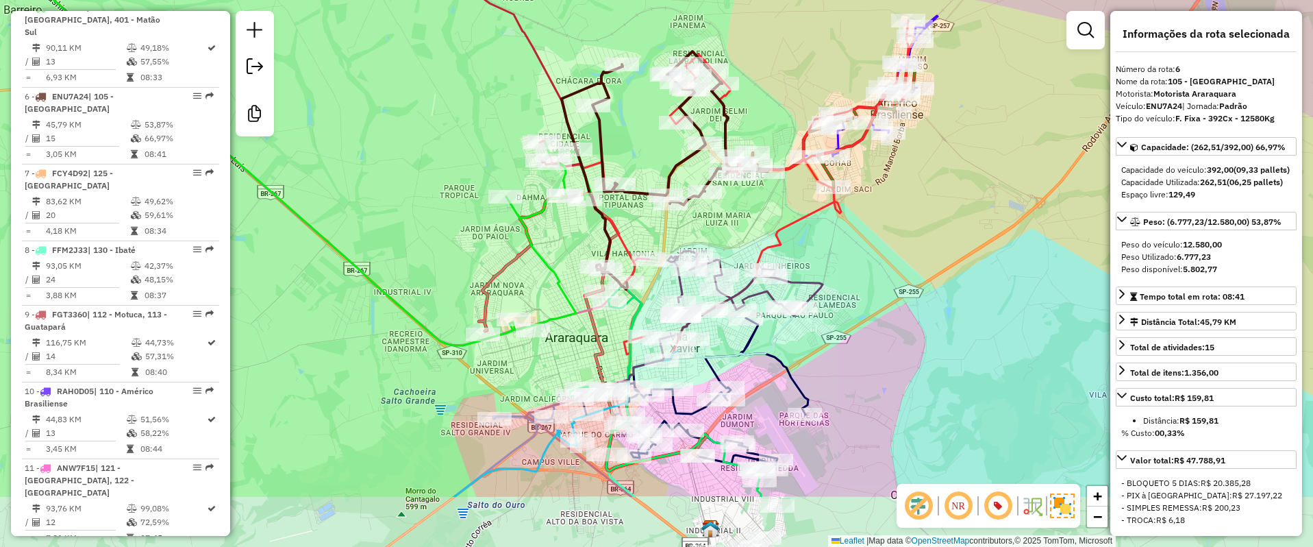
drag, startPoint x: 368, startPoint y: 190, endPoint x: 408, endPoint y: 93, distance: 104.5
click at [408, 93] on div "Janela de atendimento Grade de atendimento Capacidade Transportadoras Veículos …" at bounding box center [656, 273] width 1313 height 547
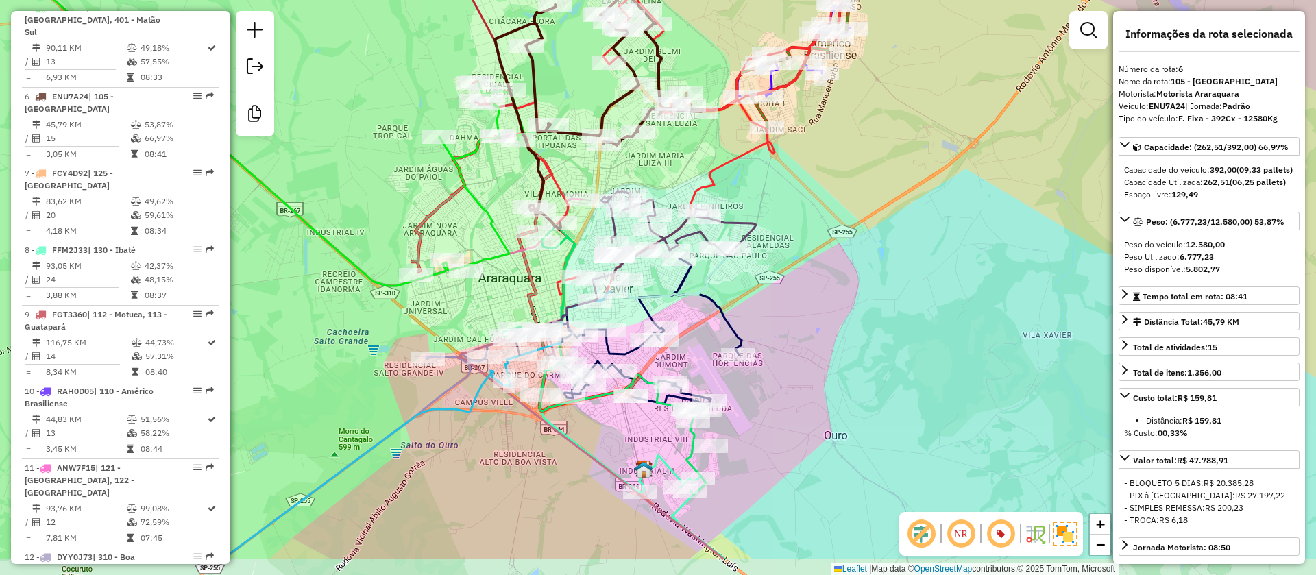
drag, startPoint x: 861, startPoint y: 497, endPoint x: 556, endPoint y: 189, distance: 434.1
click at [558, 190] on div "Janela de atendimento Grade de atendimento Capacidade Transportadoras Veículos …" at bounding box center [658, 287] width 1316 height 575
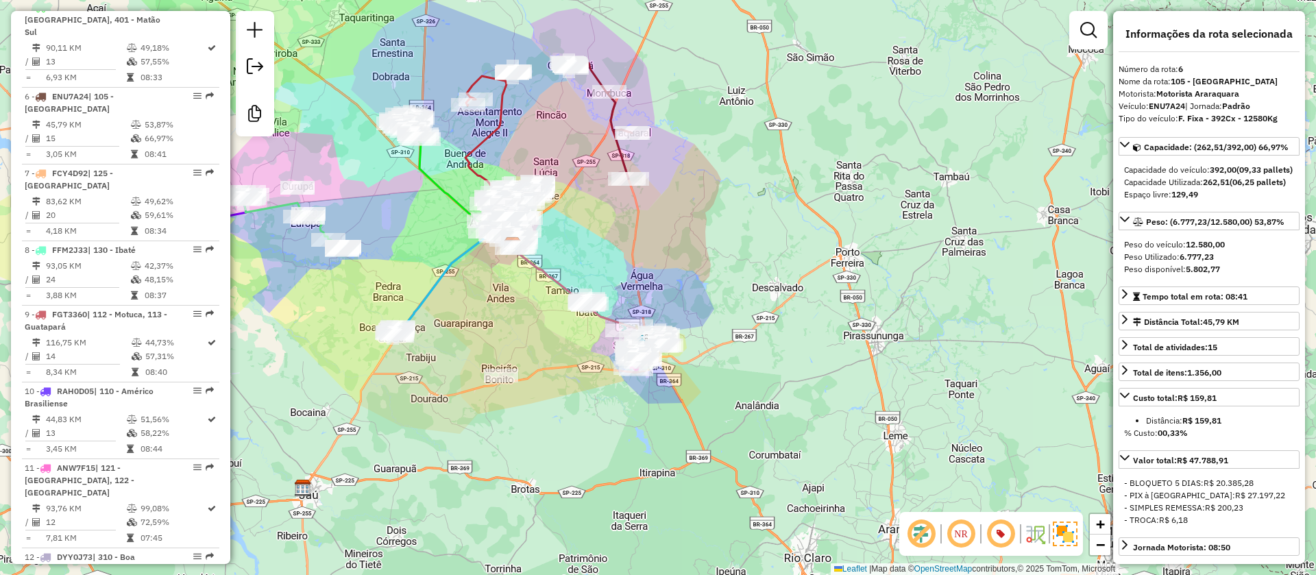
drag, startPoint x: 642, startPoint y: 369, endPoint x: 515, endPoint y: 314, distance: 138.5
click at [515, 314] on div "Janela de atendimento Grade de atendimento Capacidade Transportadoras Veículos …" at bounding box center [658, 287] width 1316 height 575
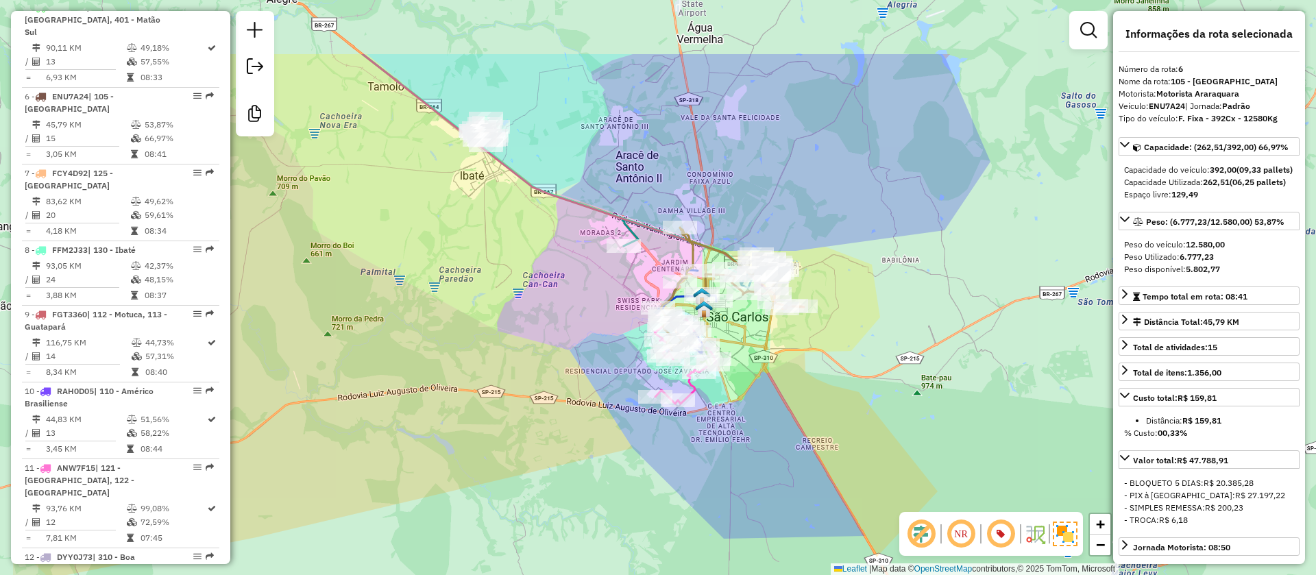
drag, startPoint x: 634, startPoint y: 384, endPoint x: 779, endPoint y: 495, distance: 182.7
click at [779, 495] on div "Janela de atendimento Grade de atendimento Capacidade Transportadoras Veículos …" at bounding box center [658, 287] width 1316 height 575
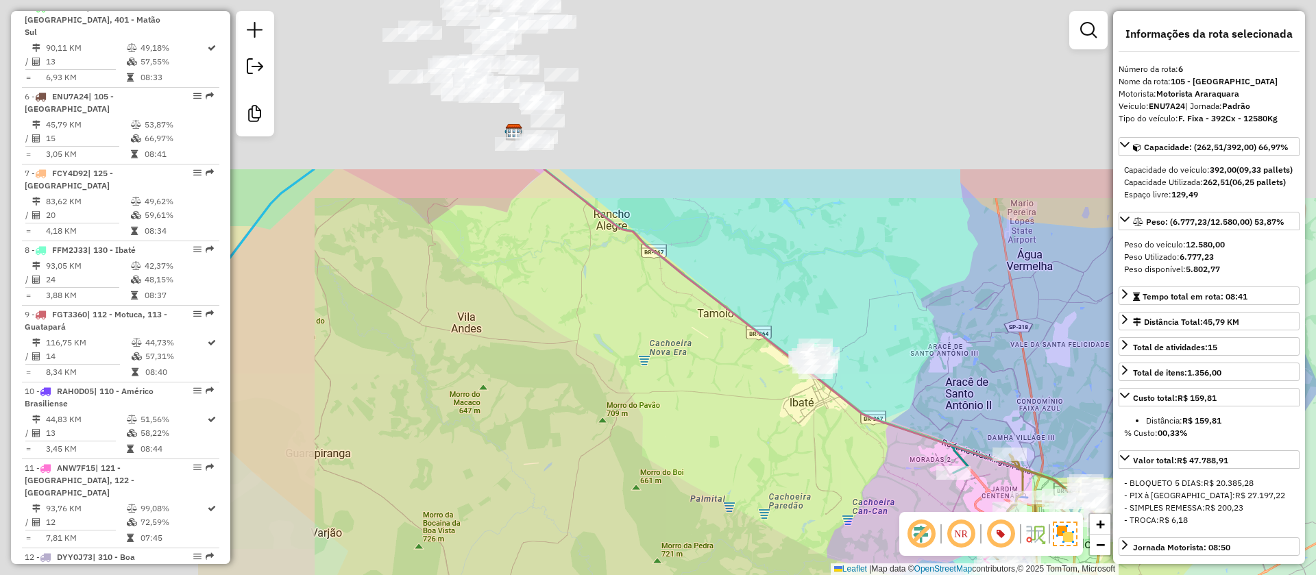
drag, startPoint x: 369, startPoint y: 175, endPoint x: 700, endPoint y: 385, distance: 391.5
click at [726, 407] on div "Janela de atendimento Grade de atendimento Capacidade Transportadoras Veículos …" at bounding box center [658, 287] width 1316 height 575
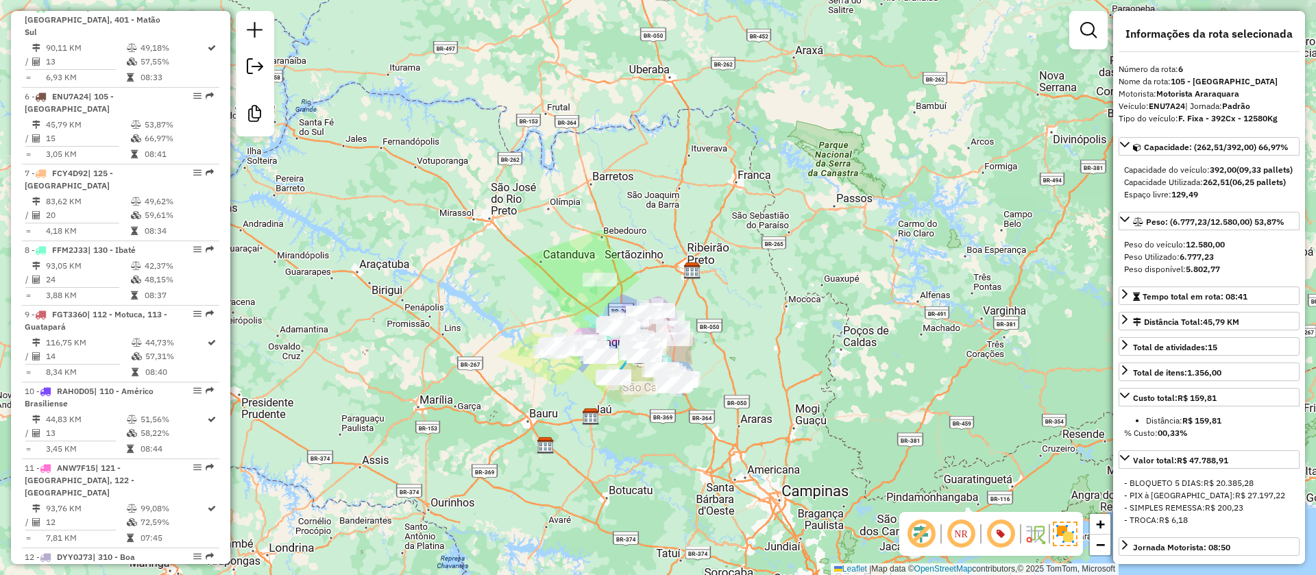
drag, startPoint x: 575, startPoint y: 365, endPoint x: 584, endPoint y: 372, distance: 11.2
click at [584, 372] on div "Janela de atendimento Grade de atendimento Capacidade Transportadoras Veículos …" at bounding box center [658, 287] width 1316 height 575
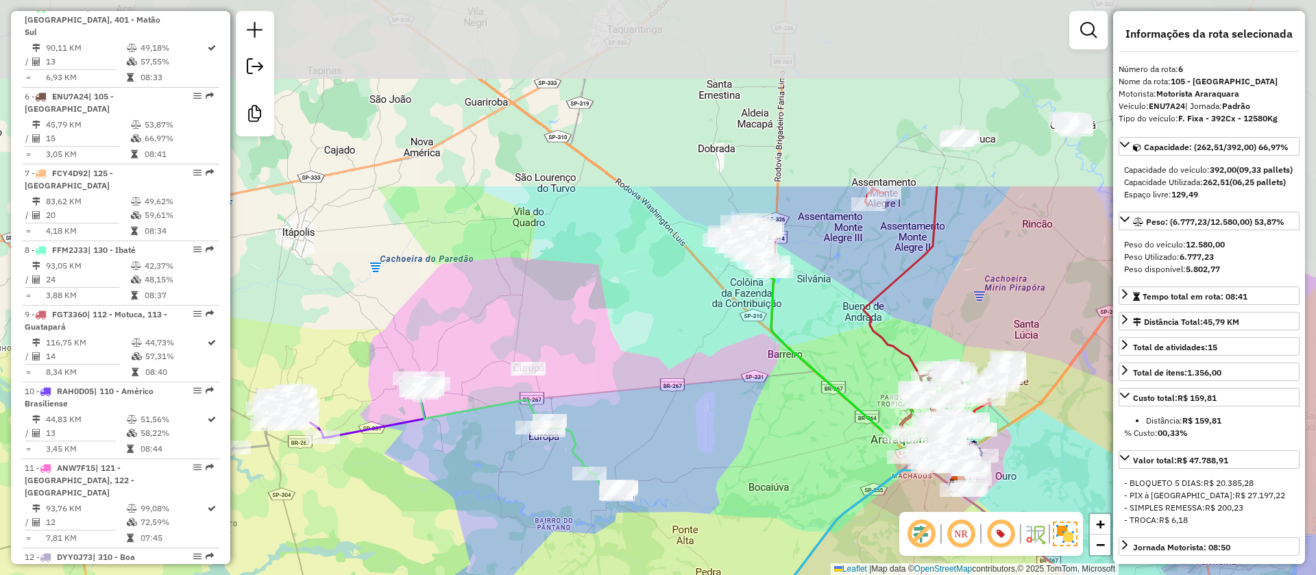
drag, startPoint x: 700, startPoint y: 347, endPoint x: 626, endPoint y: 513, distance: 182.2
click at [630, 519] on div "Janela de atendimento Grade de atendimento Capacidade Transportadoras Veículos …" at bounding box center [658, 287] width 1316 height 575
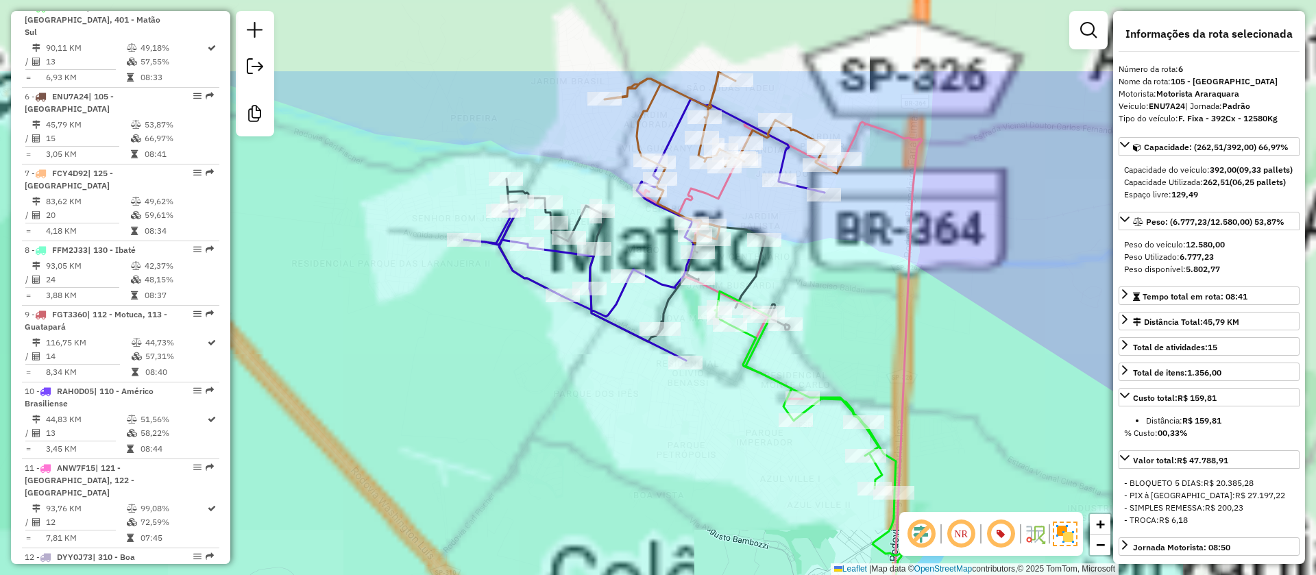
drag, startPoint x: 737, startPoint y: 293, endPoint x: 410, endPoint y: 452, distance: 363.4
click at [411, 452] on div "Janela de atendimento Grade de atendimento Capacidade Transportadoras Veículos …" at bounding box center [658, 287] width 1316 height 575
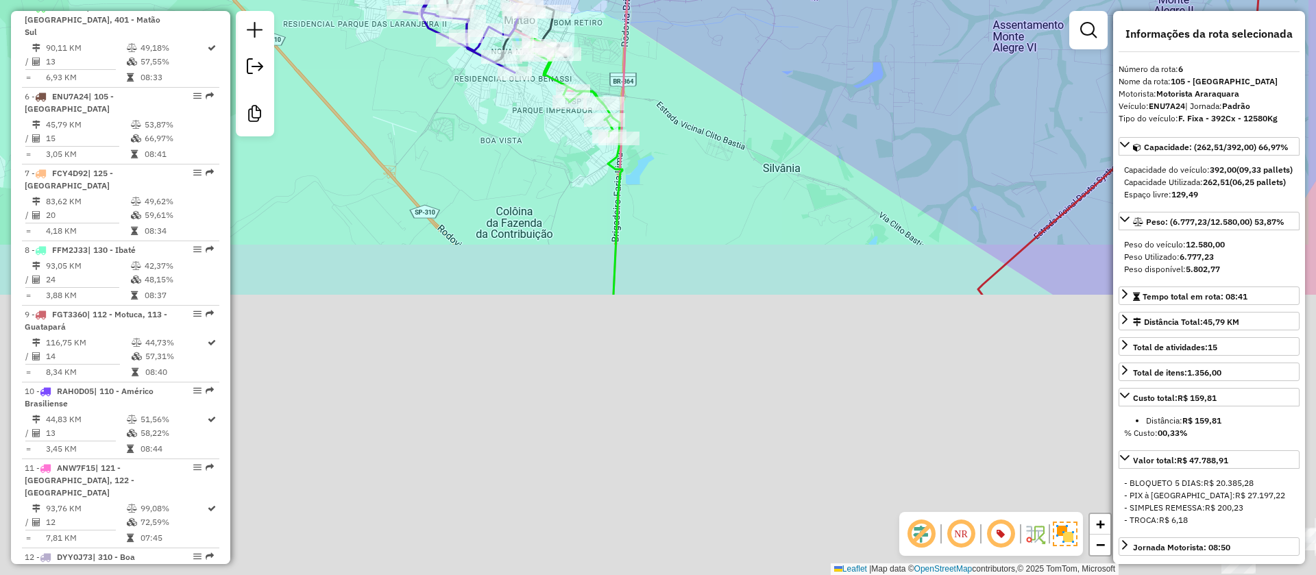
drag, startPoint x: 843, startPoint y: 340, endPoint x: 827, endPoint y: -15, distance: 355.3
click at [827, 0] on html "Aguarde... Pop-up bloqueado! Seu navegador bloqueou automáticamente a abertura …" at bounding box center [658, 287] width 1316 height 575
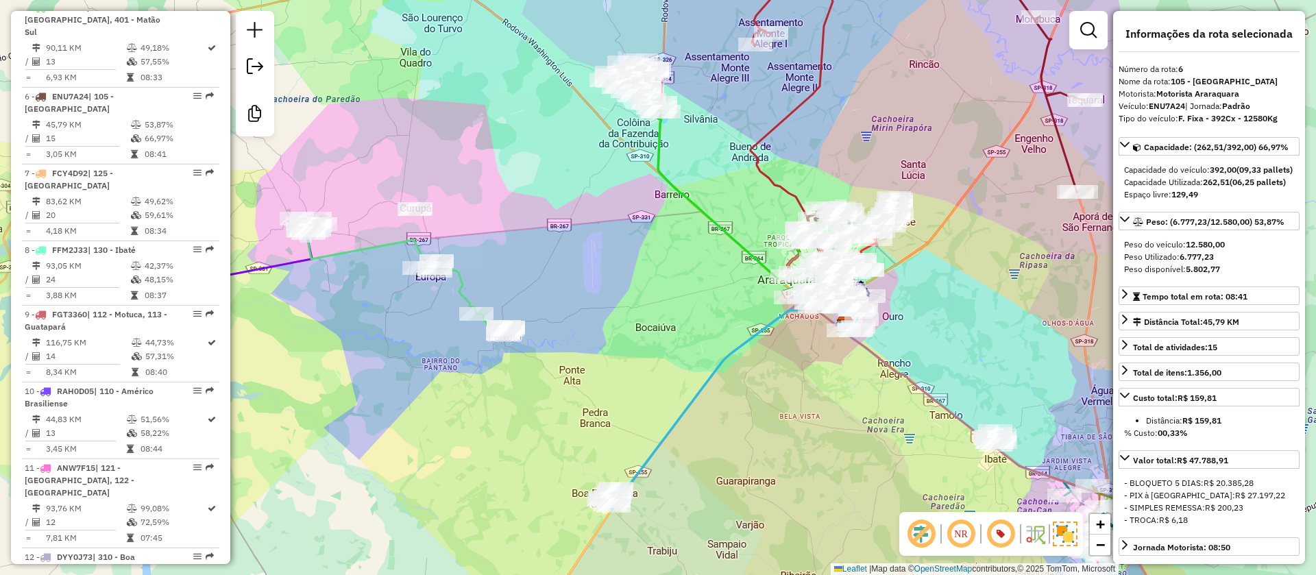
drag, startPoint x: 750, startPoint y: 262, endPoint x: 641, endPoint y: 276, distance: 109.9
click at [606, 262] on div "Janela de atendimento Grade de atendimento Capacidade Transportadoras Veículos …" at bounding box center [658, 287] width 1316 height 575
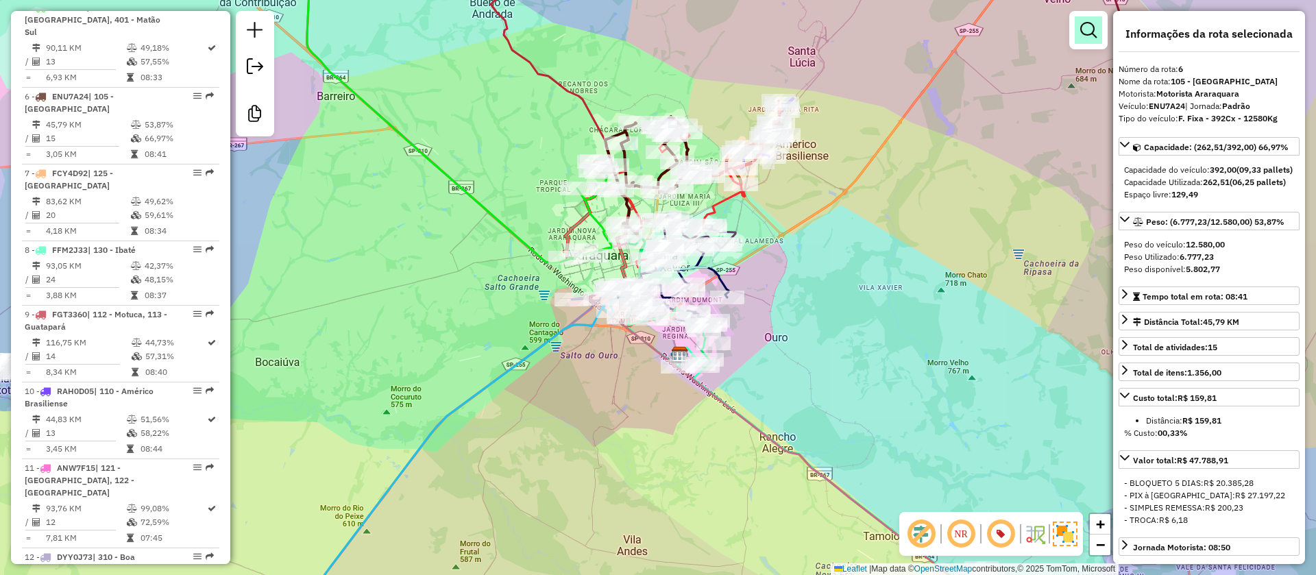
click at [1091, 33] on em at bounding box center [1088, 30] width 16 height 16
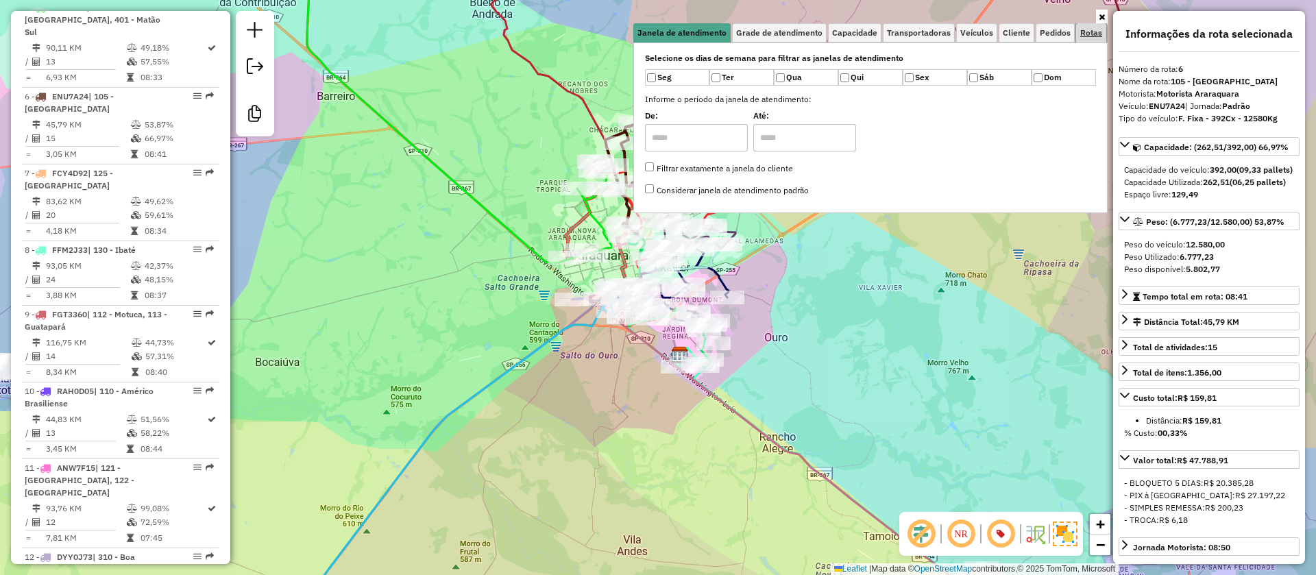
click at [1090, 32] on span "Rotas" at bounding box center [1091, 33] width 22 height 8
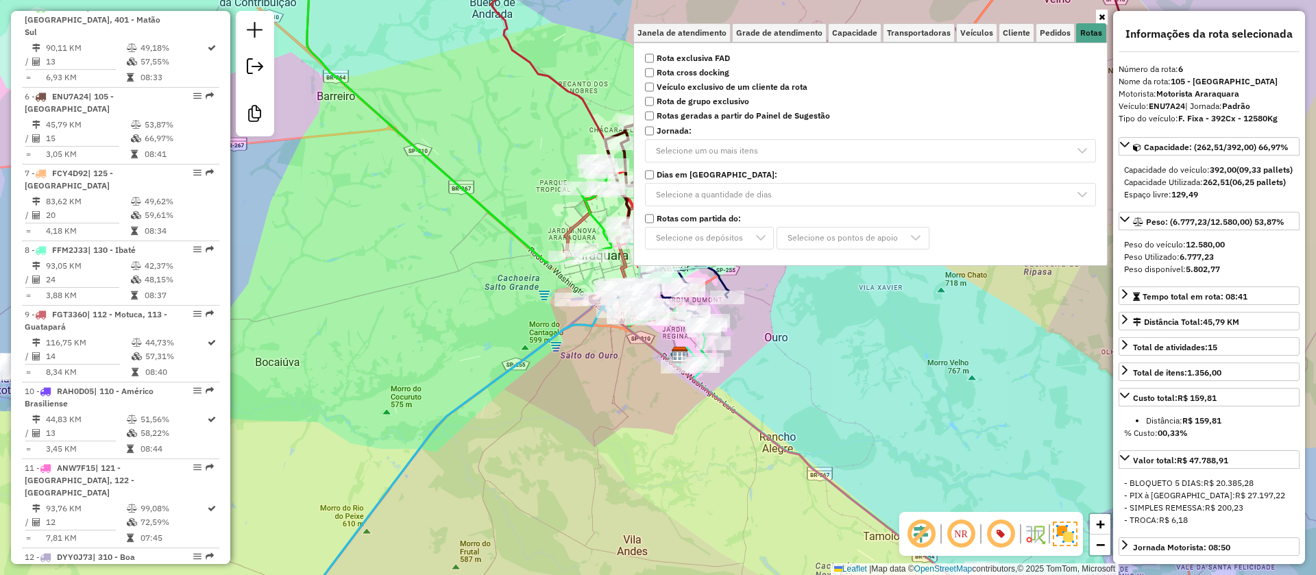
click at [734, 55] on label "Rota exclusiva FAD" at bounding box center [870, 58] width 467 height 12
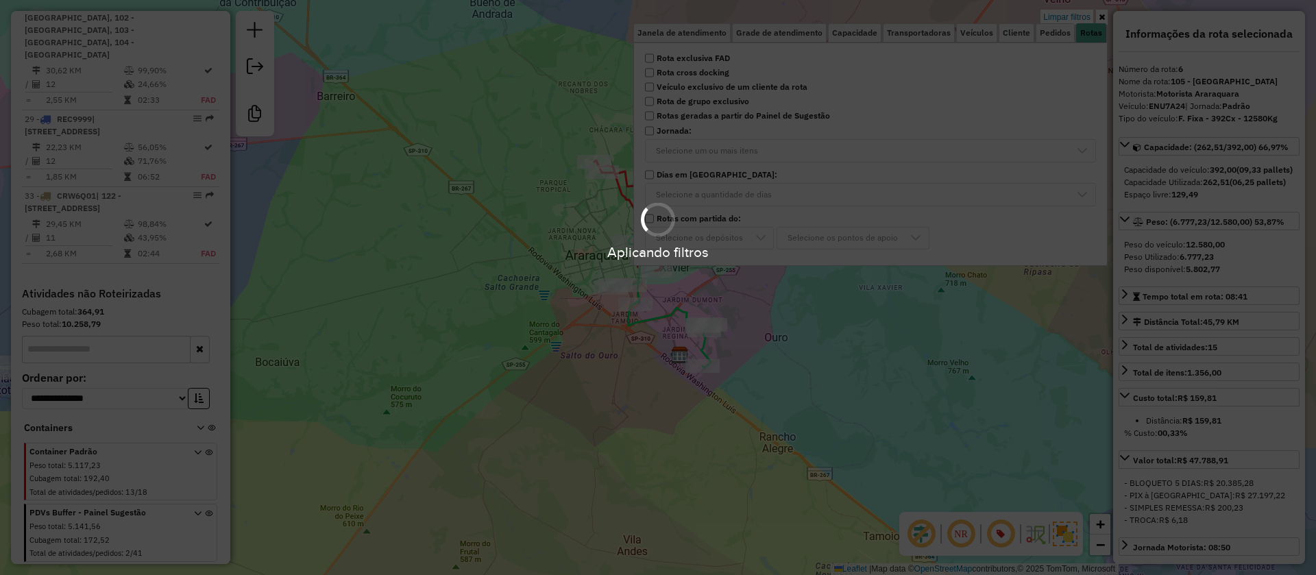
scroll to position [861, 0]
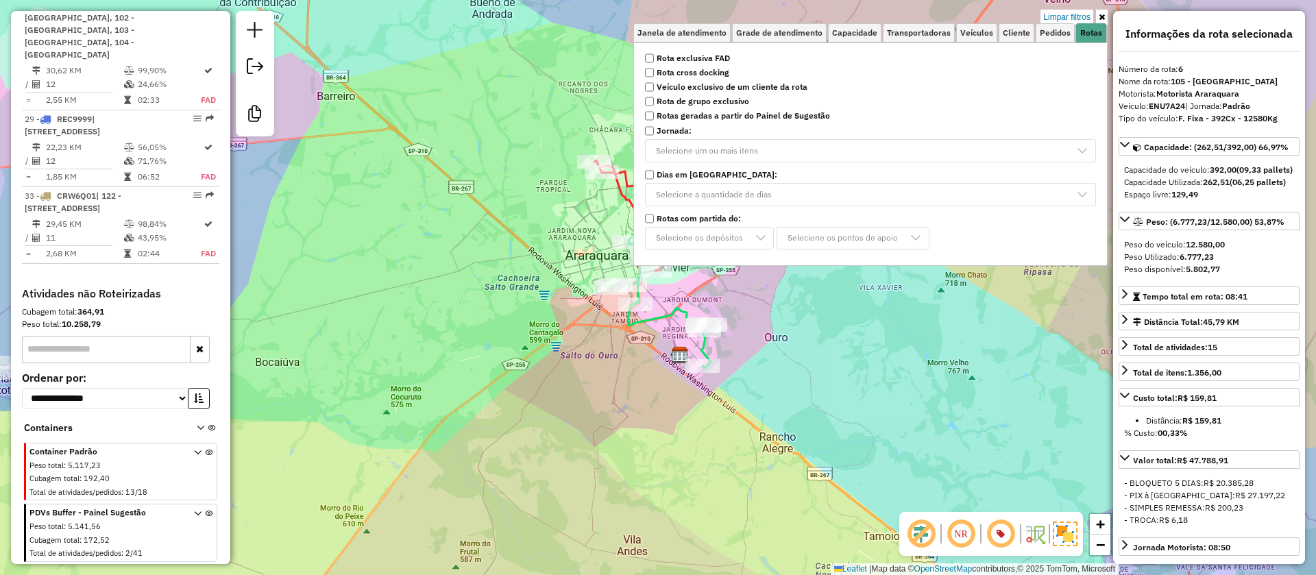
click at [434, 207] on div "Limpar filtros Janela de atendimento Grade de atendimento Capacidade Transporta…" at bounding box center [658, 287] width 1316 height 575
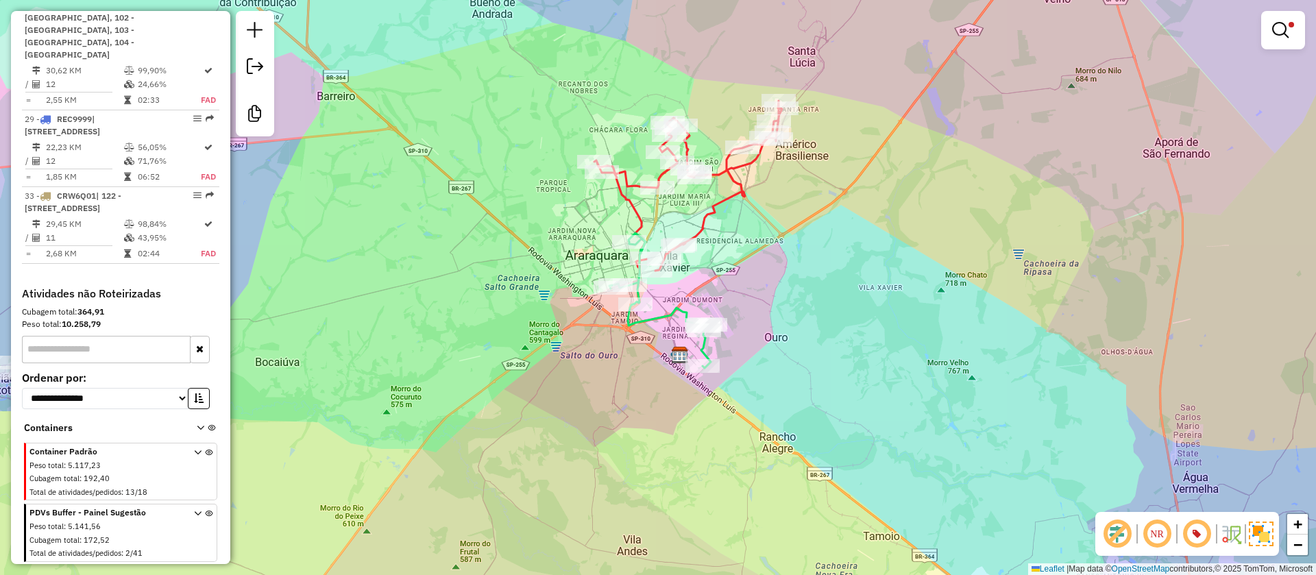
click at [718, 202] on icon at bounding box center [688, 186] width 188 height 170
select select "**********"
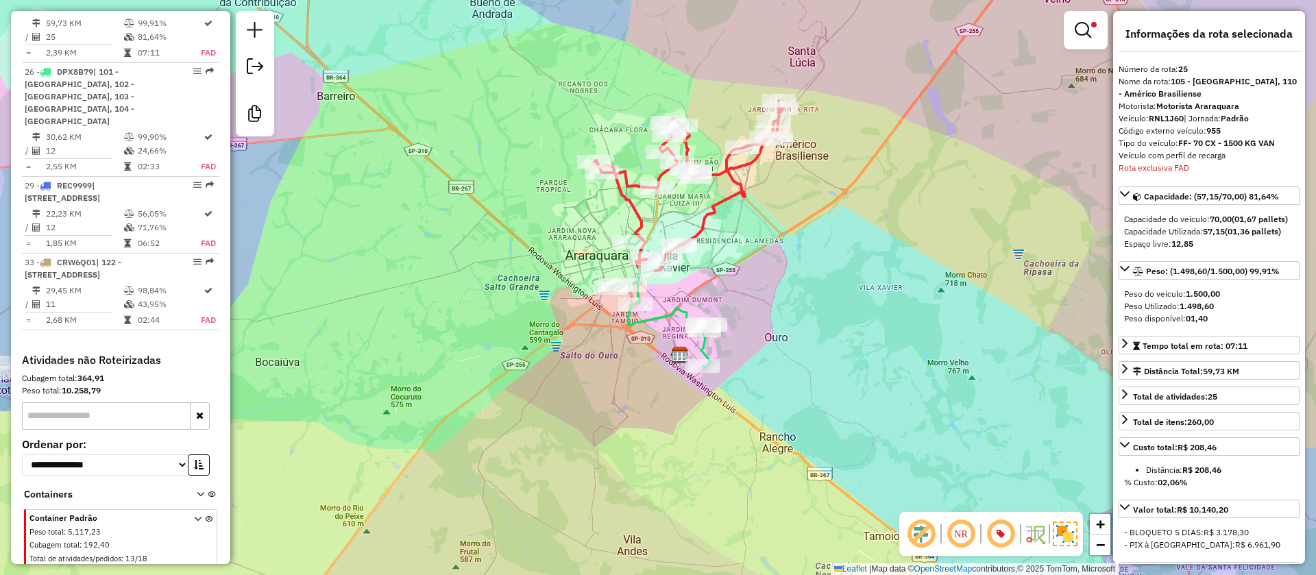
scroll to position [782, 0]
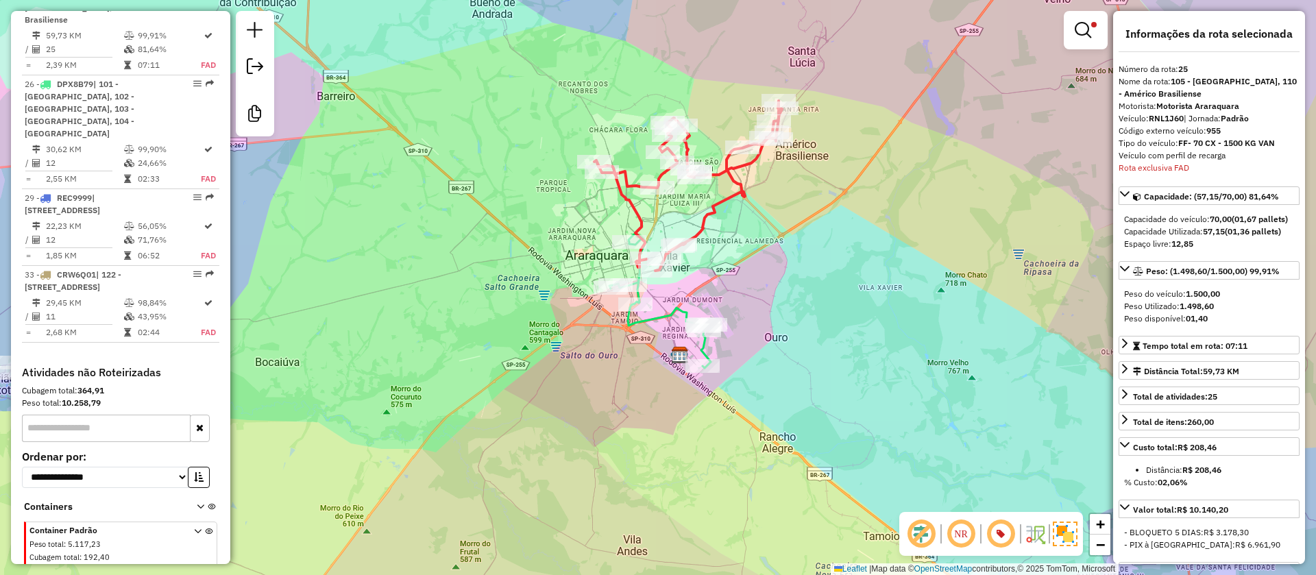
click at [674, 306] on icon at bounding box center [659, 300] width 101 height 135
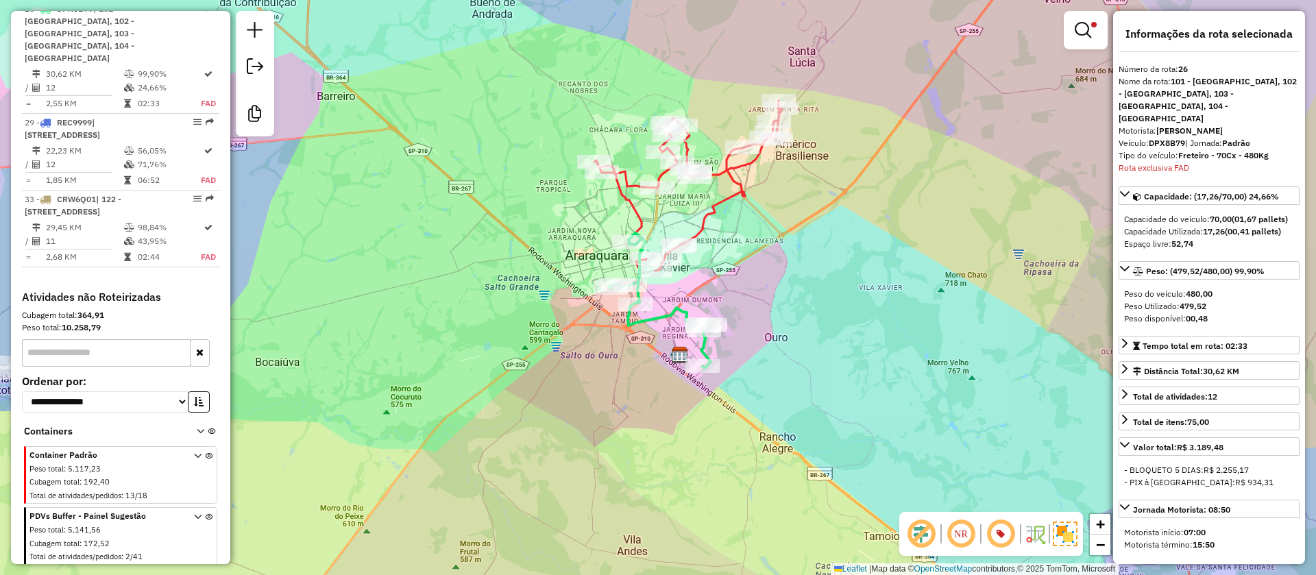
scroll to position [859, 0]
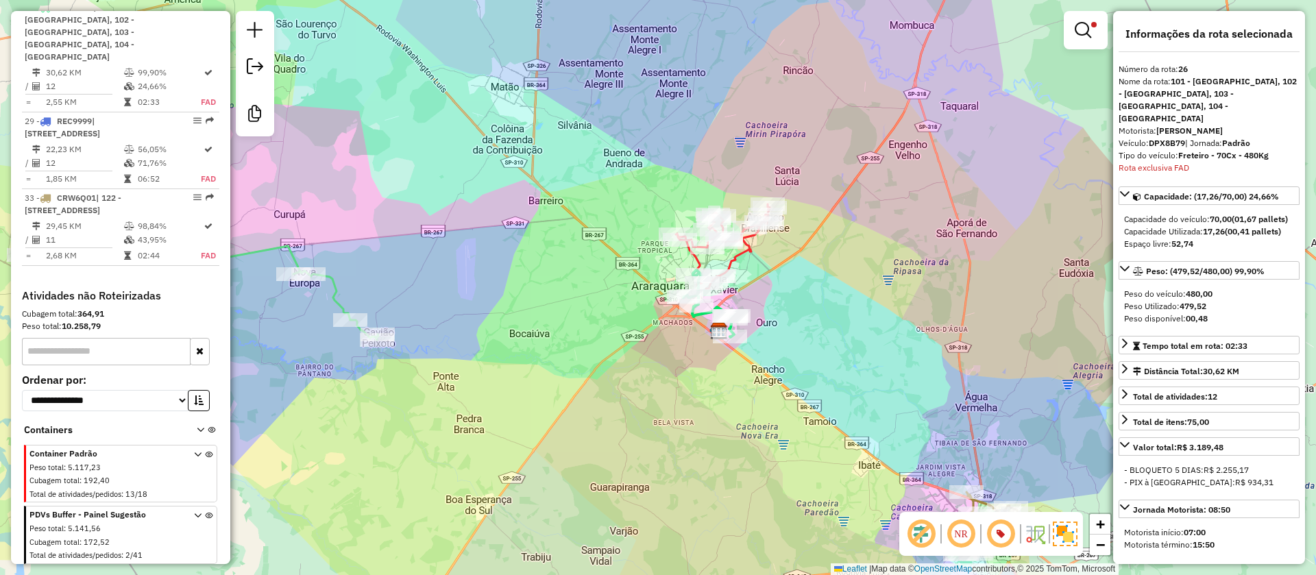
drag, startPoint x: 819, startPoint y: 328, endPoint x: 700, endPoint y: 147, distance: 217.0
click at [701, 147] on div "Limpar filtros Janela de atendimento Grade de atendimento Capacidade Transporta…" at bounding box center [658, 287] width 1316 height 575
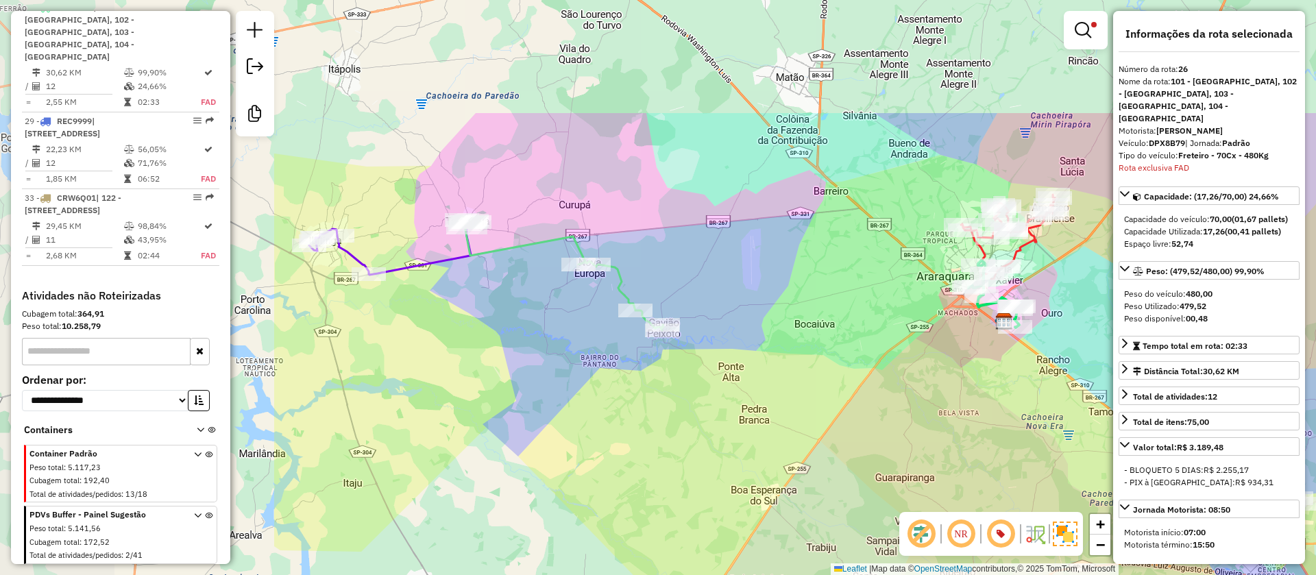
drag, startPoint x: 1002, startPoint y: 382, endPoint x: 1086, endPoint y: 393, distance: 84.3
click at [1088, 404] on div "Limpar filtros Janela de atendimento Grade de atendimento Capacidade Transporta…" at bounding box center [658, 287] width 1316 height 575
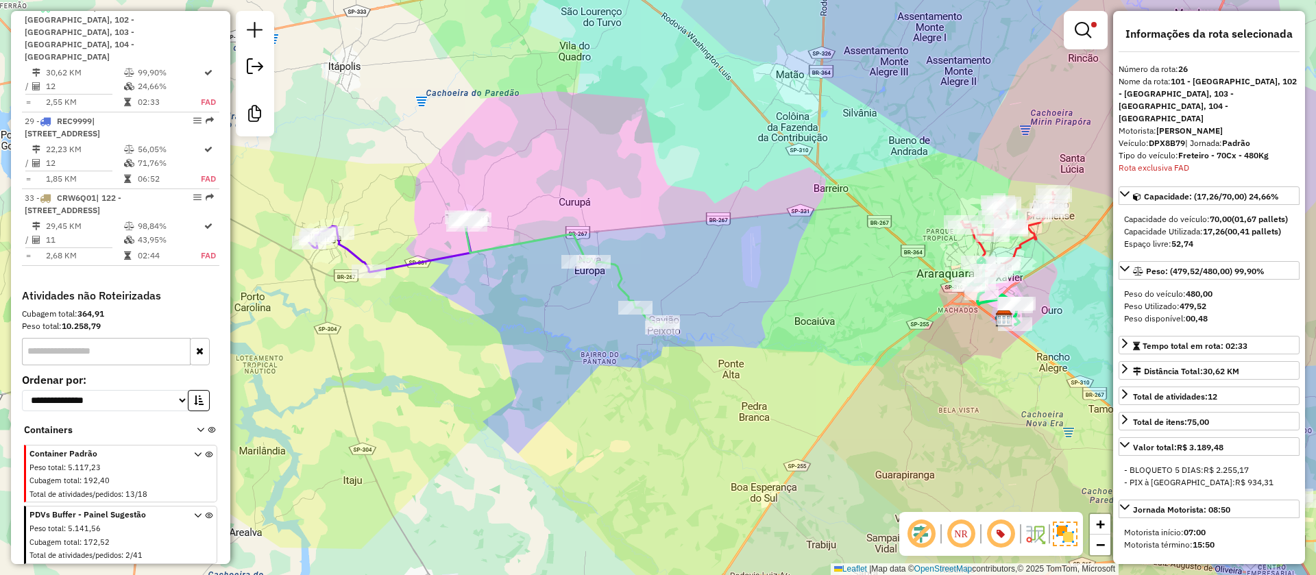
click at [454, 247] on div "Limpar filtros Janela de atendimento Grade de atendimento Capacidade Transporta…" at bounding box center [658, 287] width 1316 height 575
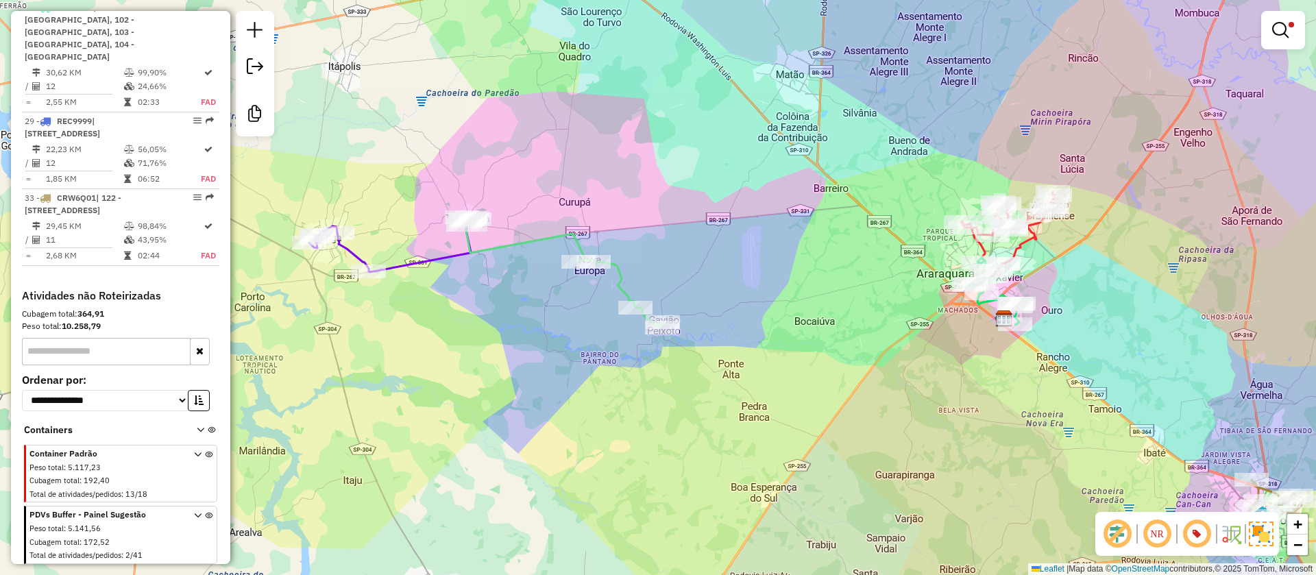
click at [443, 251] on icon at bounding box center [390, 244] width 162 height 56
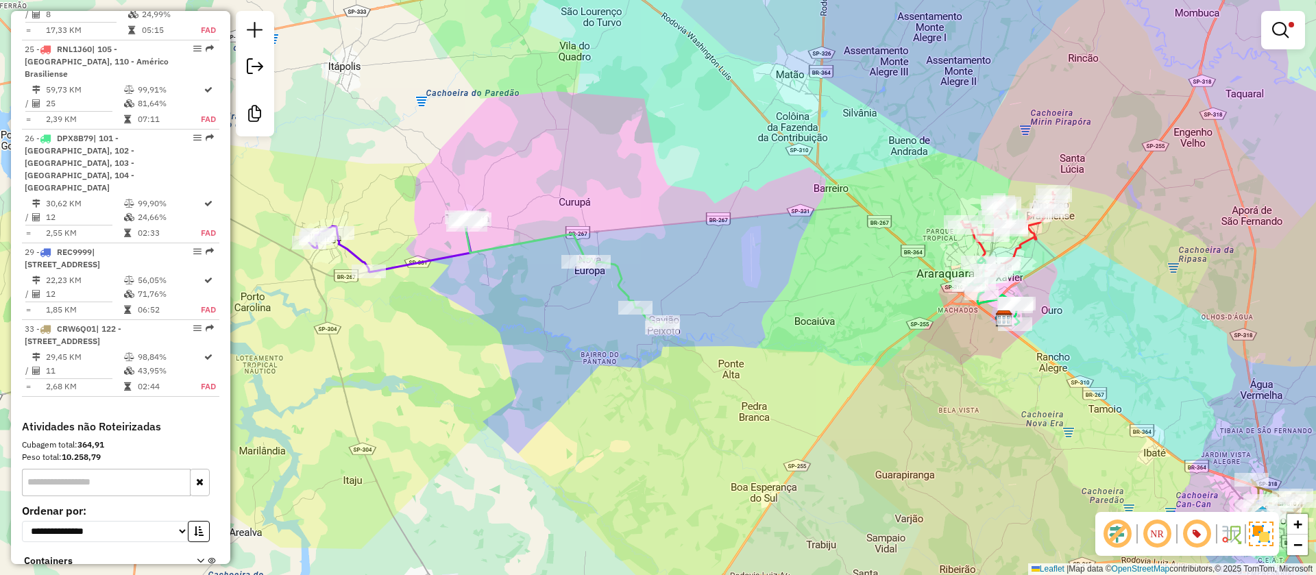
select select "**********"
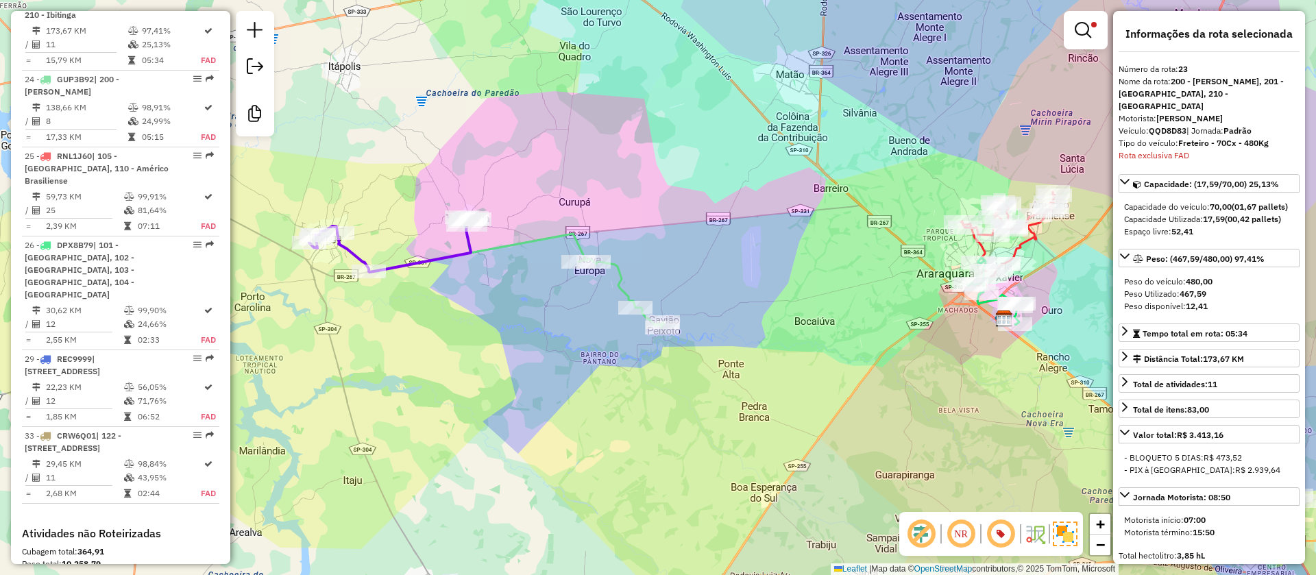
scroll to position [616, 0]
click at [1070, 34] on div at bounding box center [1085, 30] width 44 height 38
click at [1078, 29] on em at bounding box center [1082, 30] width 16 height 16
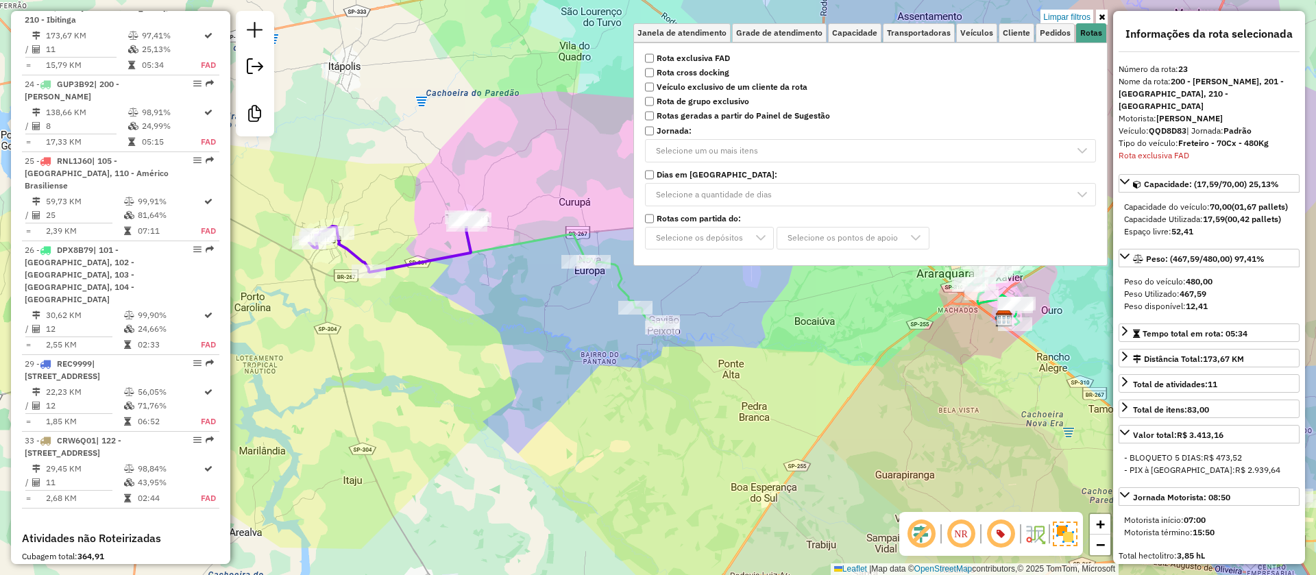
click at [1074, 17] on link "Limpar filtros" at bounding box center [1066, 17] width 53 height 15
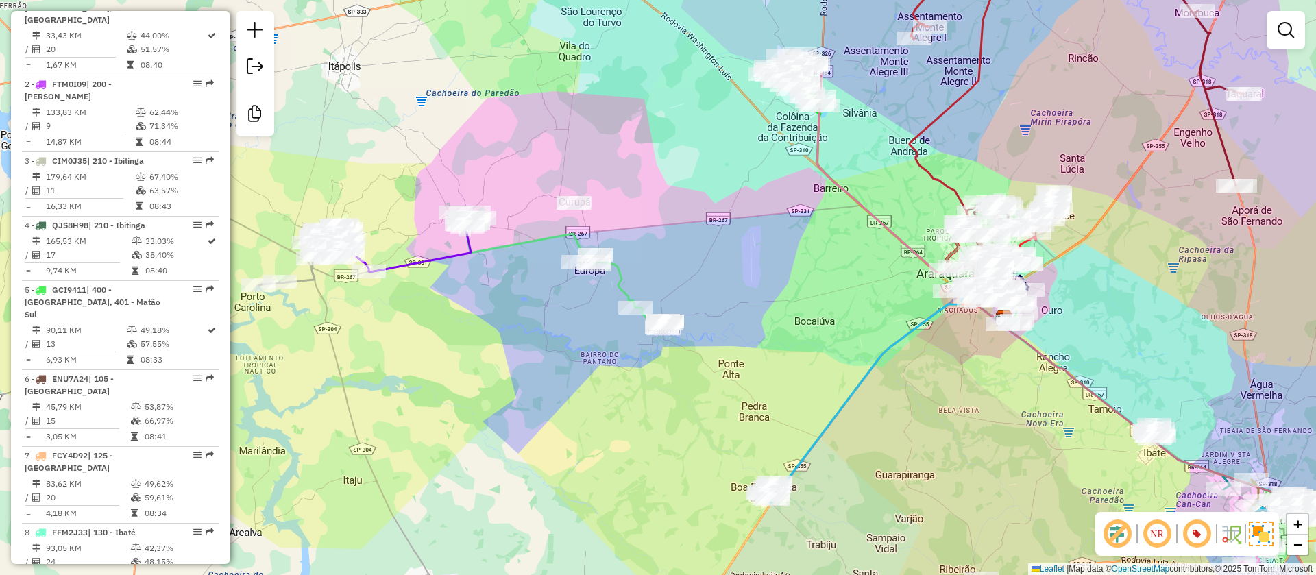
scroll to position [2267, 0]
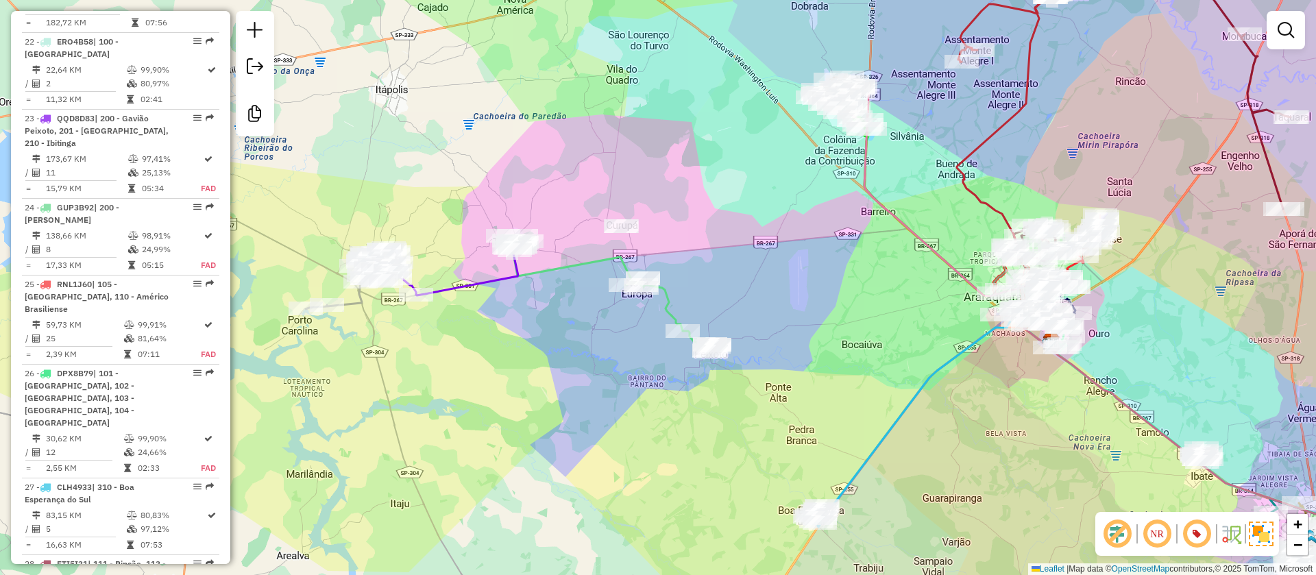
drag, startPoint x: 556, startPoint y: 424, endPoint x: 602, endPoint y: 447, distance: 52.1
click at [602, 447] on div "Janela de atendimento Grade de atendimento Capacidade Transportadoras Veículos …" at bounding box center [658, 287] width 1316 height 575
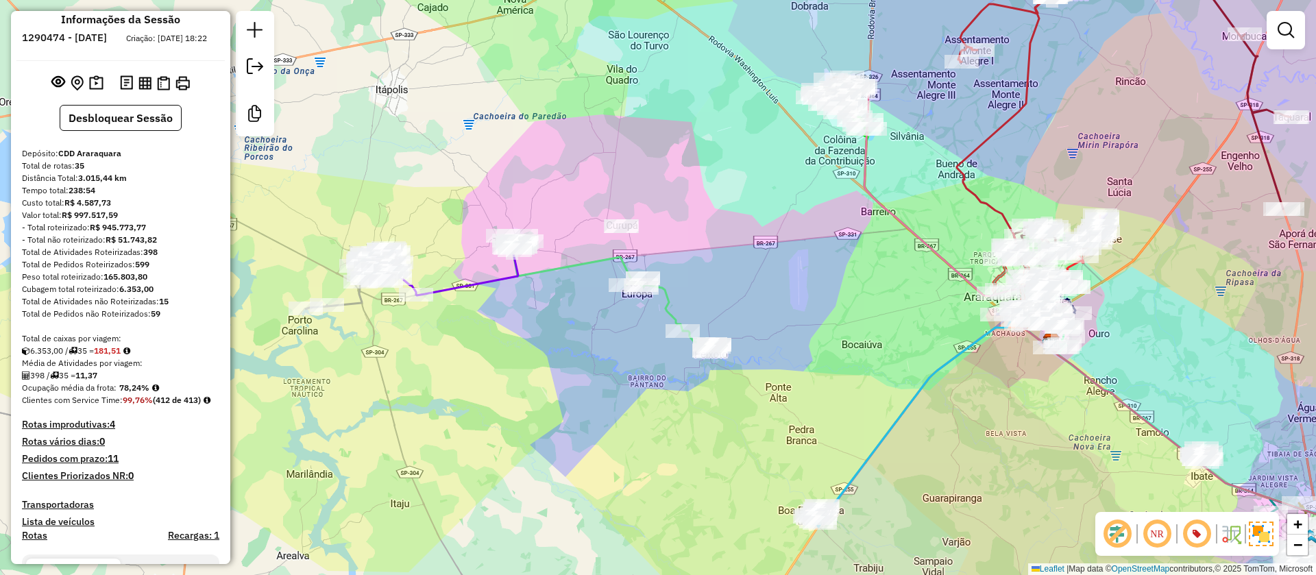
scroll to position [0, 0]
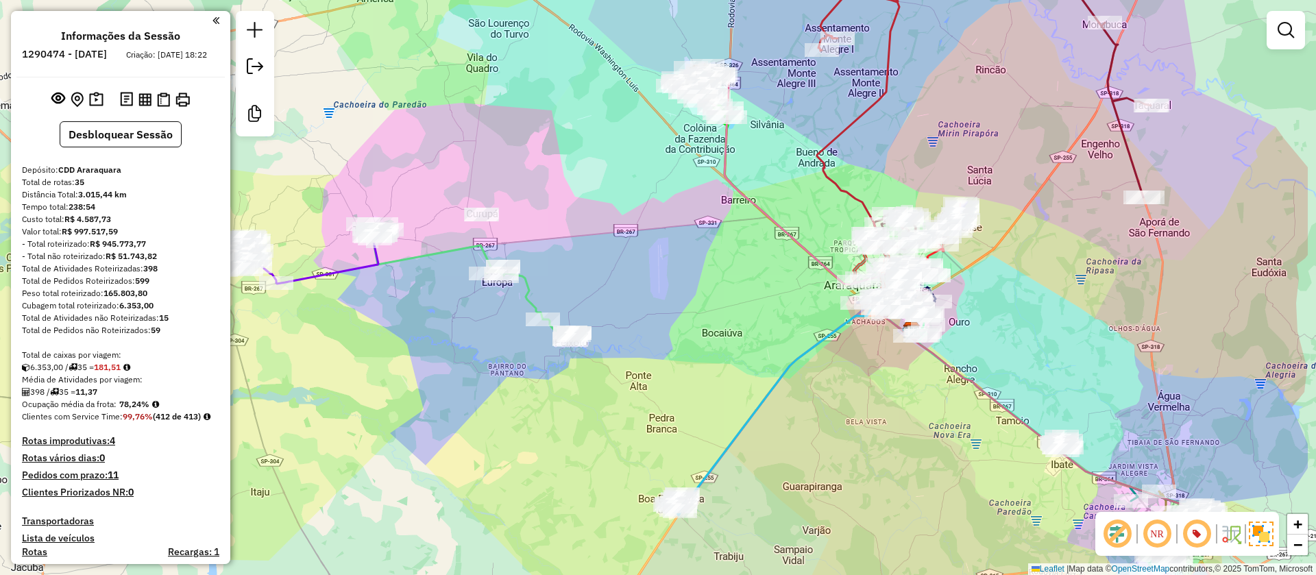
drag, startPoint x: 822, startPoint y: 306, endPoint x: 452, endPoint y: 271, distance: 372.3
click at [456, 271] on div "Janela de atendimento Grade de atendimento Capacidade Transportadoras Veículos …" at bounding box center [658, 287] width 1316 height 575
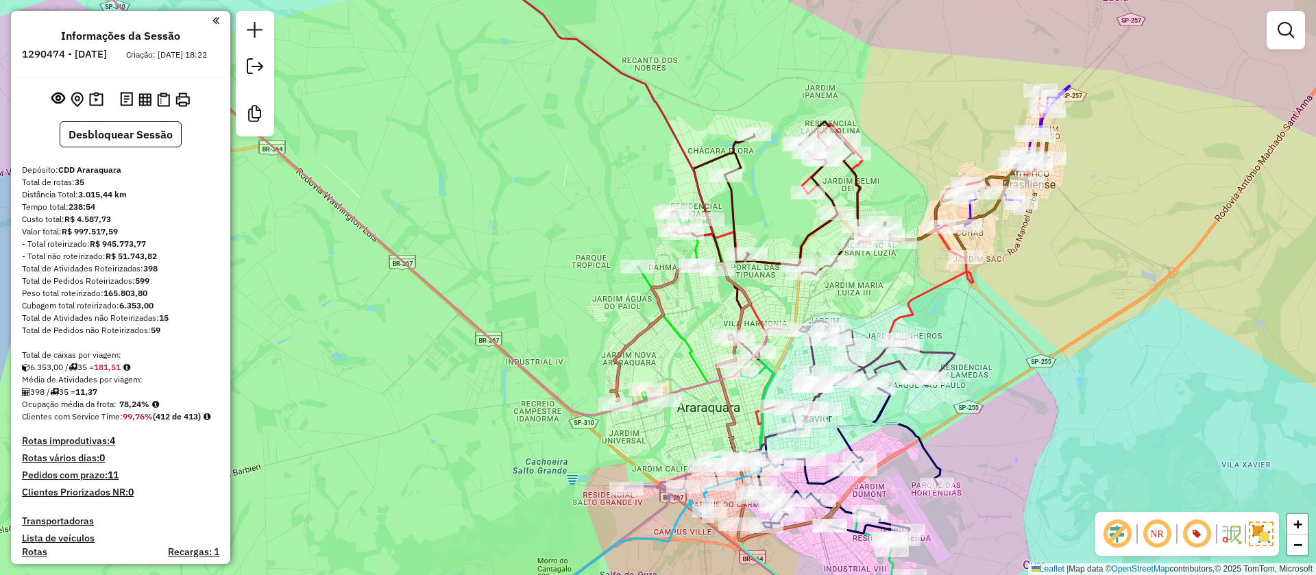
drag, startPoint x: 1145, startPoint y: 337, endPoint x: 1030, endPoint y: 367, distance: 118.8
click at [1030, 367] on div "Janela de atendimento Grade de atendimento Capacidade Transportadoras Veículos …" at bounding box center [658, 287] width 1316 height 575
